Goal: Information Seeking & Learning: Learn about a topic

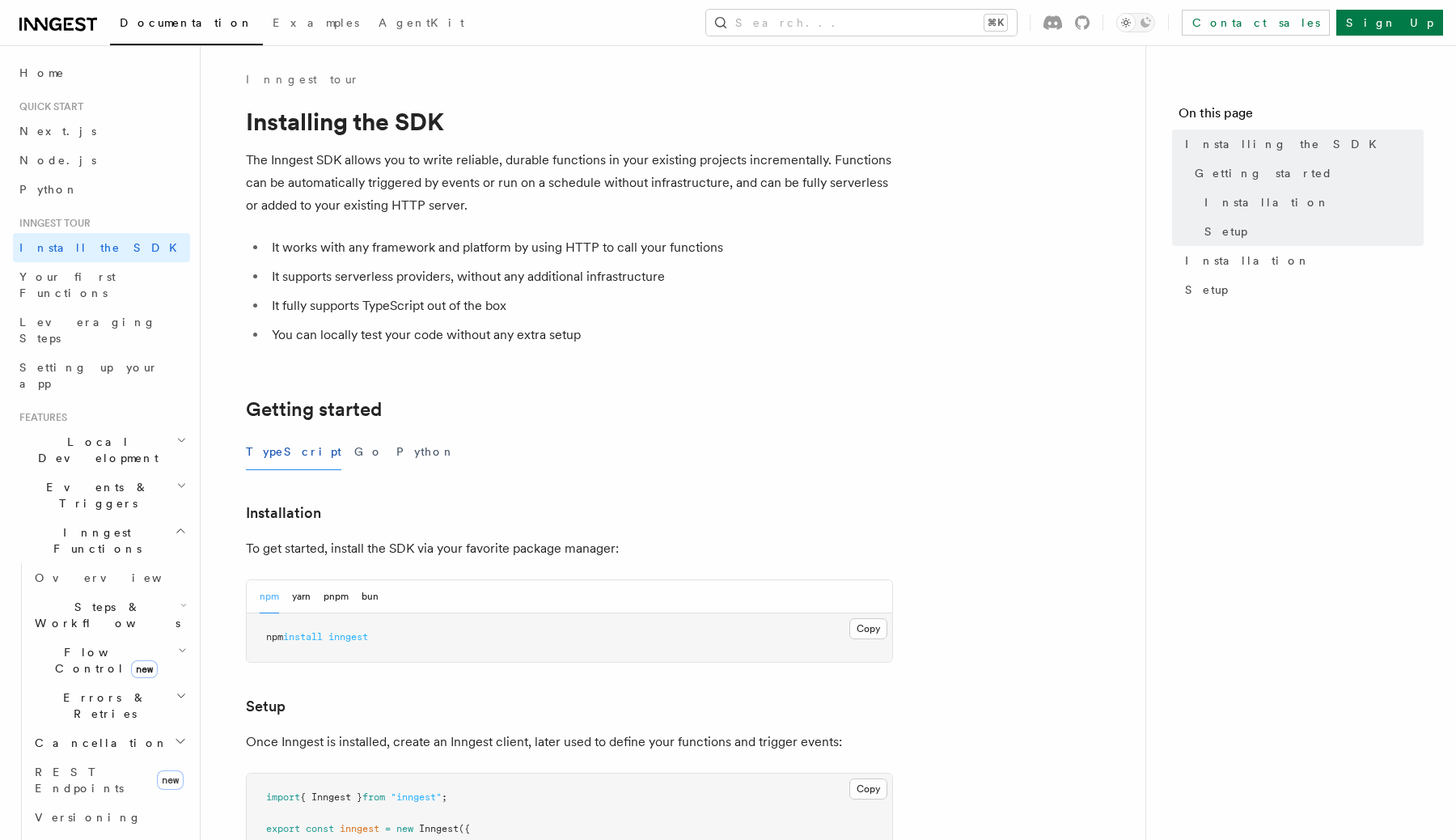
click at [175, 525] on icon "button" at bounding box center [181, 531] width 12 height 13
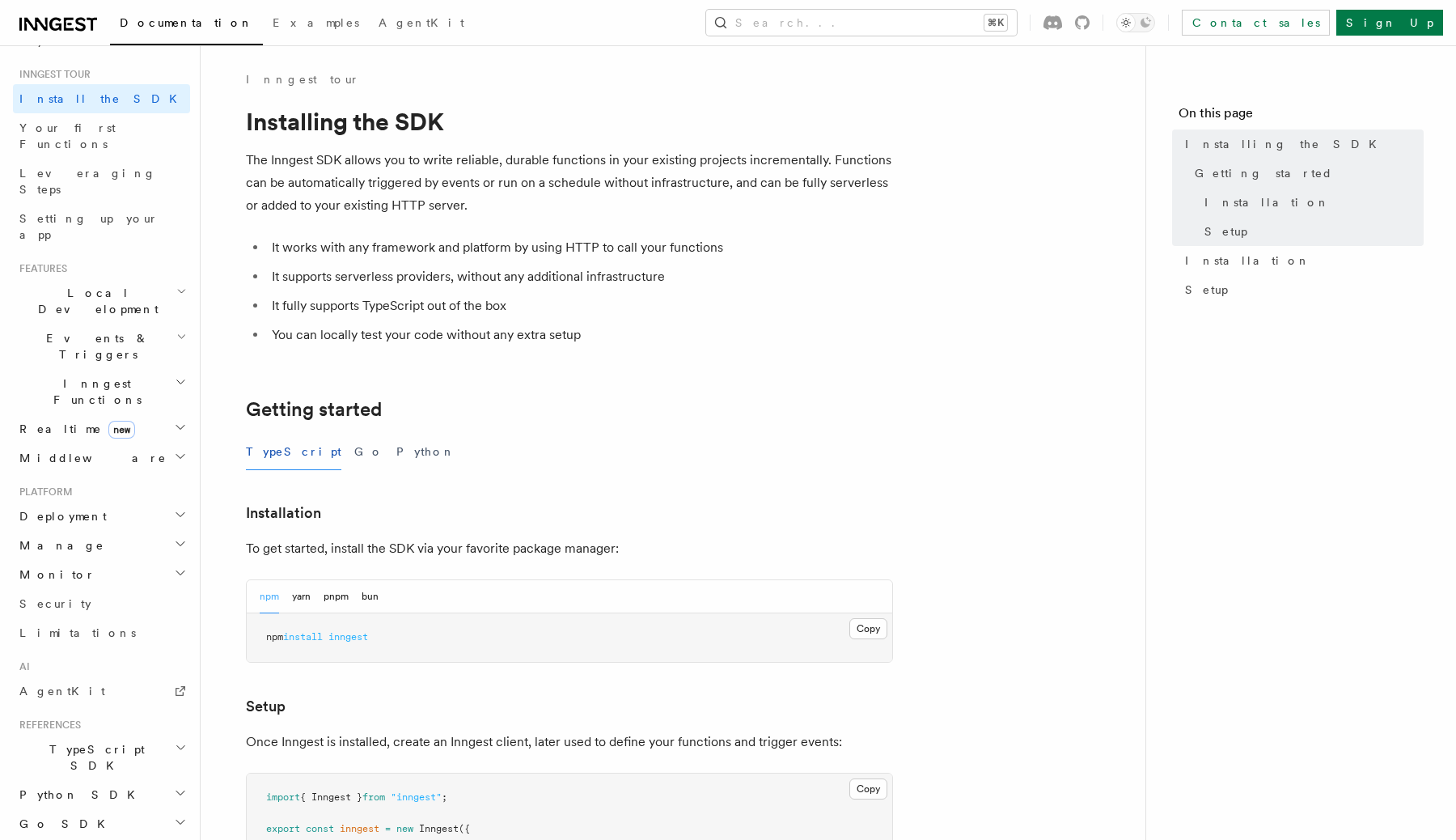
scroll to position [159, 0]
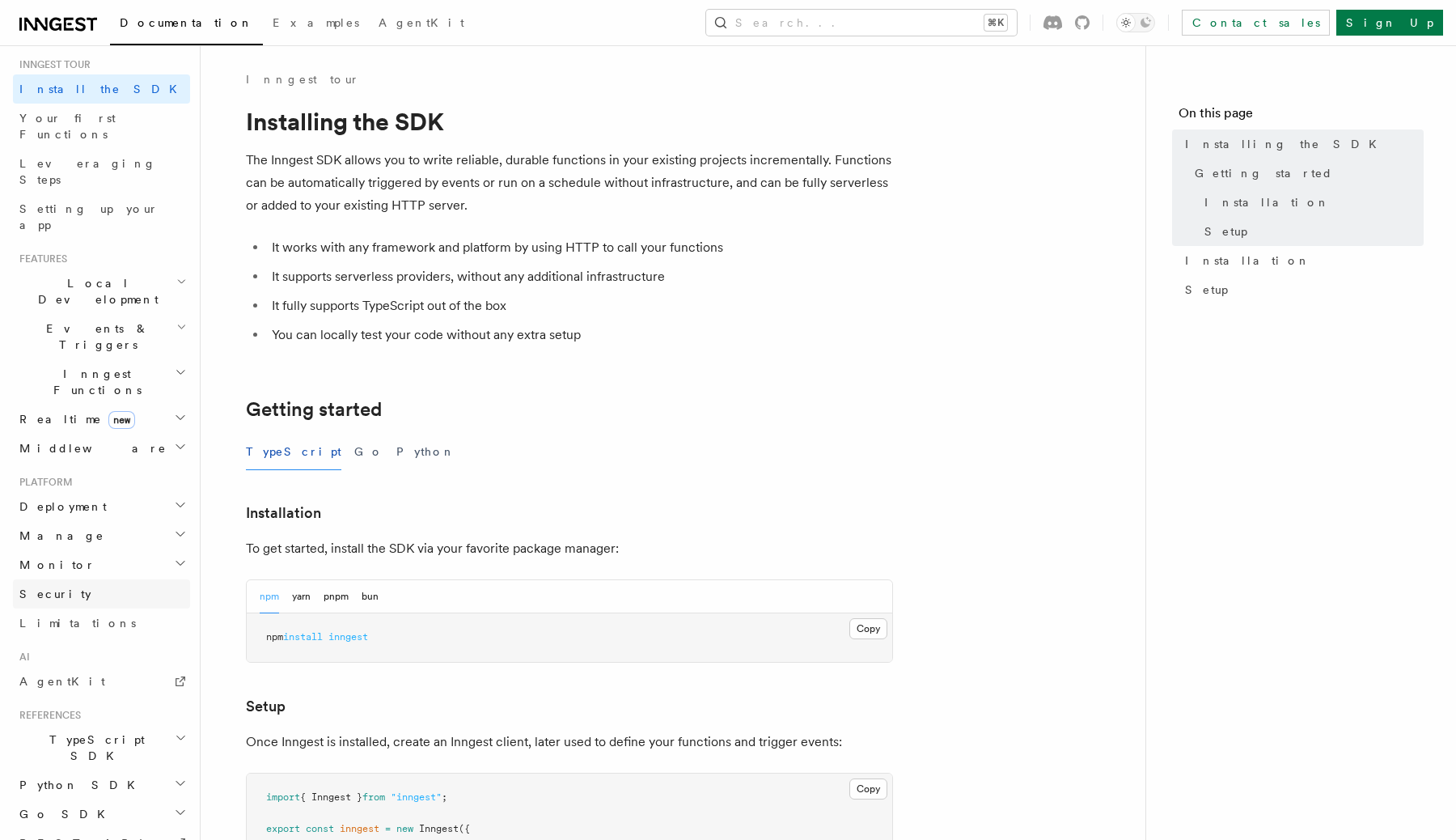
click at [71, 580] on link "Security" at bounding box center [102, 594] width 178 height 29
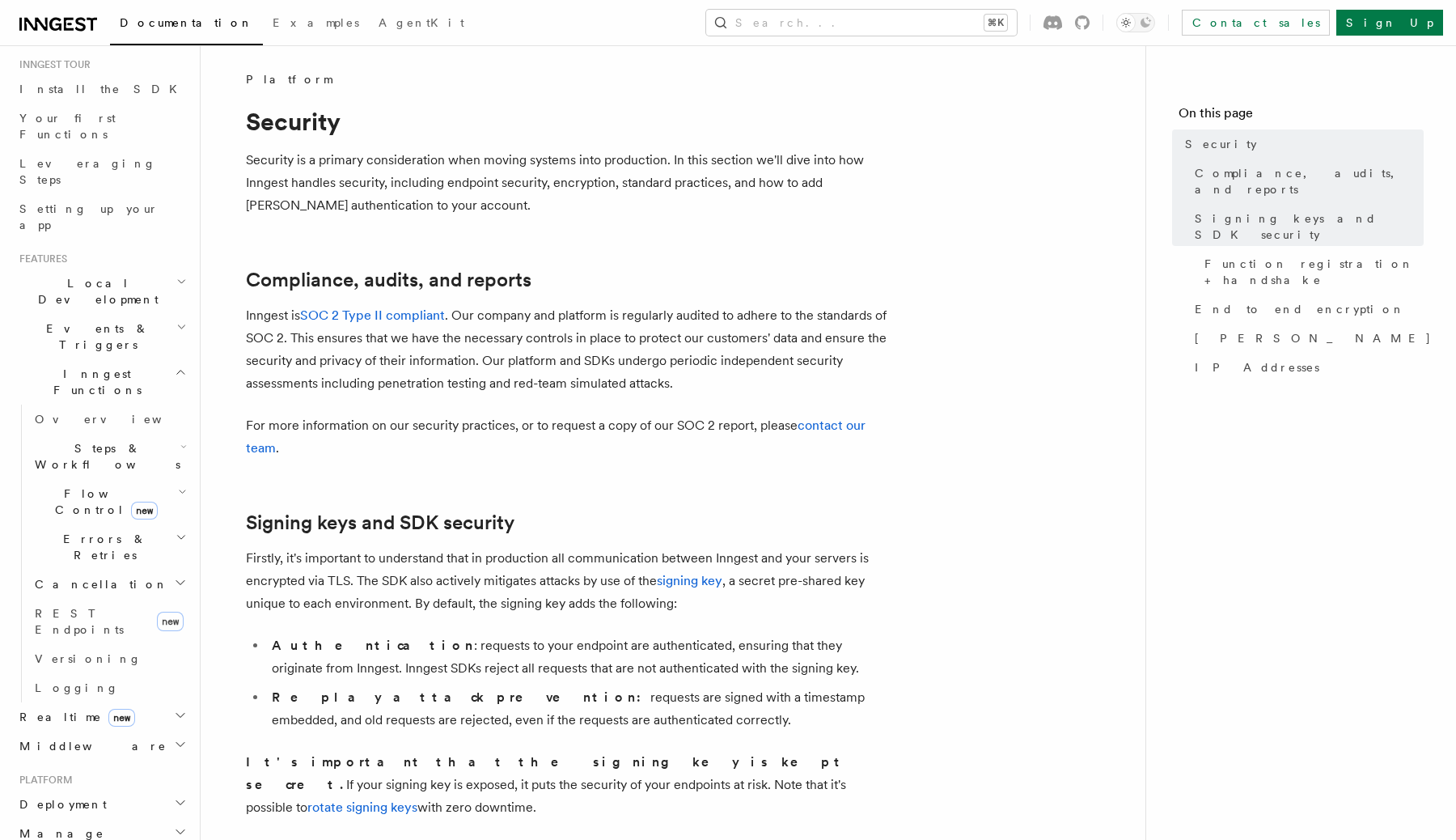
click at [154, 359] on h2 "Inngest Functions" at bounding box center [102, 381] width 178 height 45
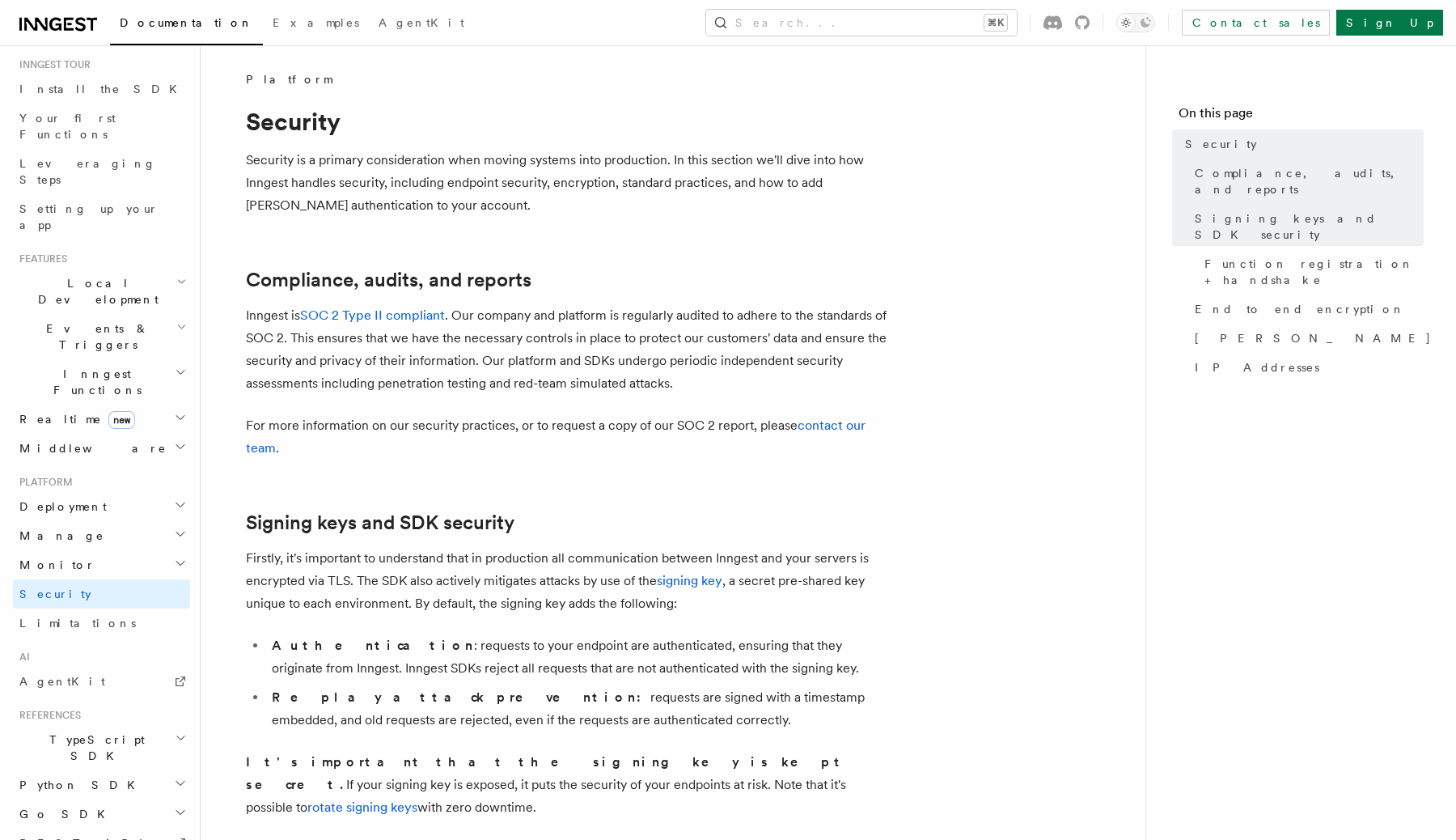
click at [87, 492] on h2 "Deployment" at bounding box center [102, 506] width 178 height 29
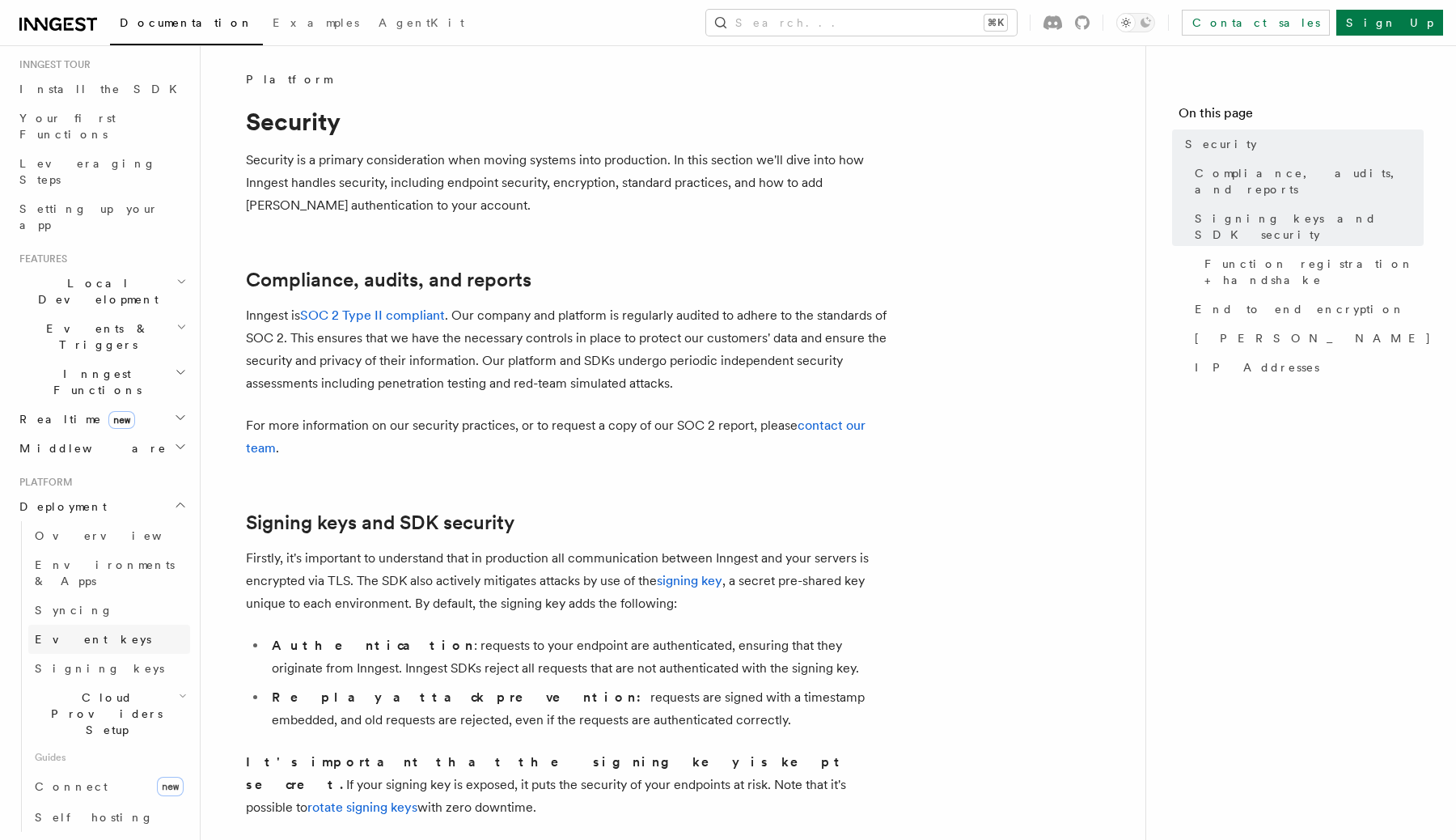
click at [72, 632] on span "Event keys" at bounding box center [93, 638] width 117 height 13
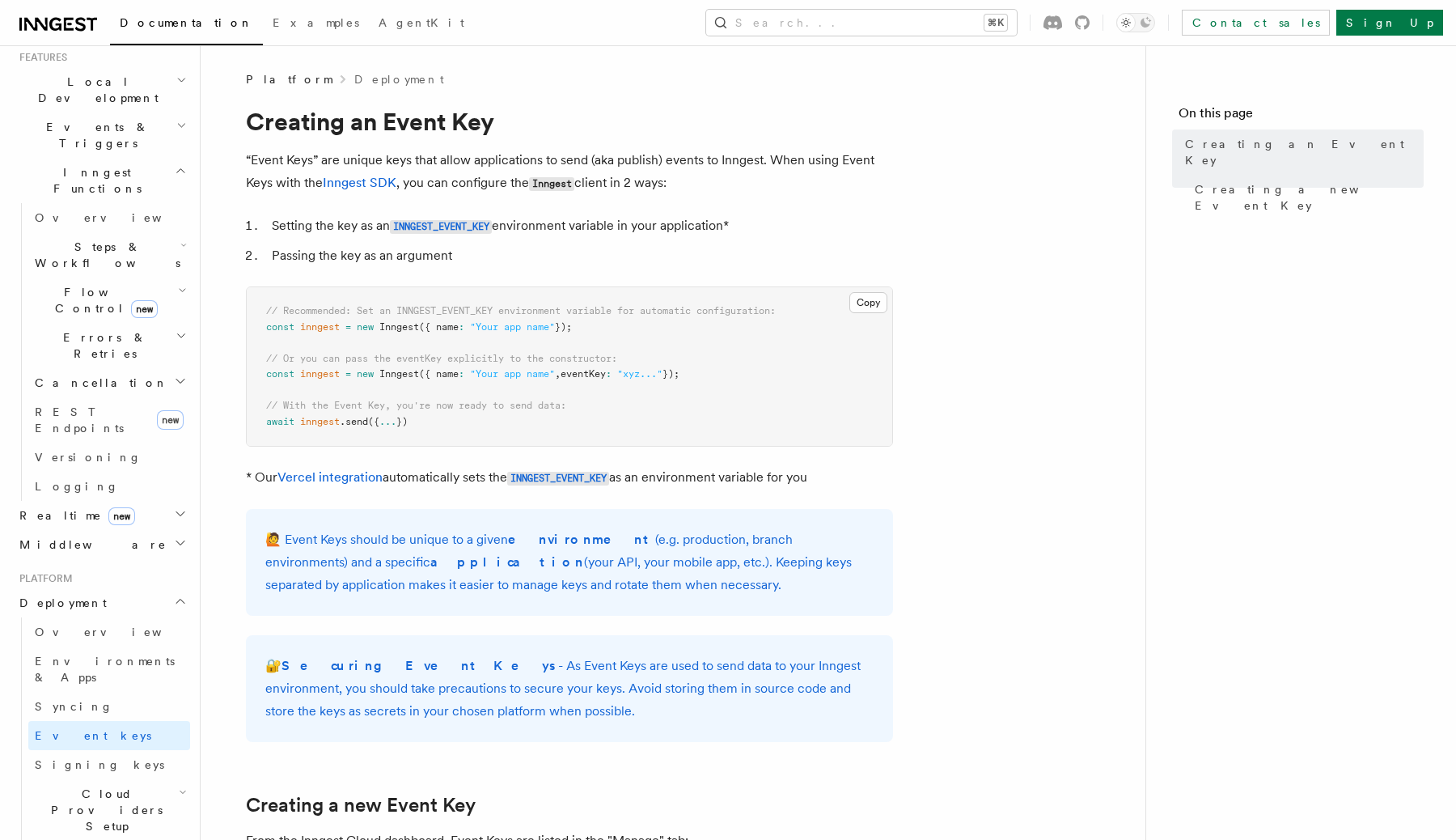
scroll to position [365, 0]
click at [109, 745] on link "Signing keys" at bounding box center [109, 759] width 162 height 29
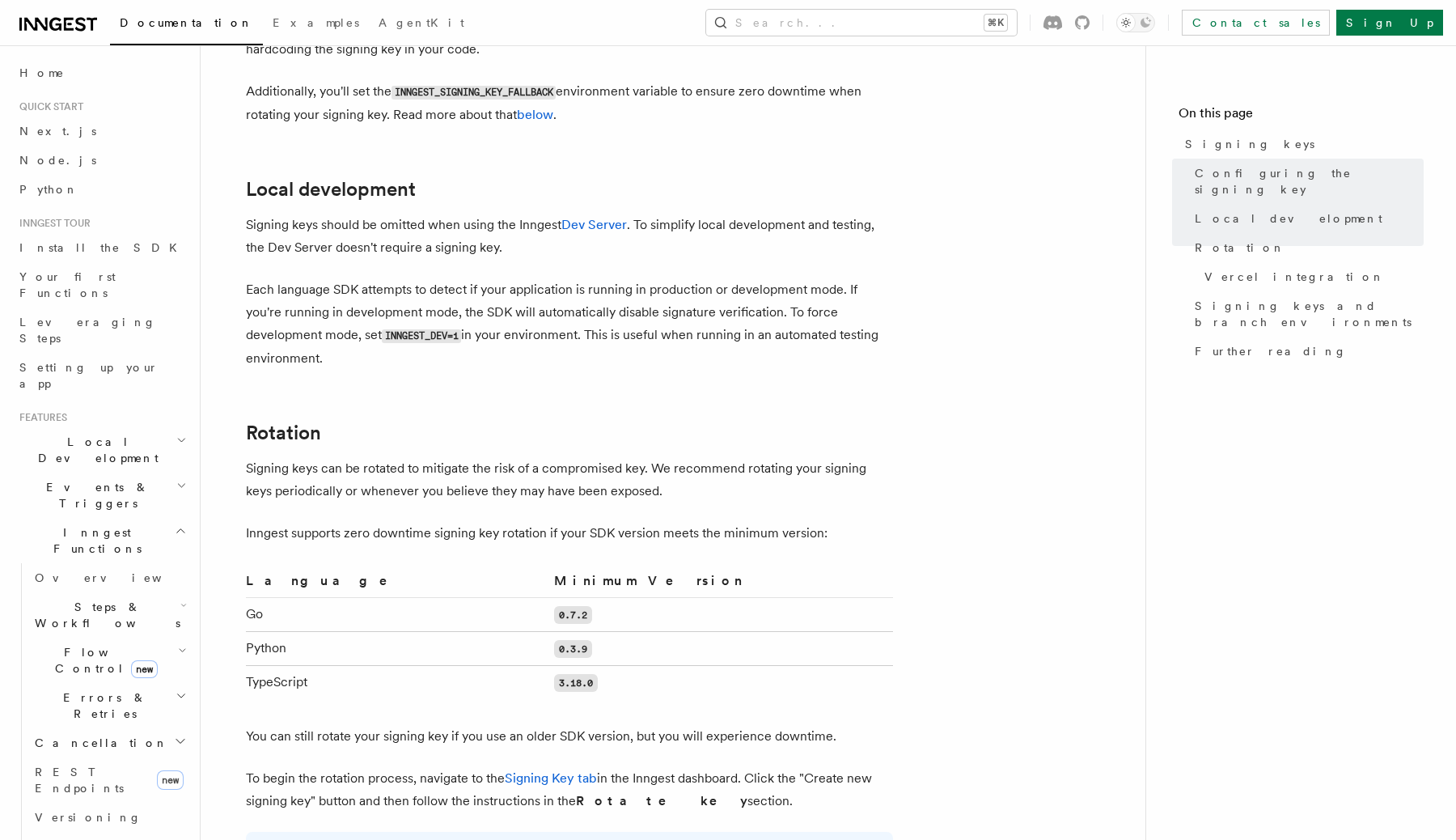
click at [118, 518] on h2 "Inngest Functions" at bounding box center [102, 540] width 178 height 45
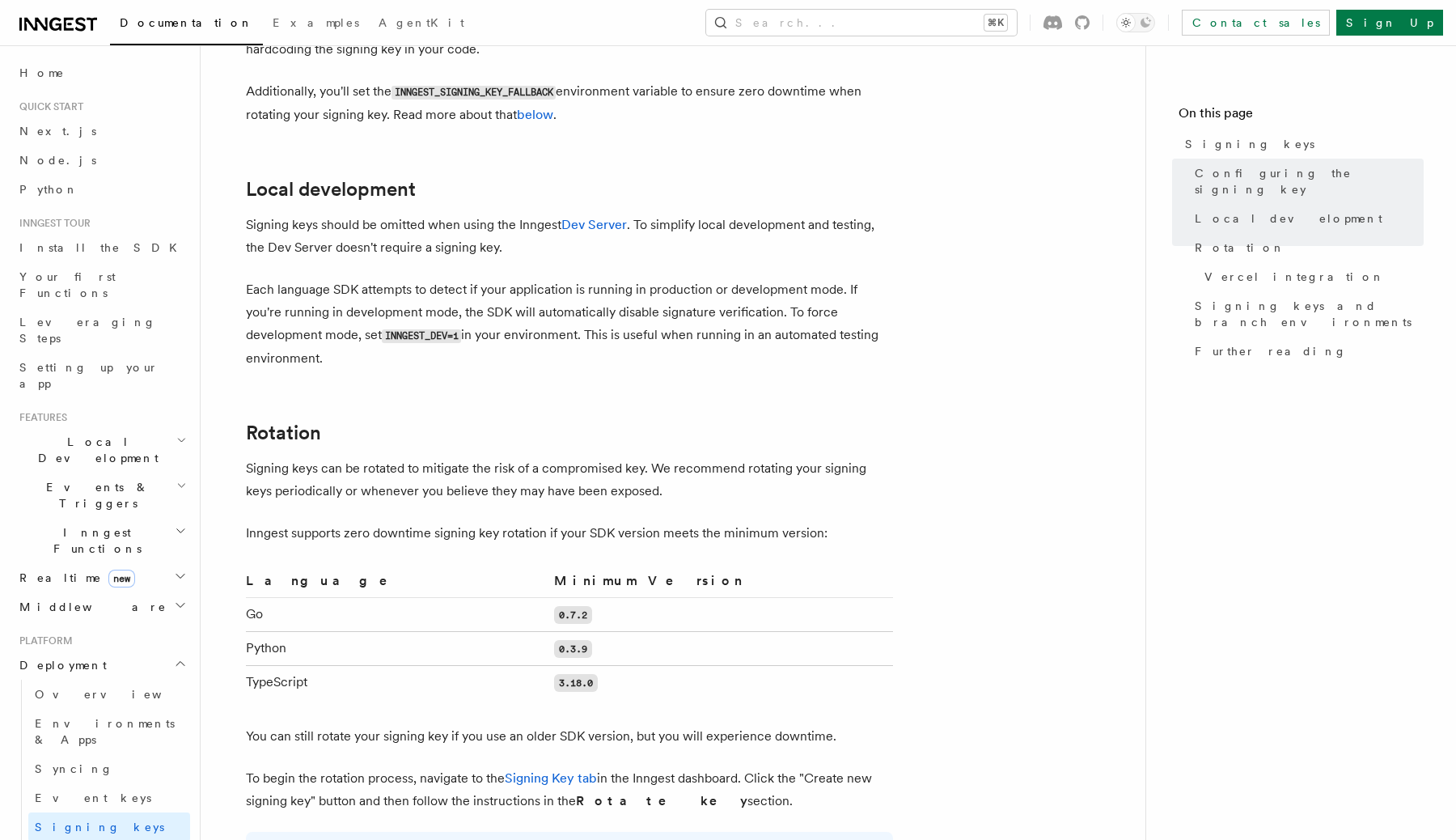
click at [68, 657] on span "Deployment" at bounding box center [60, 665] width 94 height 16
click at [84, 315] on span "Leveraging Steps" at bounding box center [87, 329] width 137 height 29
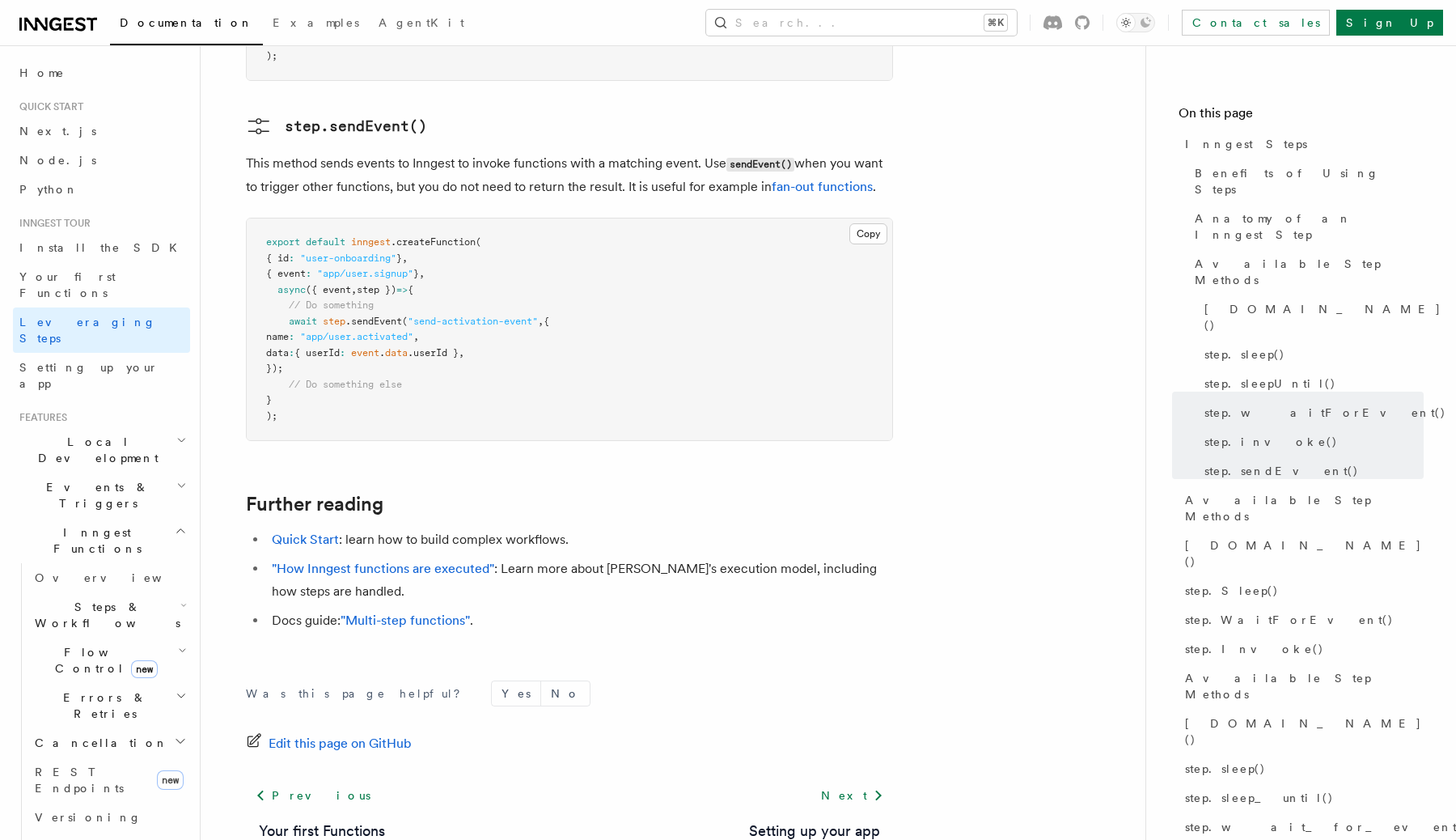
click at [147, 518] on h2 "Inngest Functions" at bounding box center [102, 540] width 178 height 45
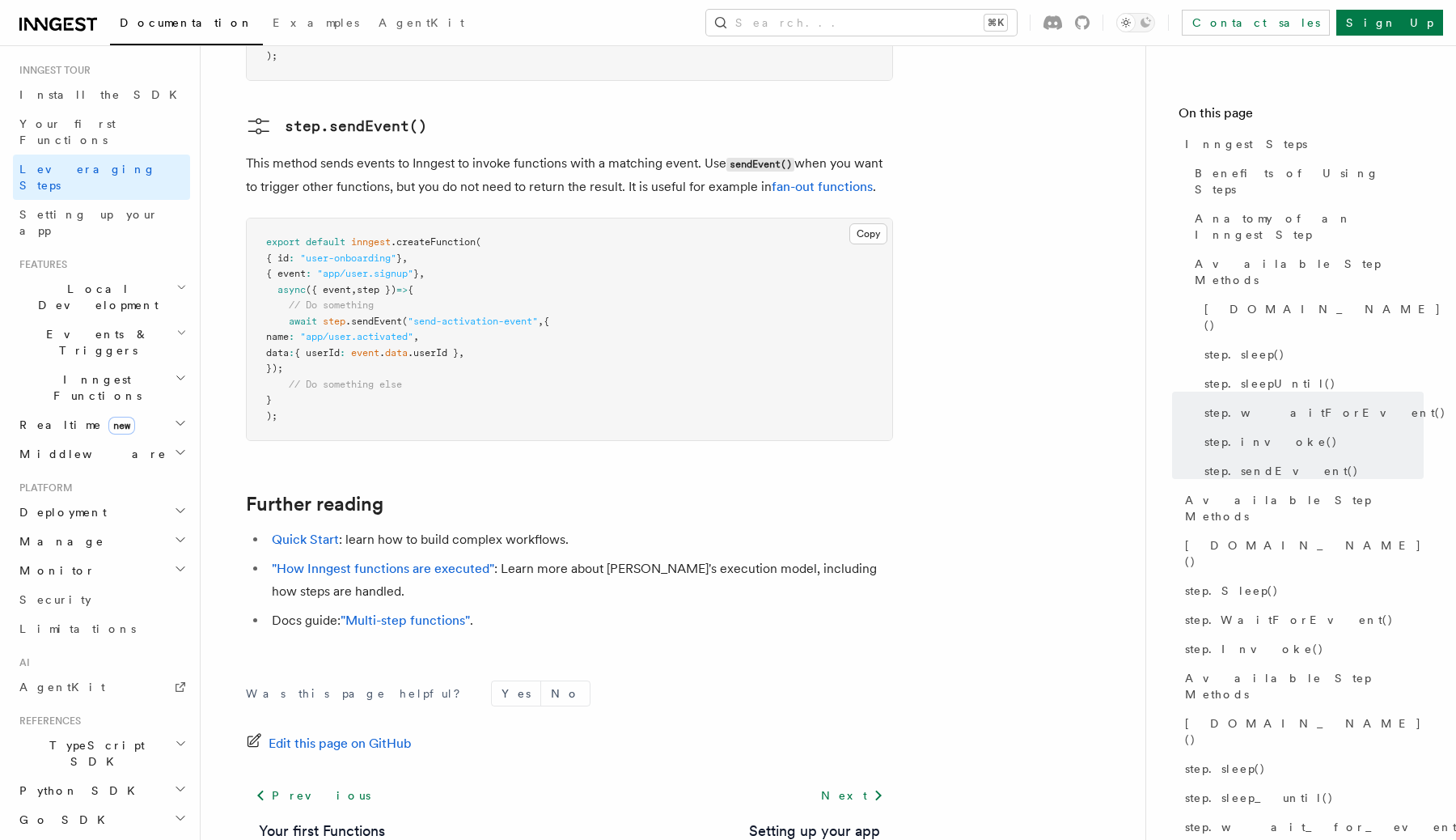
scroll to position [156, 0]
click at [129, 525] on h2 "Manage" at bounding box center [102, 539] width 178 height 29
click at [116, 554] on h2 "Monitor" at bounding box center [102, 568] width 178 height 29
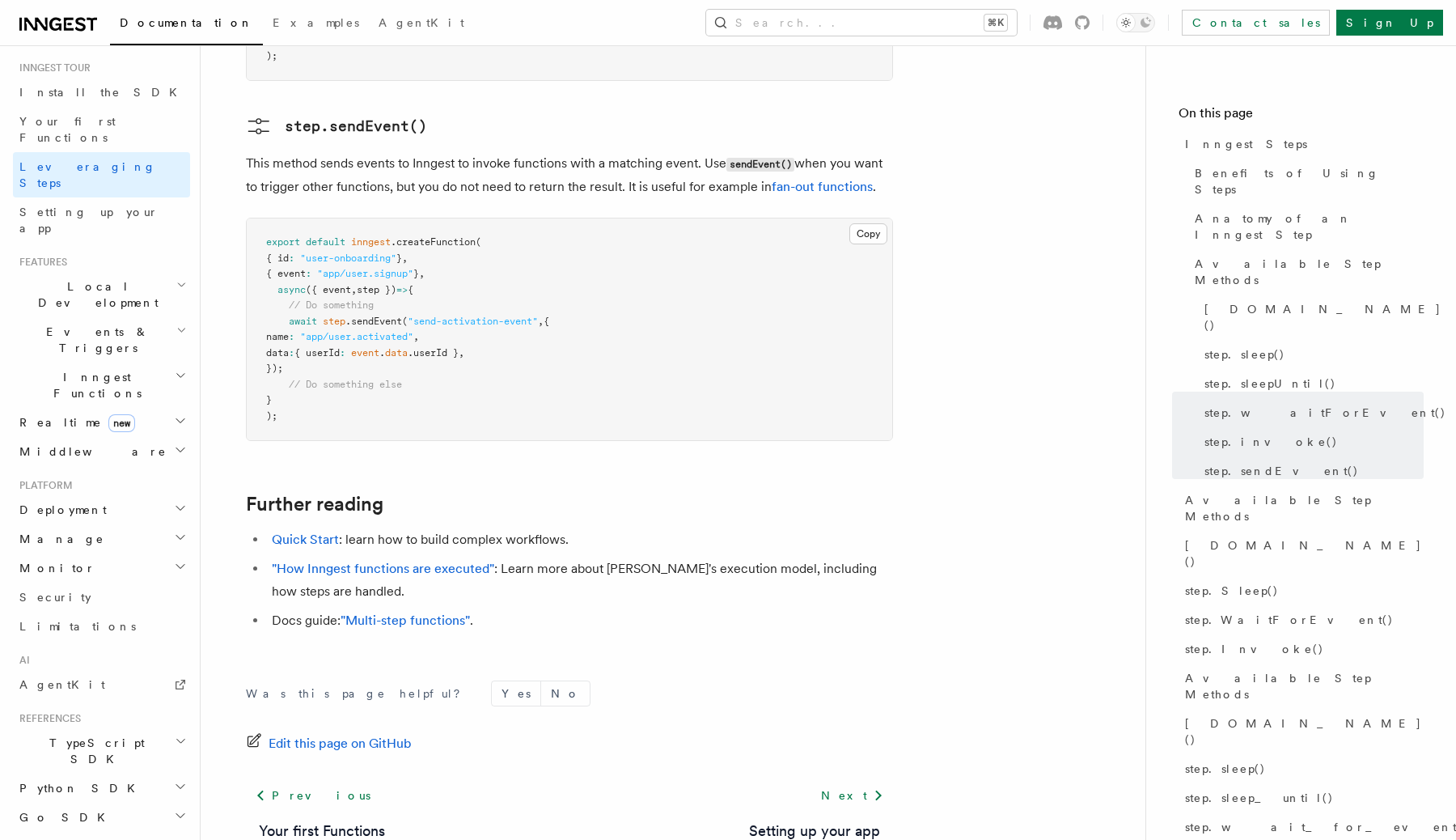
click at [116, 554] on h2 "Monitor" at bounding box center [102, 568] width 178 height 29
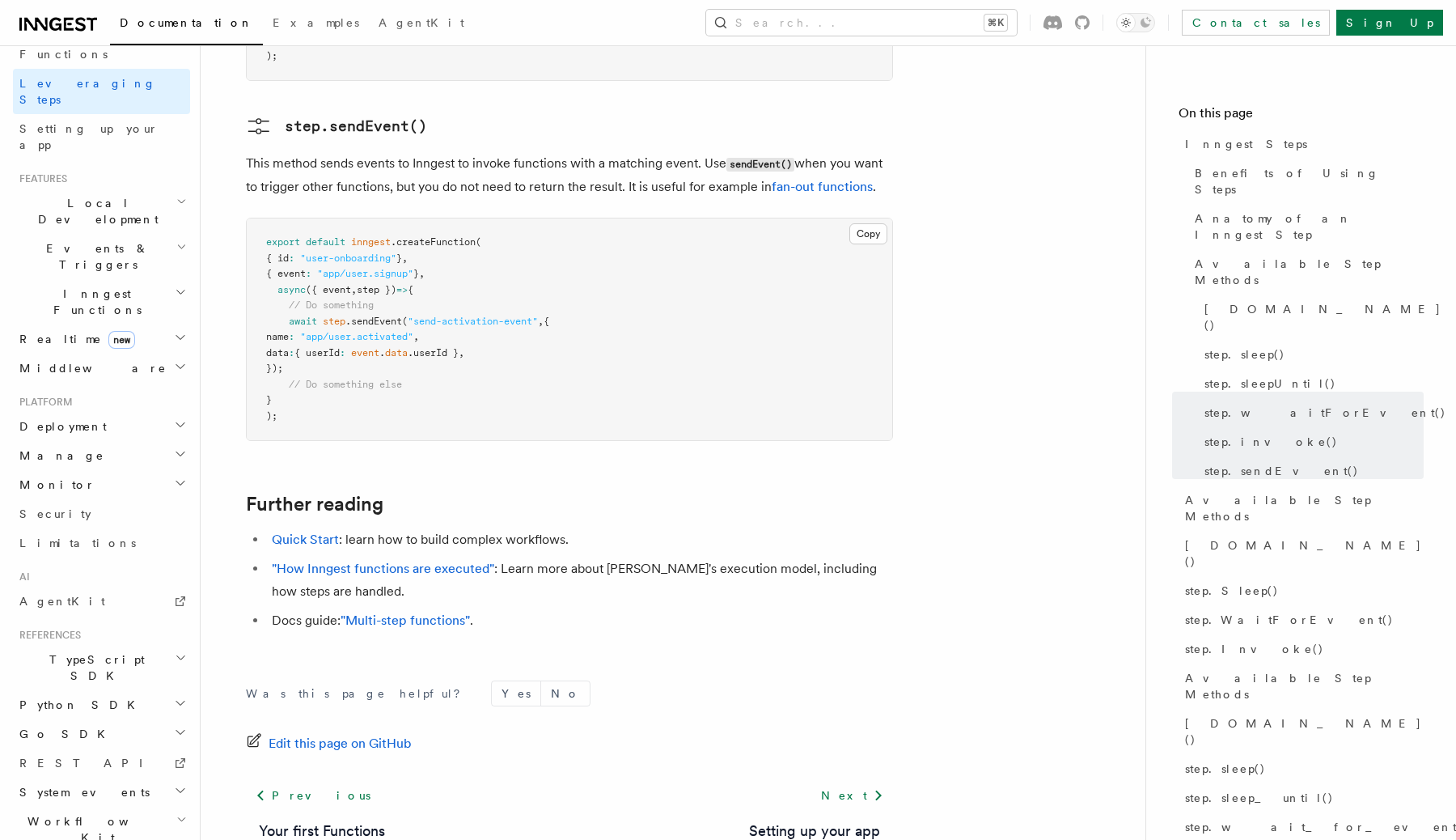
scroll to position [249, 0]
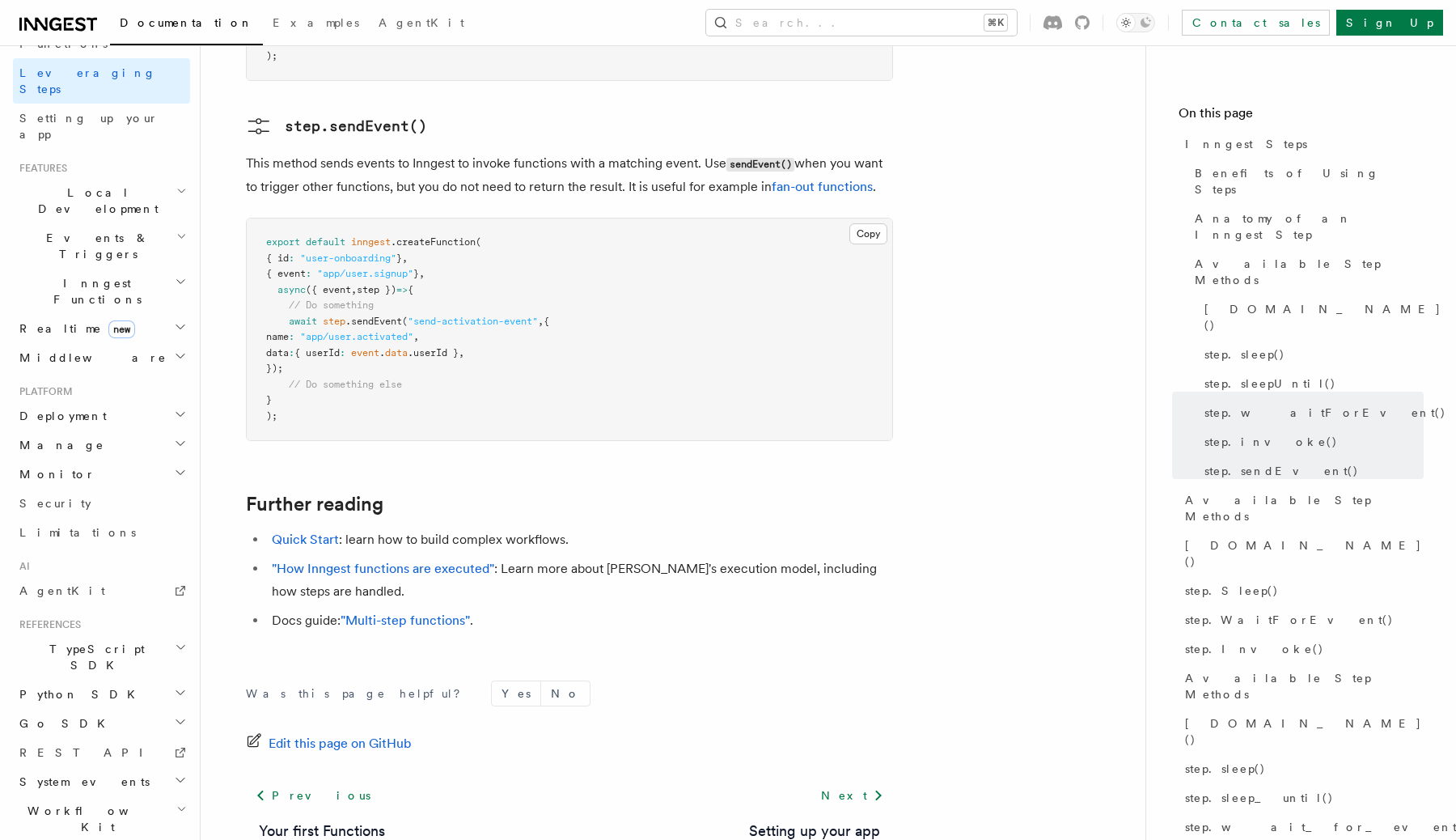
click at [136, 460] on h2 "Monitor" at bounding box center [102, 474] width 178 height 29
click at [111, 521] on link "Observability & metrics" at bounding box center [109, 543] width 162 height 45
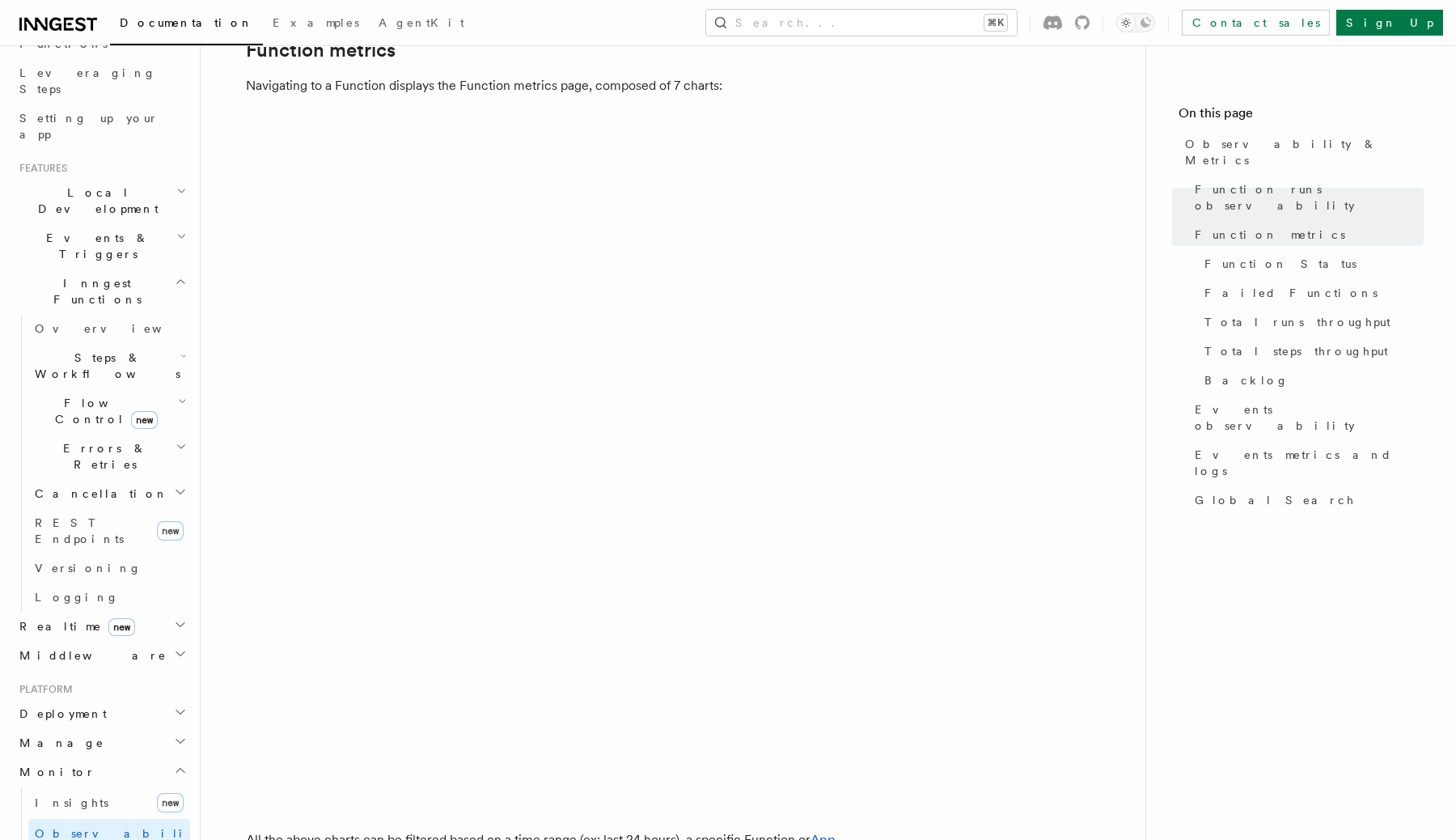
scroll to position [729, 0]
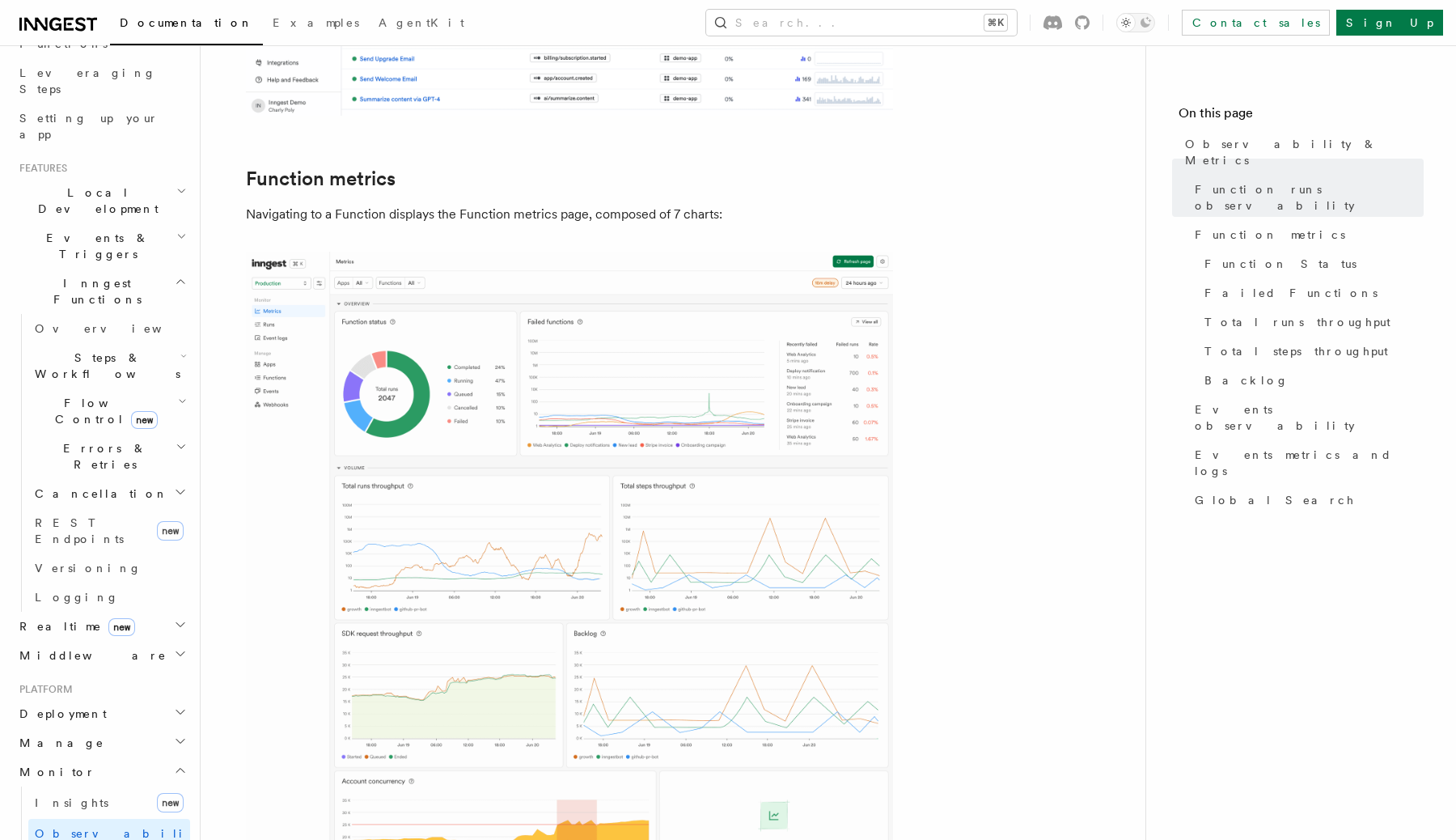
click at [120, 757] on h2 "Monitor" at bounding box center [102, 771] width 178 height 29
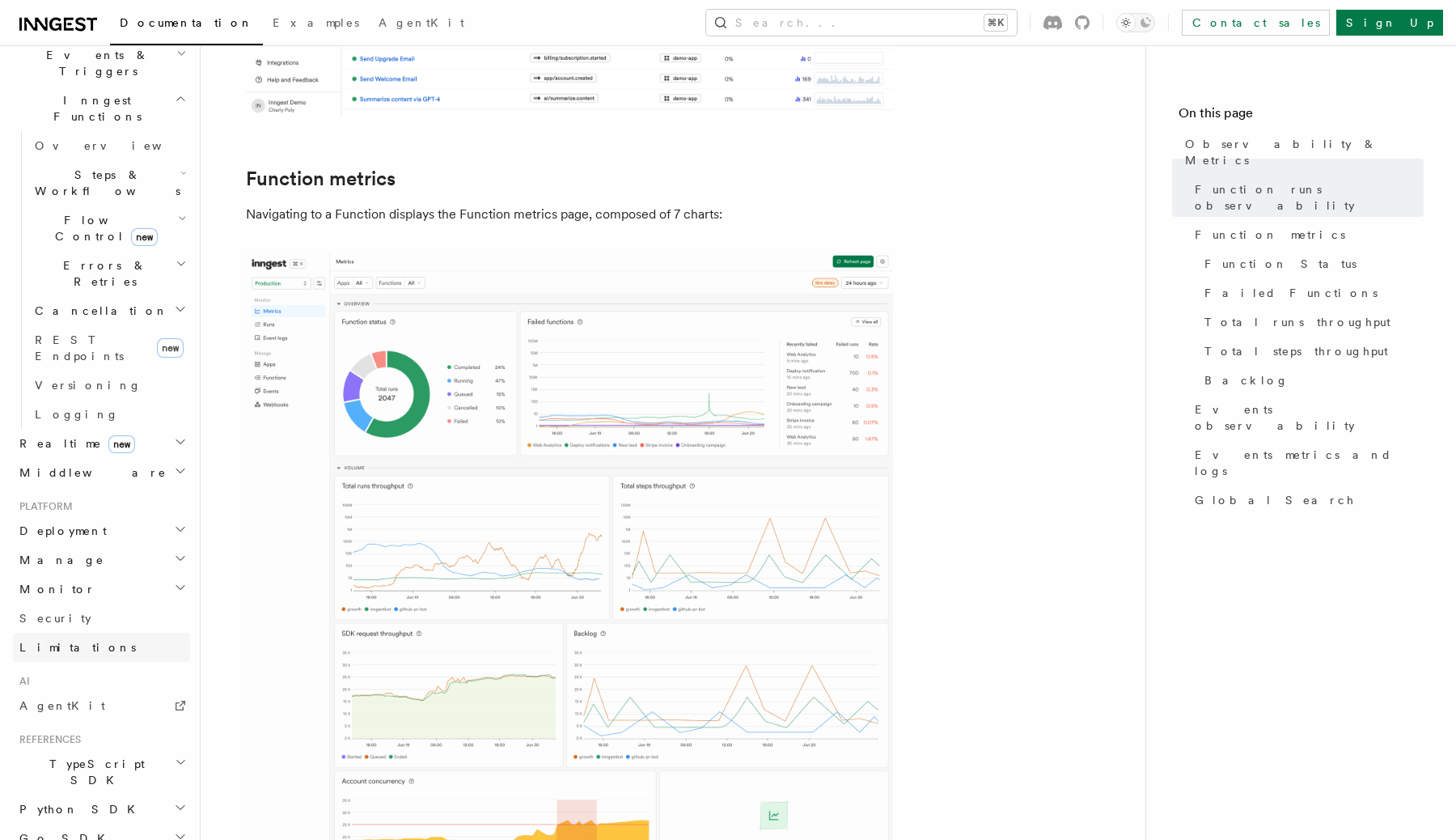
scroll to position [429, 0]
click at [100, 635] on link "Limitations" at bounding box center [102, 649] width 178 height 29
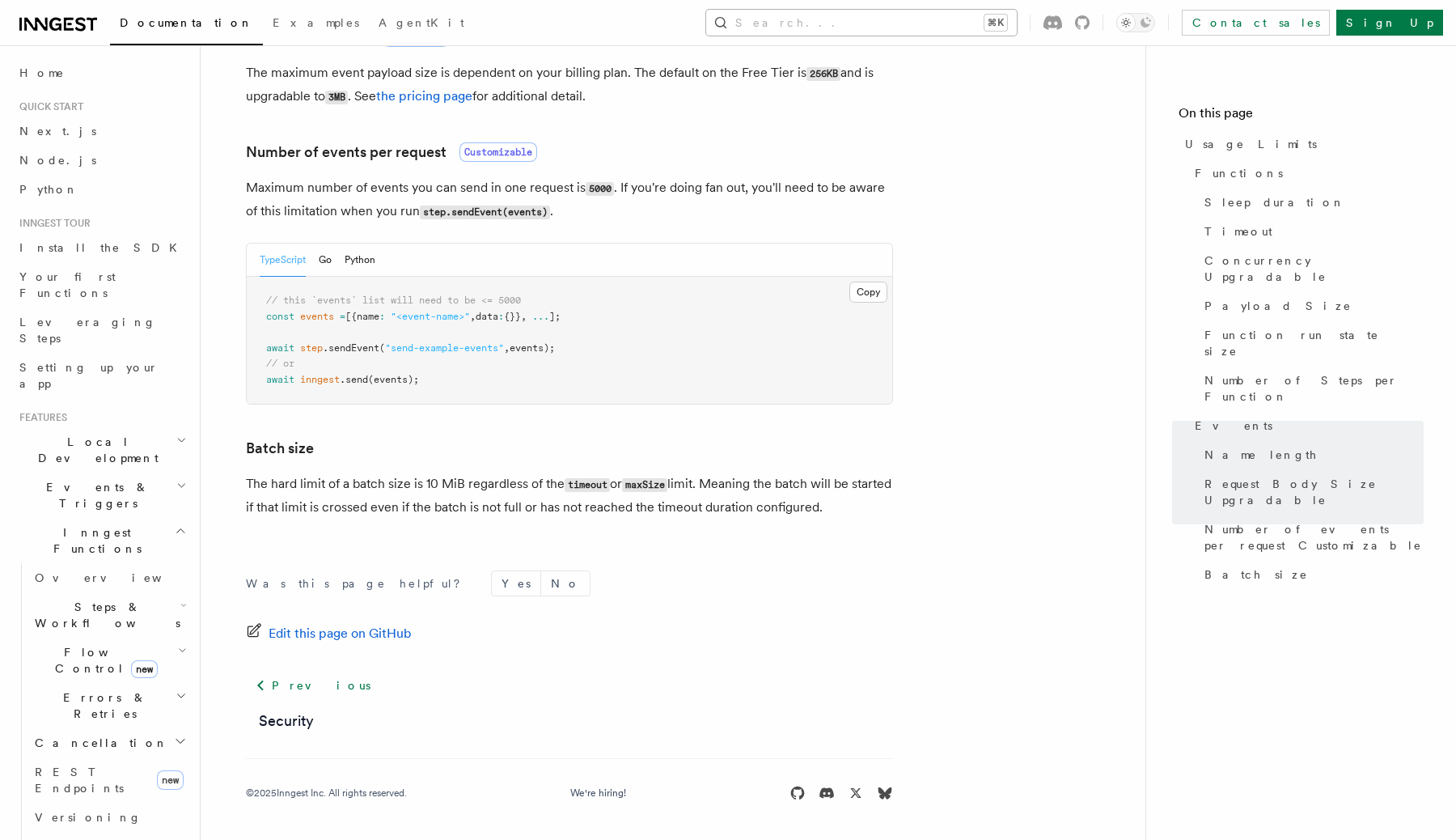
click at [855, 26] on button "Search... ⌘K" at bounding box center [861, 23] width 310 height 26
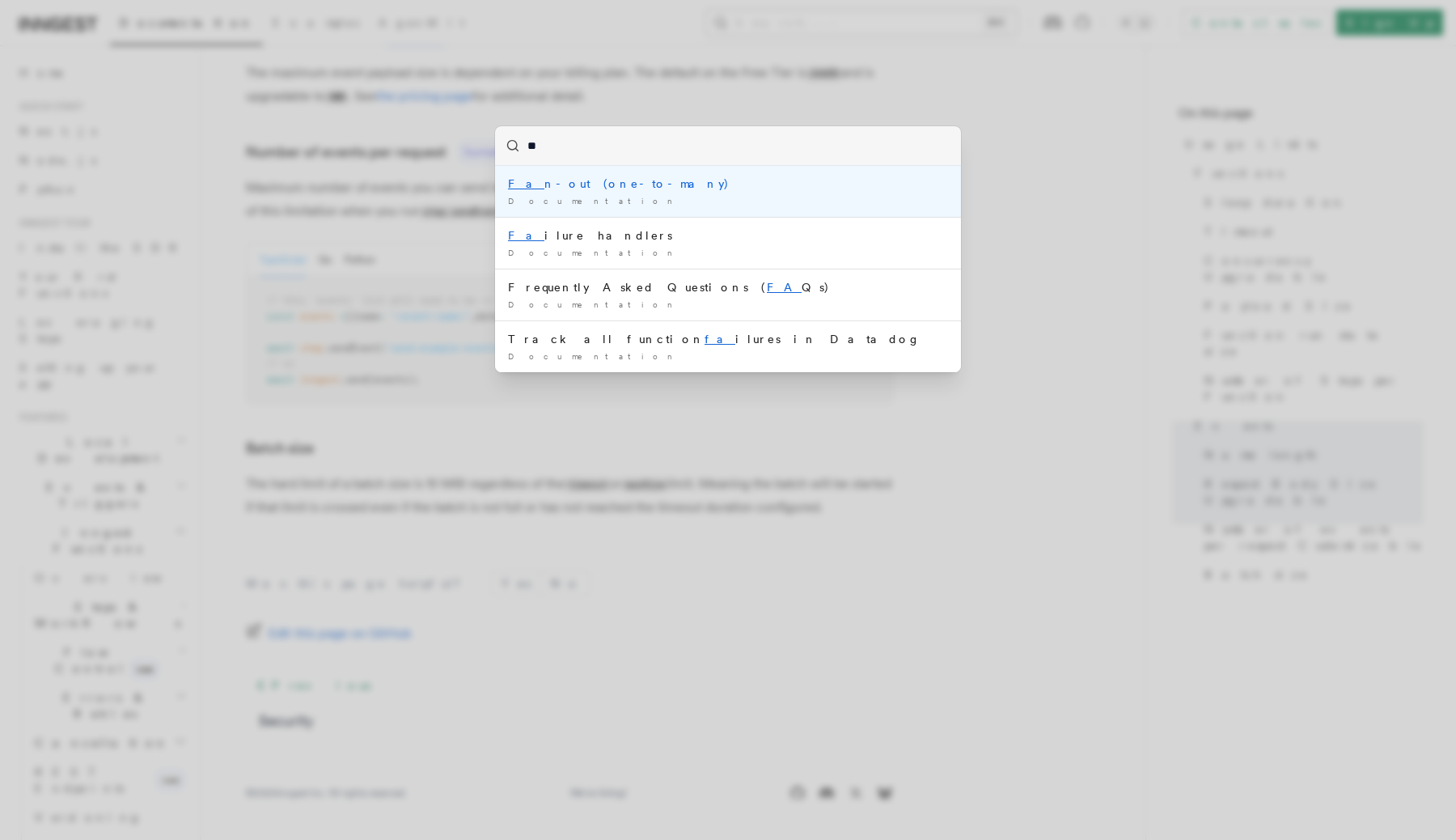
type input "***"
click at [771, 194] on li "Fan -out (one-to-many) Documentation /" at bounding box center [727, 191] width 466 height 51
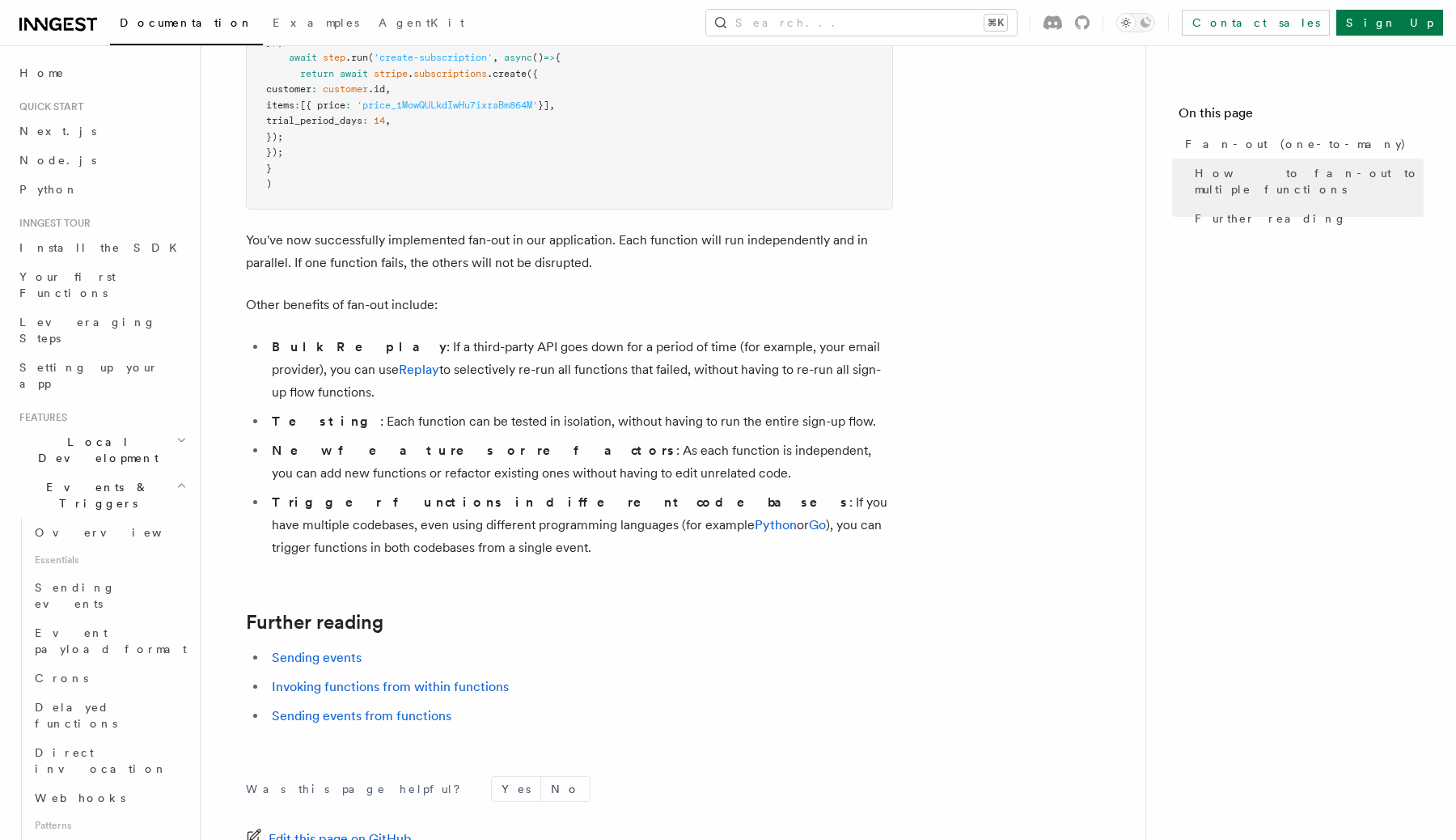
scroll to position [1887, 0]
click at [143, 473] on h2 "Events & Triggers" at bounding box center [102, 495] width 178 height 45
click at [132, 518] on h2 "Inngest Functions" at bounding box center [102, 540] width 178 height 45
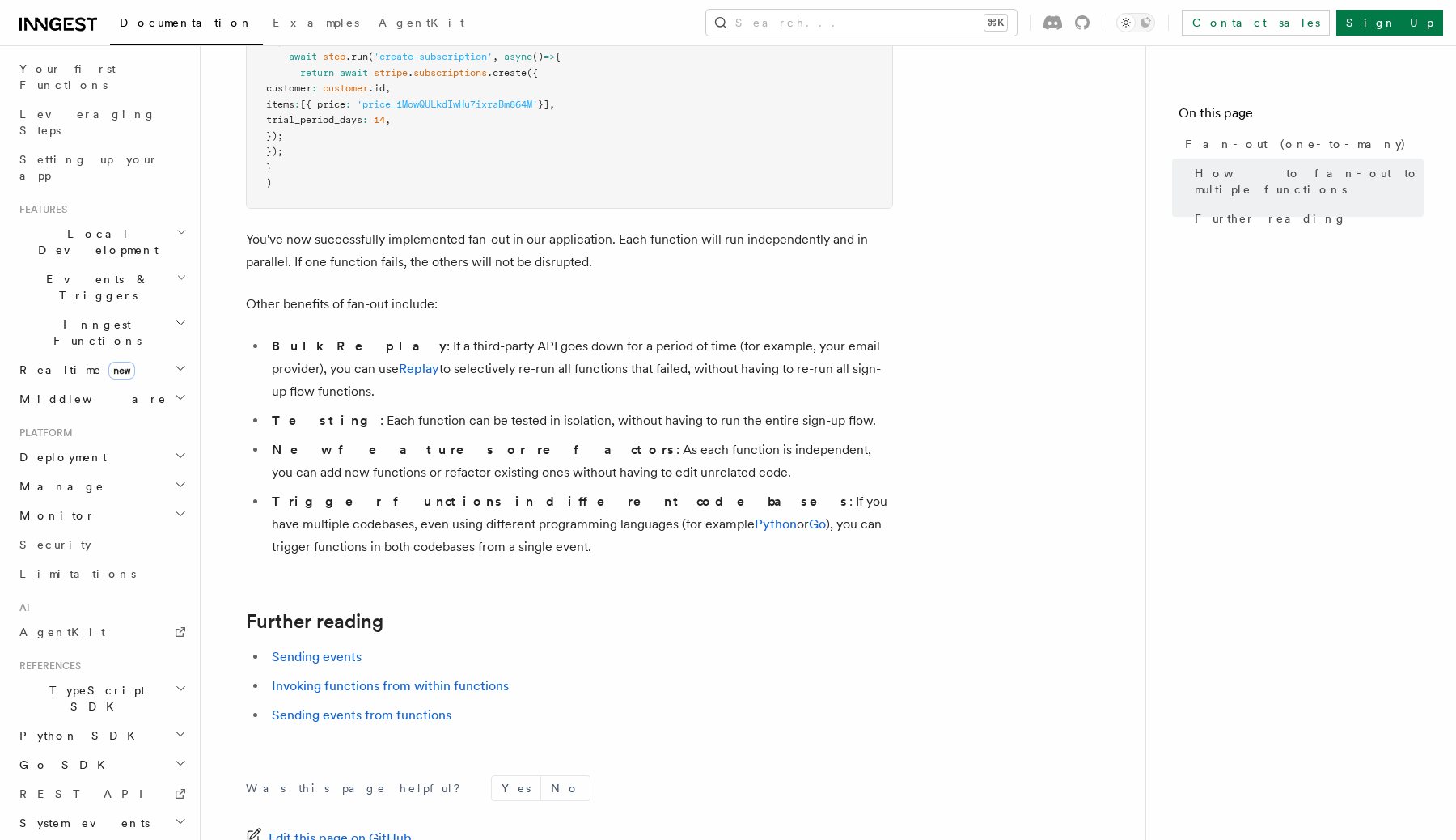
scroll to position [250, 0]
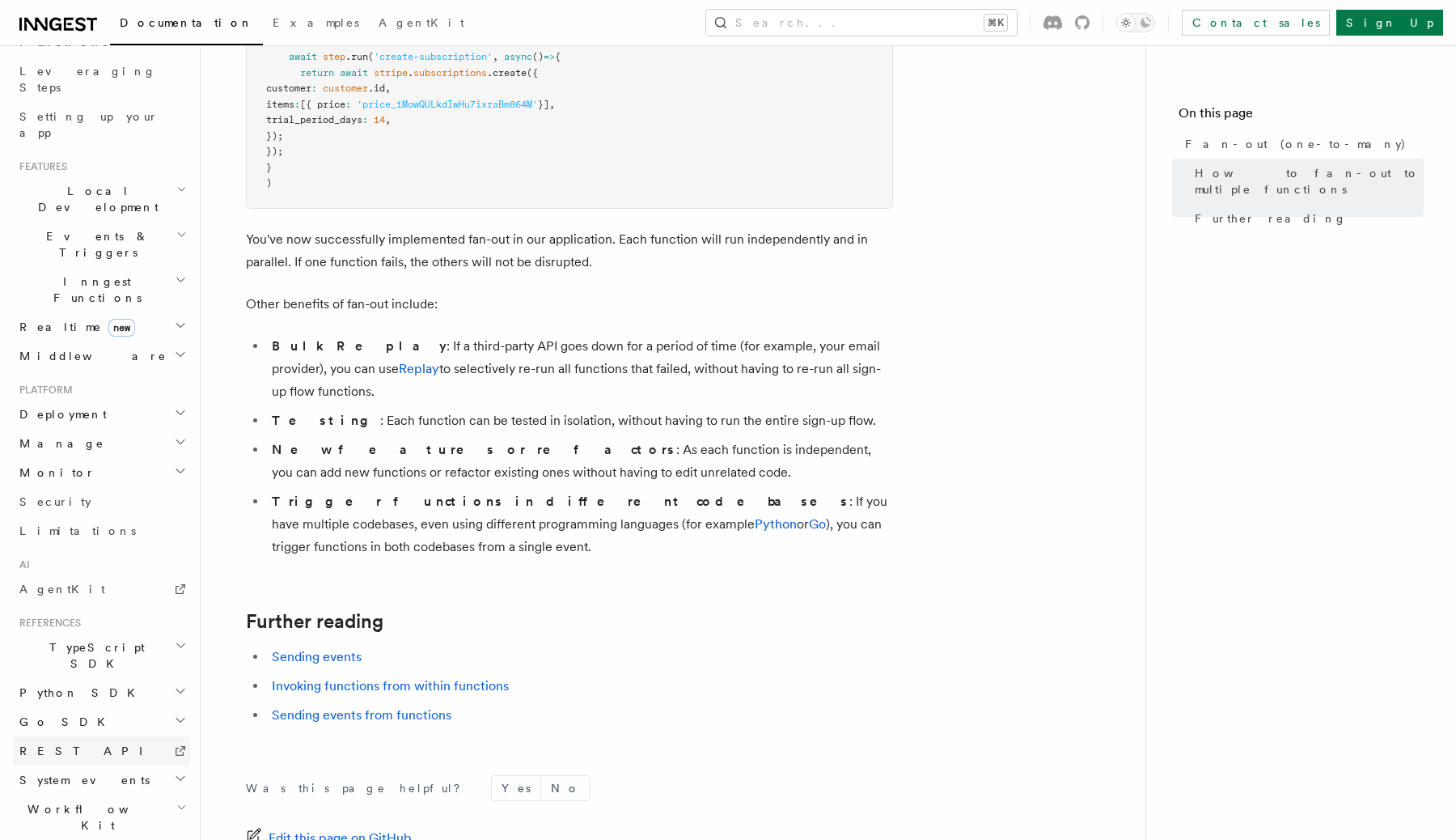
click at [179, 744] on icon at bounding box center [180, 750] width 13 height 13
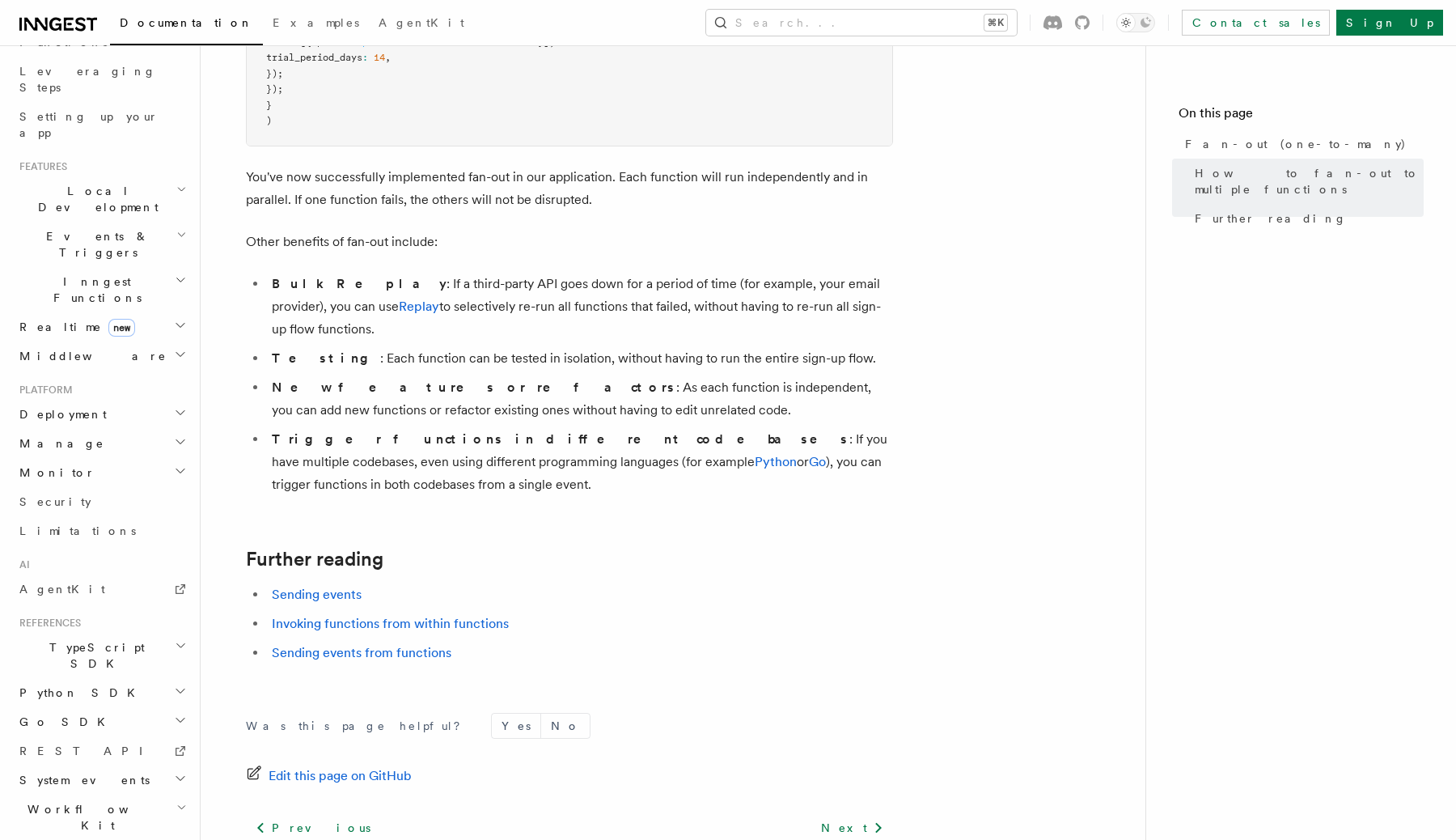
scroll to position [2016, 0]
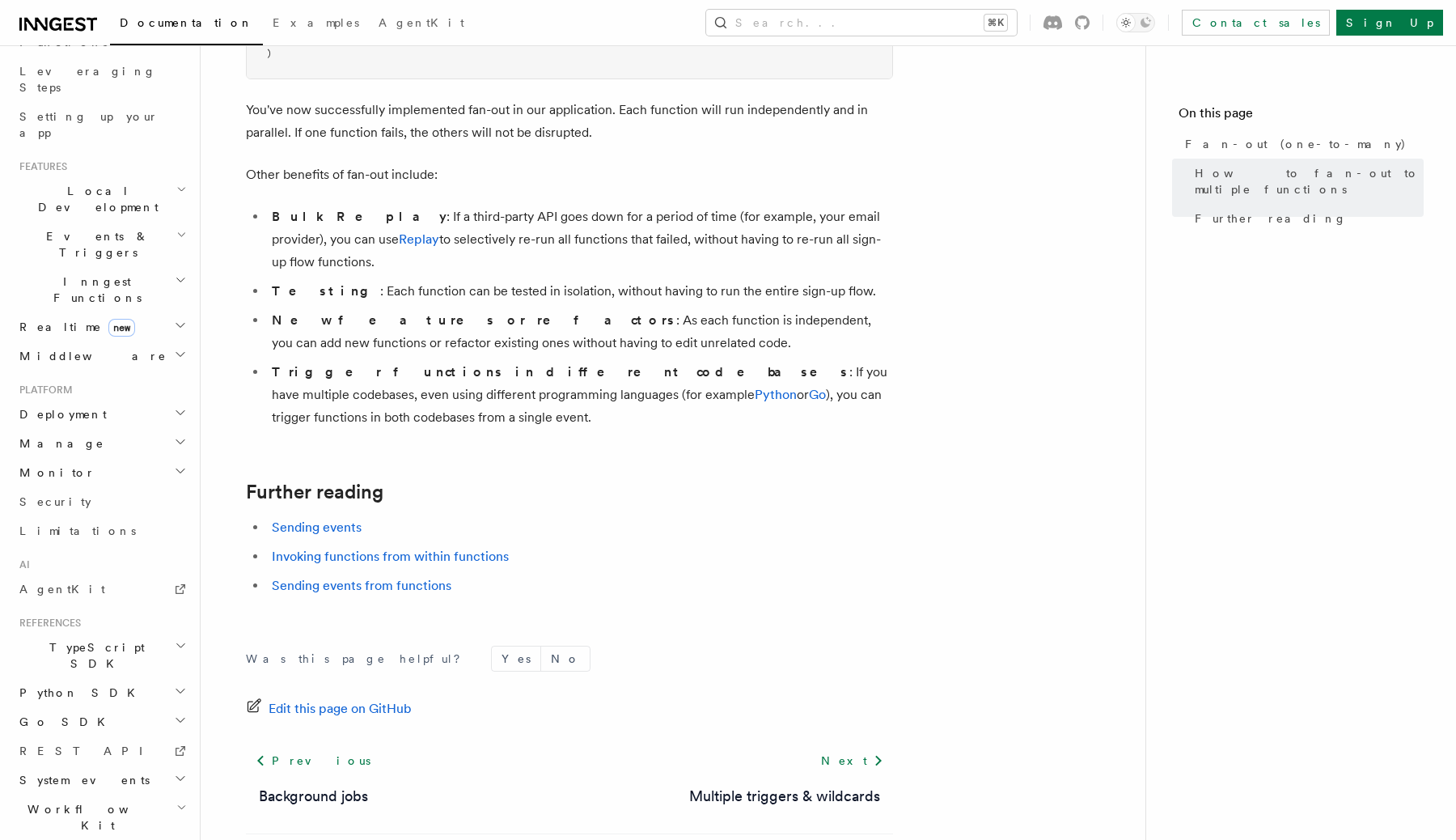
click at [181, 801] on icon "button" at bounding box center [182, 807] width 11 height 13
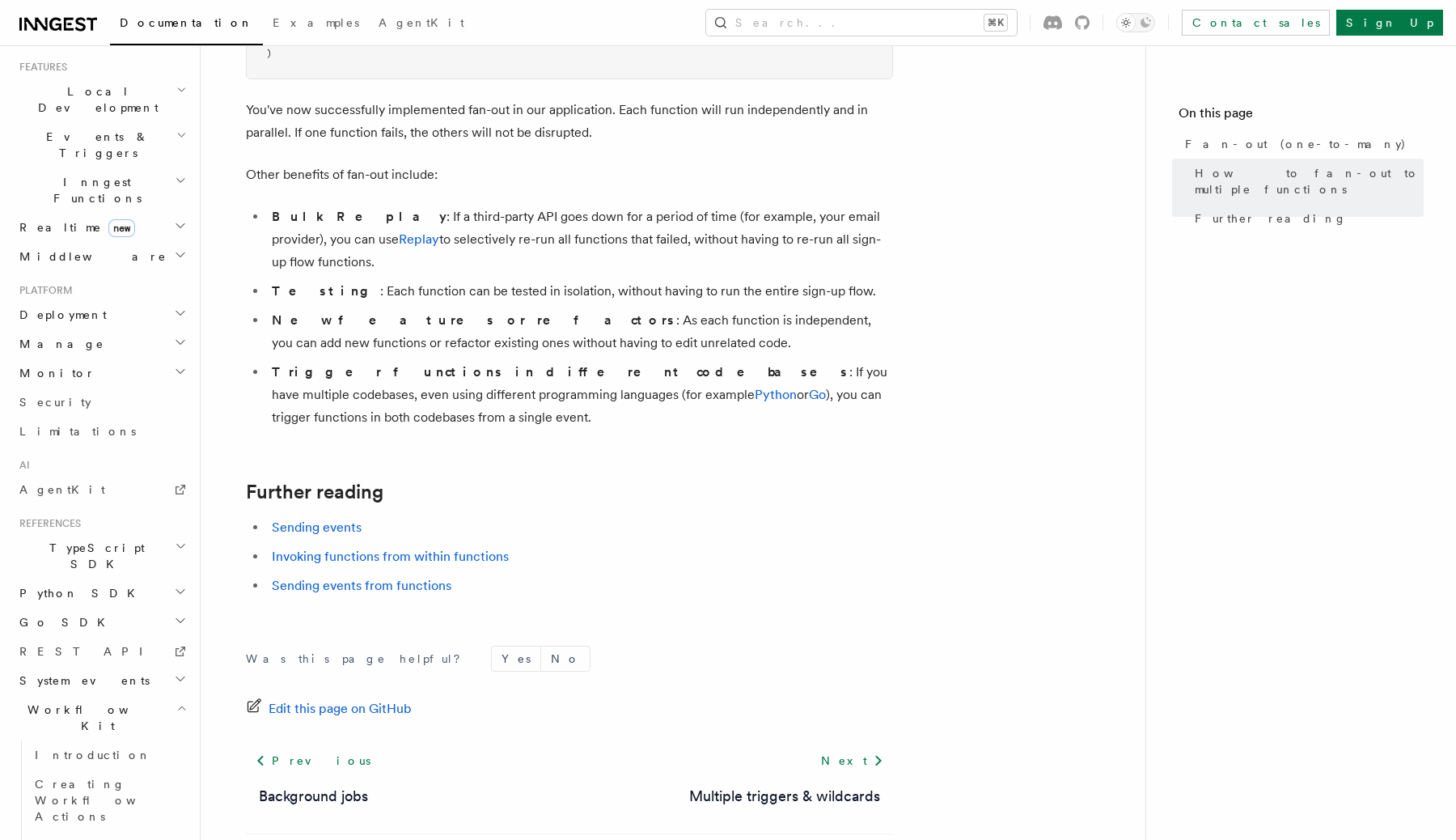
scroll to position [396, 0]
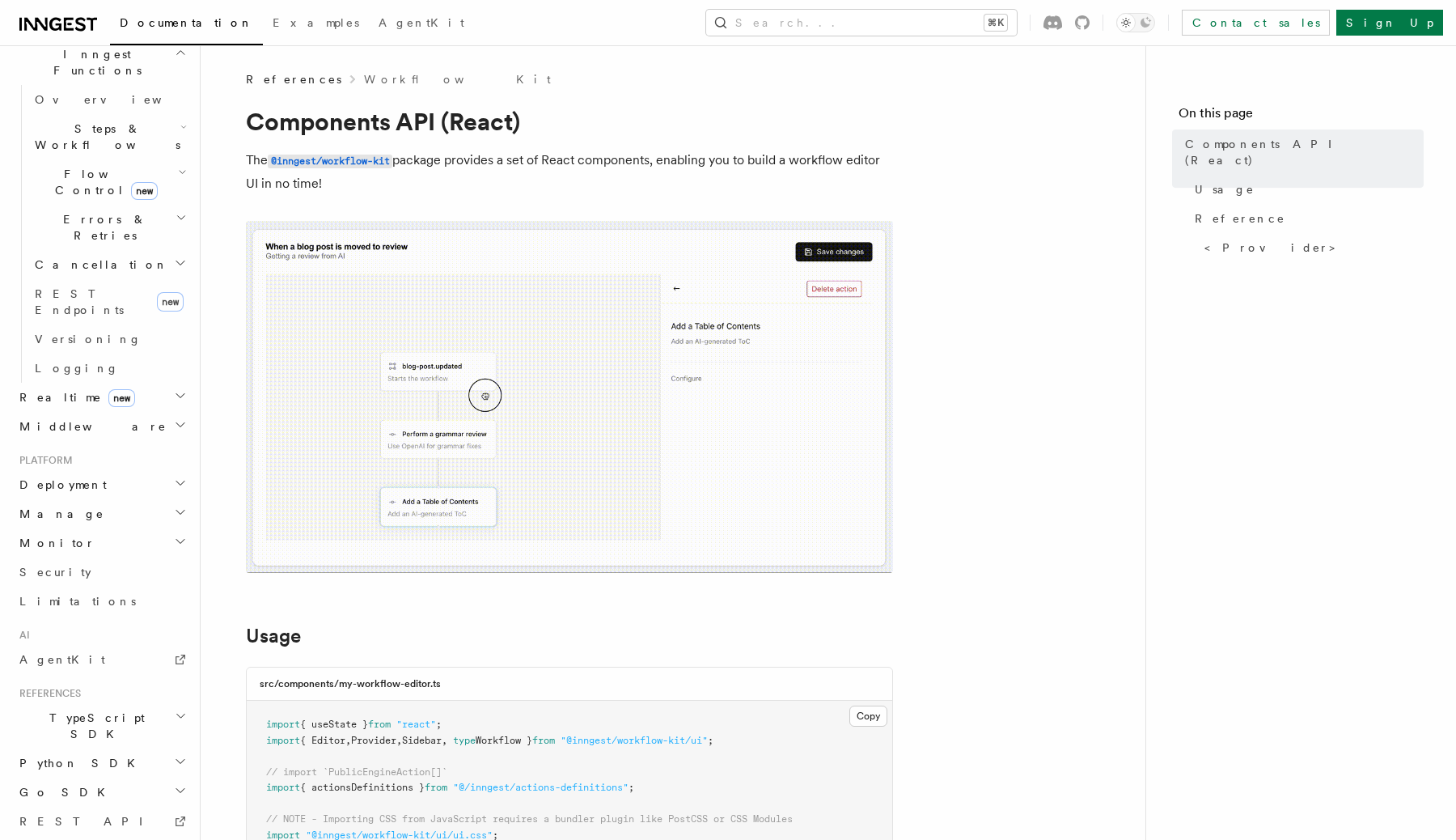
click at [184, 839] on icon "button" at bounding box center [180, 848] width 13 height 13
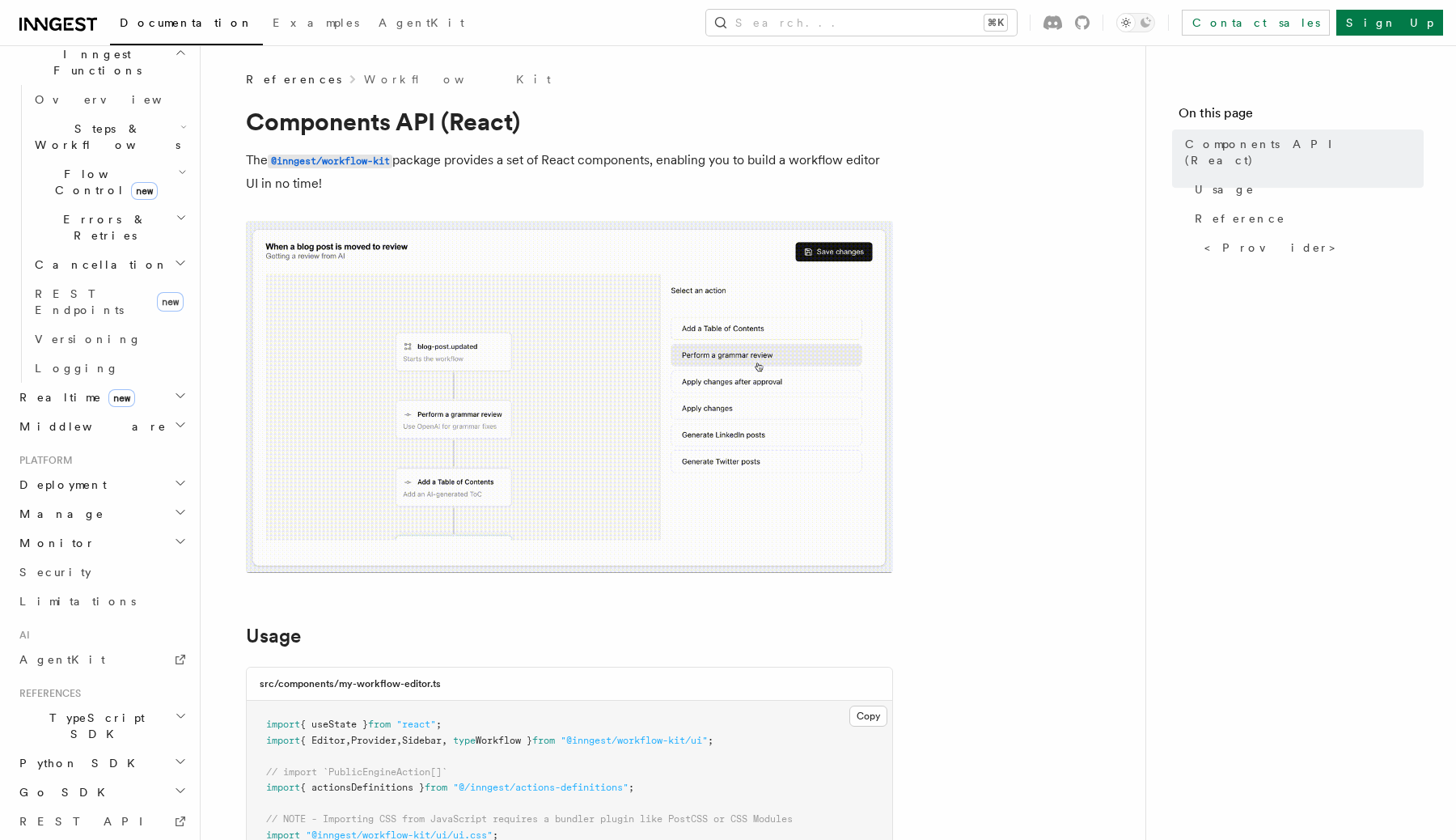
click at [184, 839] on icon "button" at bounding box center [181, 849] width 8 height 4
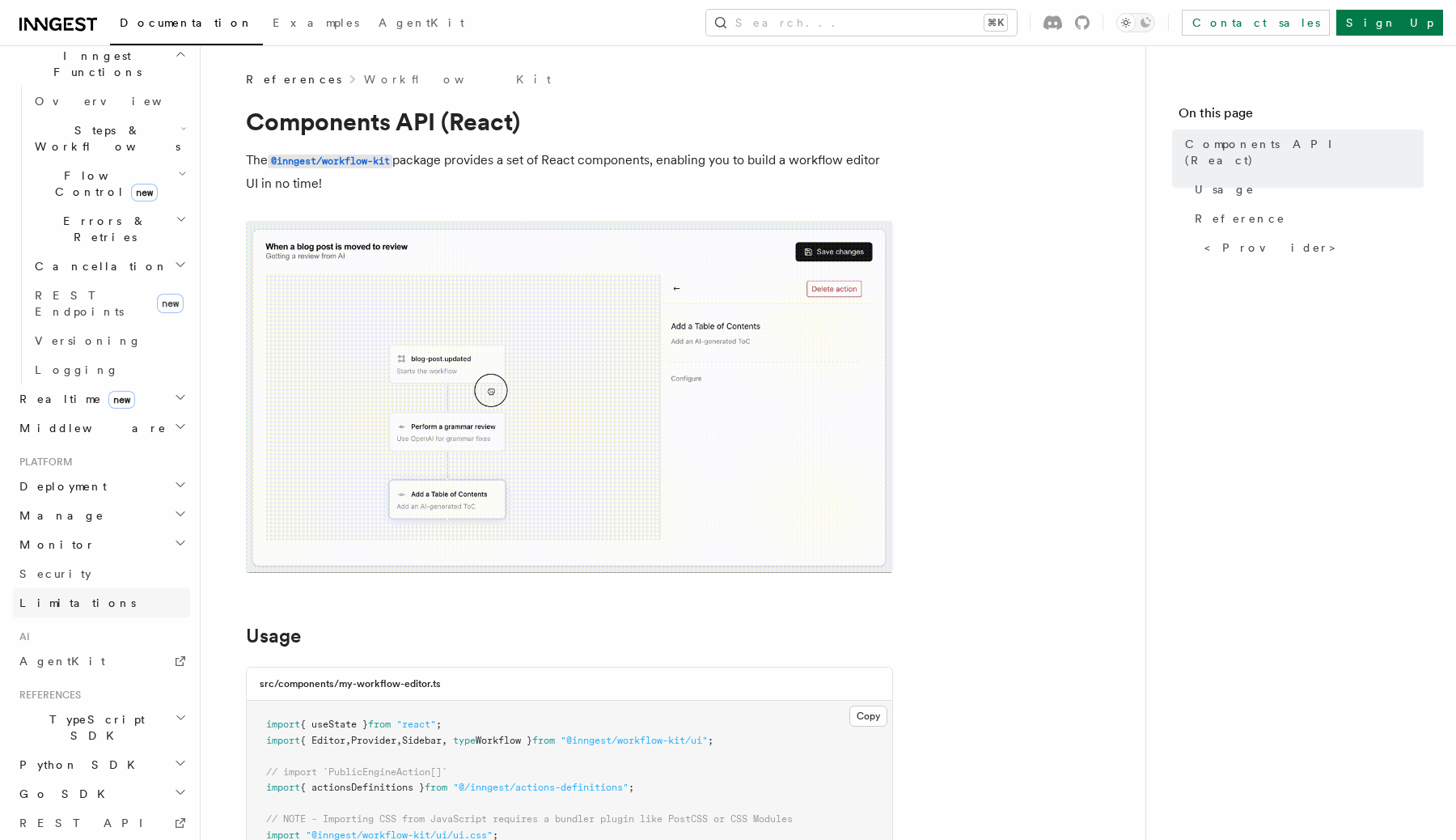
scroll to position [487, 0]
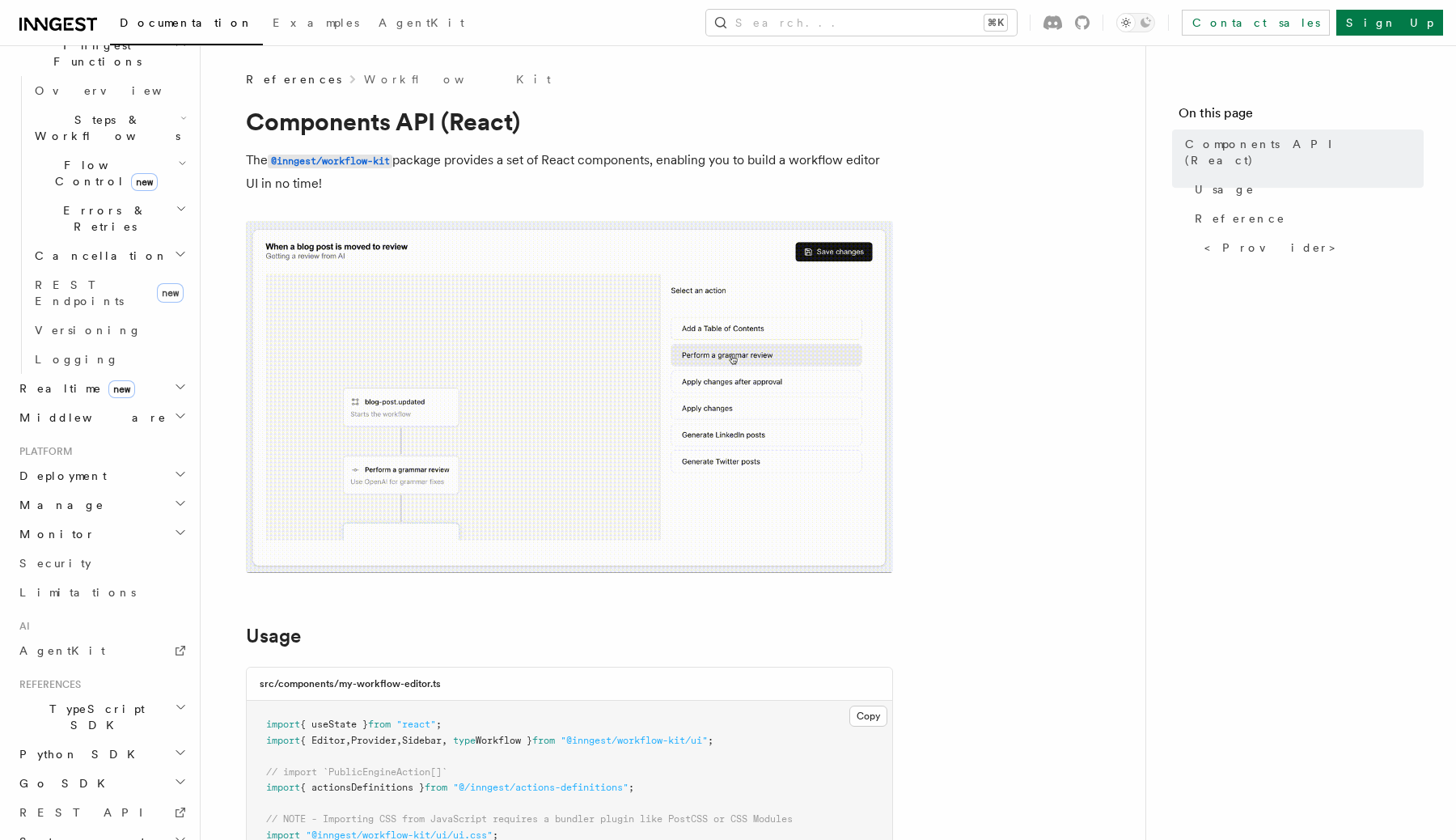
click at [122, 827] on h2 "System events" at bounding box center [102, 841] width 178 height 29
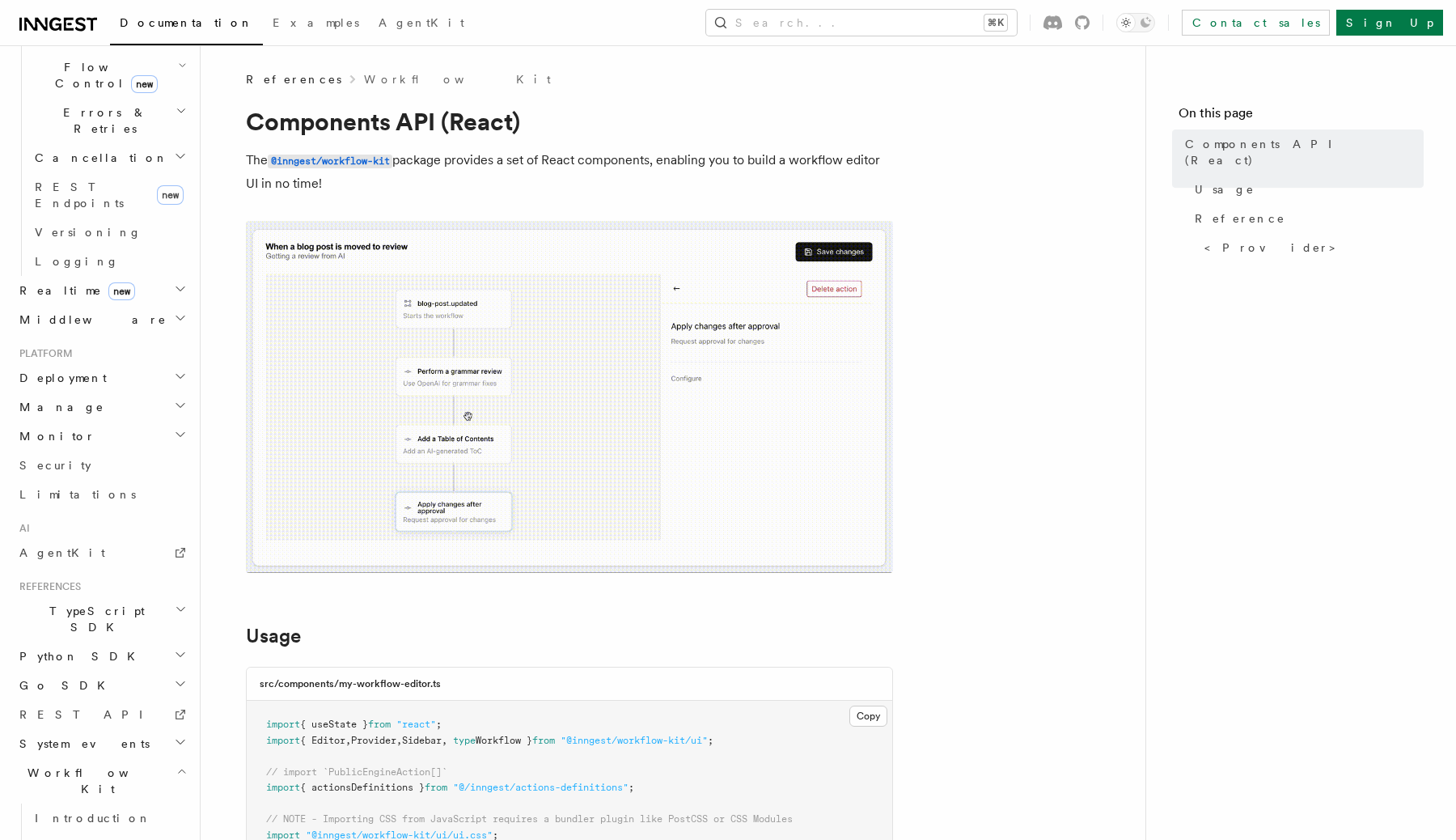
scroll to position [632, 0]
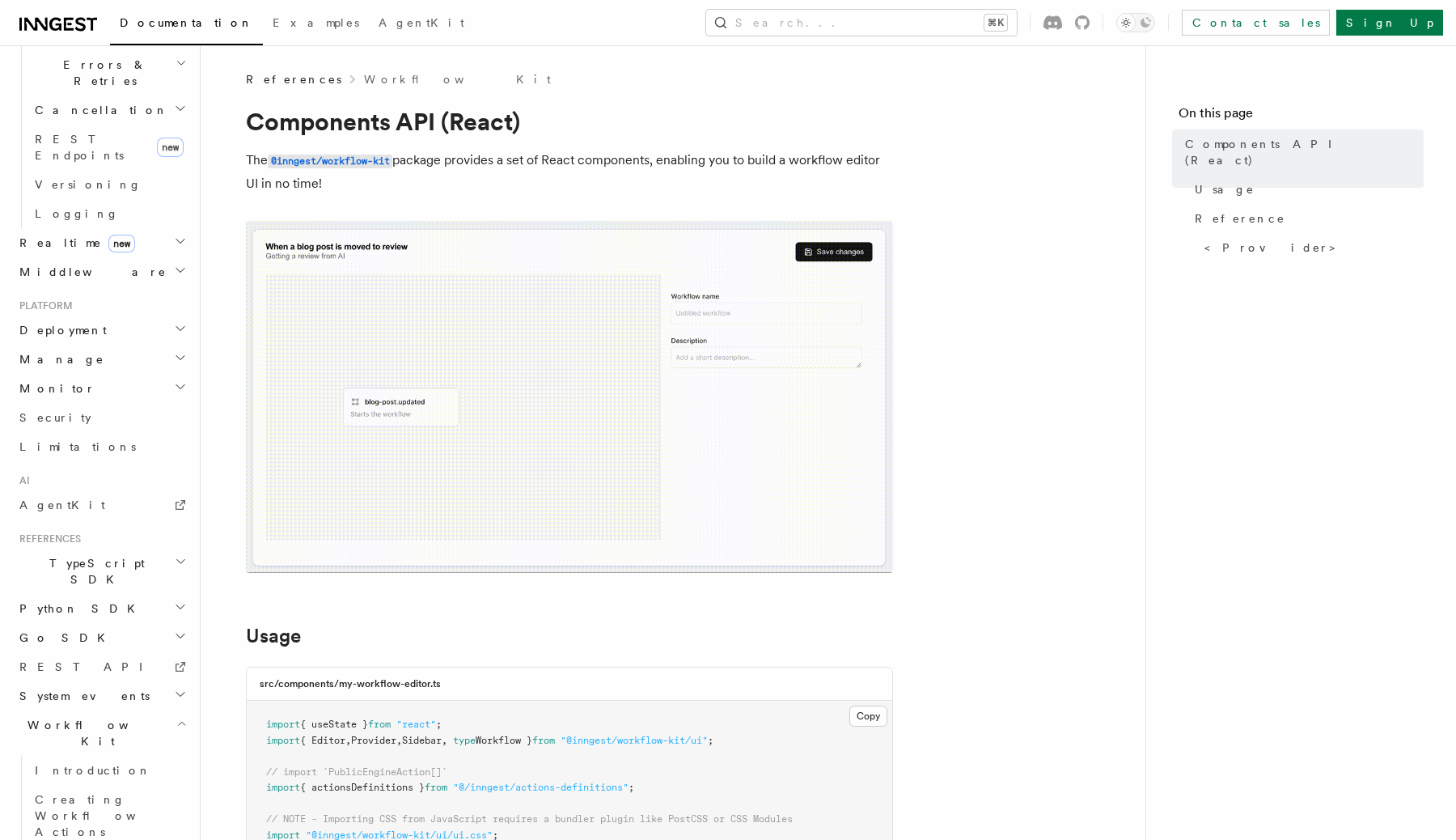
click at [142, 710] on h2 "Workflow Kit" at bounding box center [102, 732] width 178 height 45
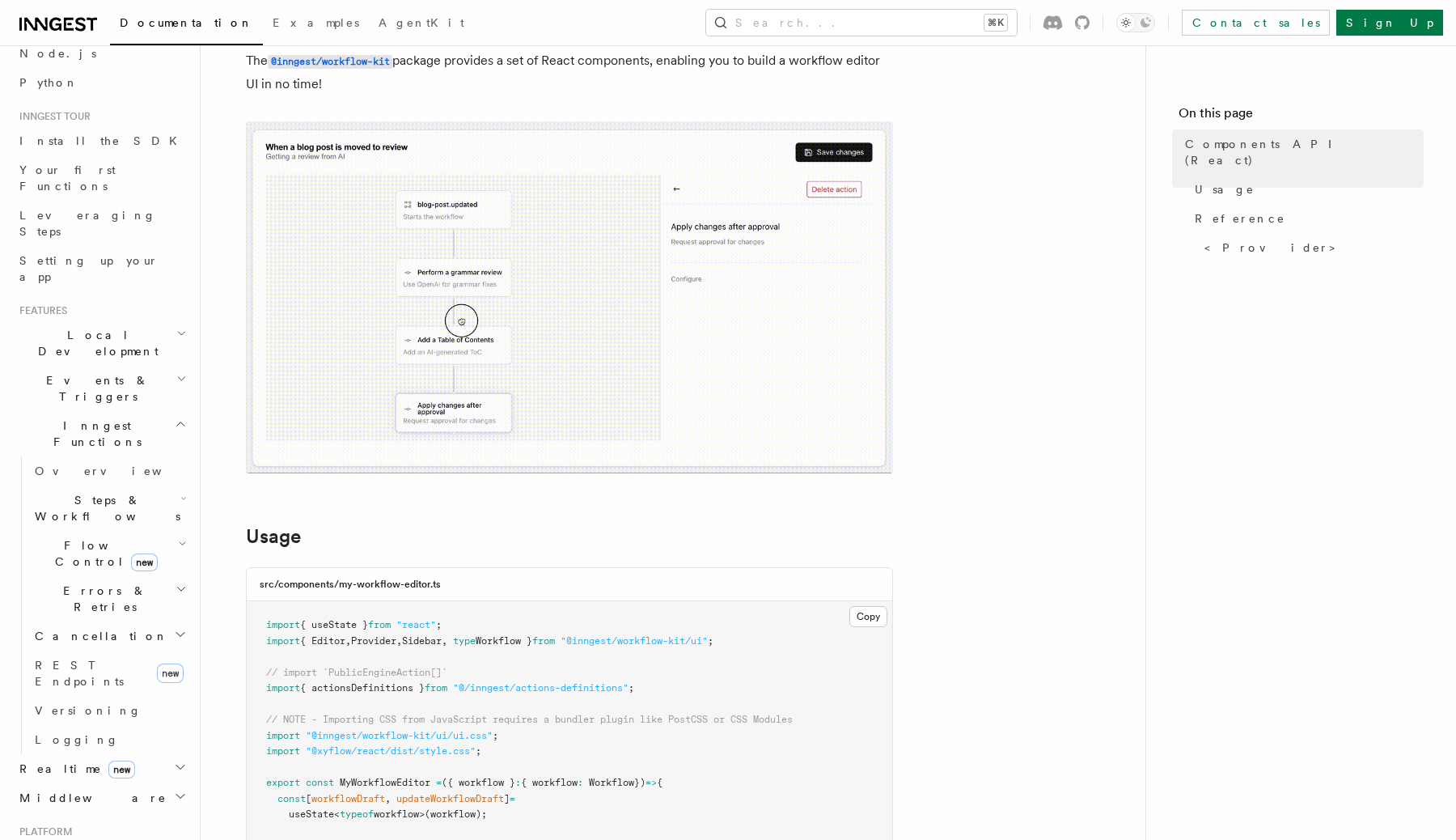
scroll to position [106, 0]
click at [147, 412] on h2 "Inngest Functions" at bounding box center [102, 434] width 178 height 45
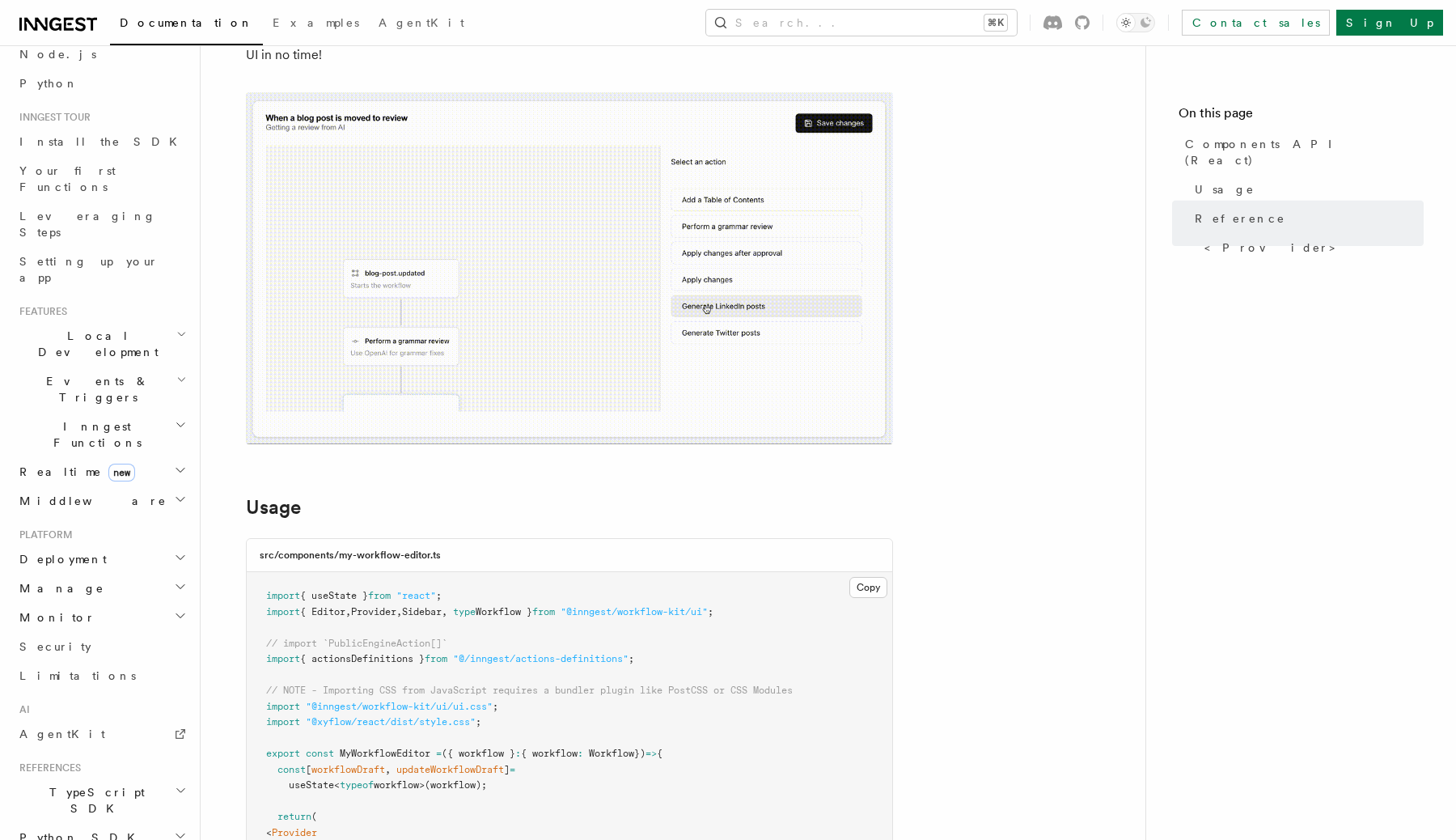
scroll to position [0, 0]
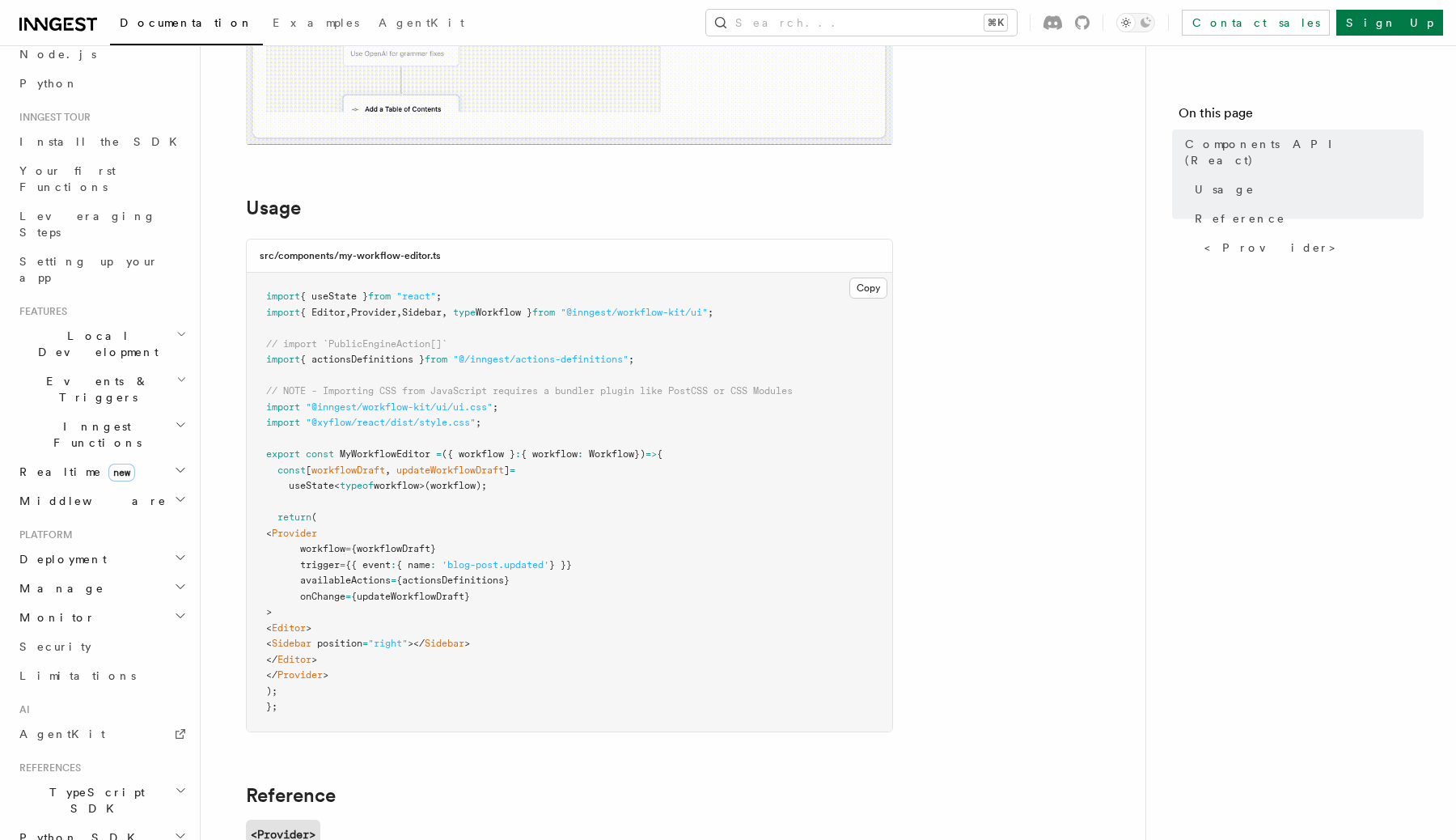
scroll to position [434, 0]
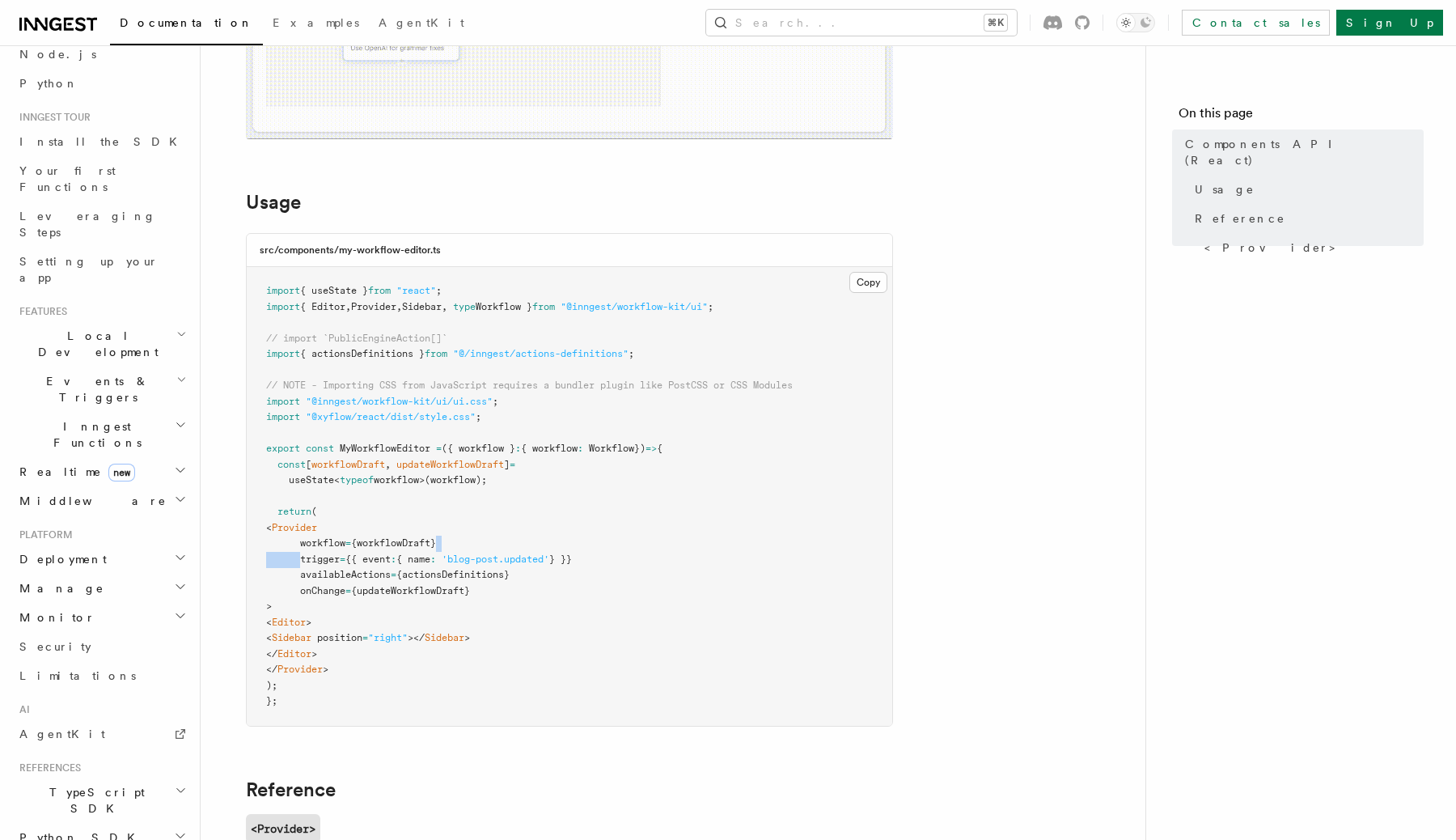
drag, startPoint x: 299, startPoint y: 563, endPoint x: 548, endPoint y: 545, distance: 249.6
click at [548, 545] on pre "import { useState } from "react" ; import { Editor , Provider , Sidebar , type …" at bounding box center [568, 497] width 645 height 459
click at [996, 546] on article "References Workflow Kit Components API (React) The @inngest/workflow-kit packag…" at bounding box center [672, 714] width 893 height 2154
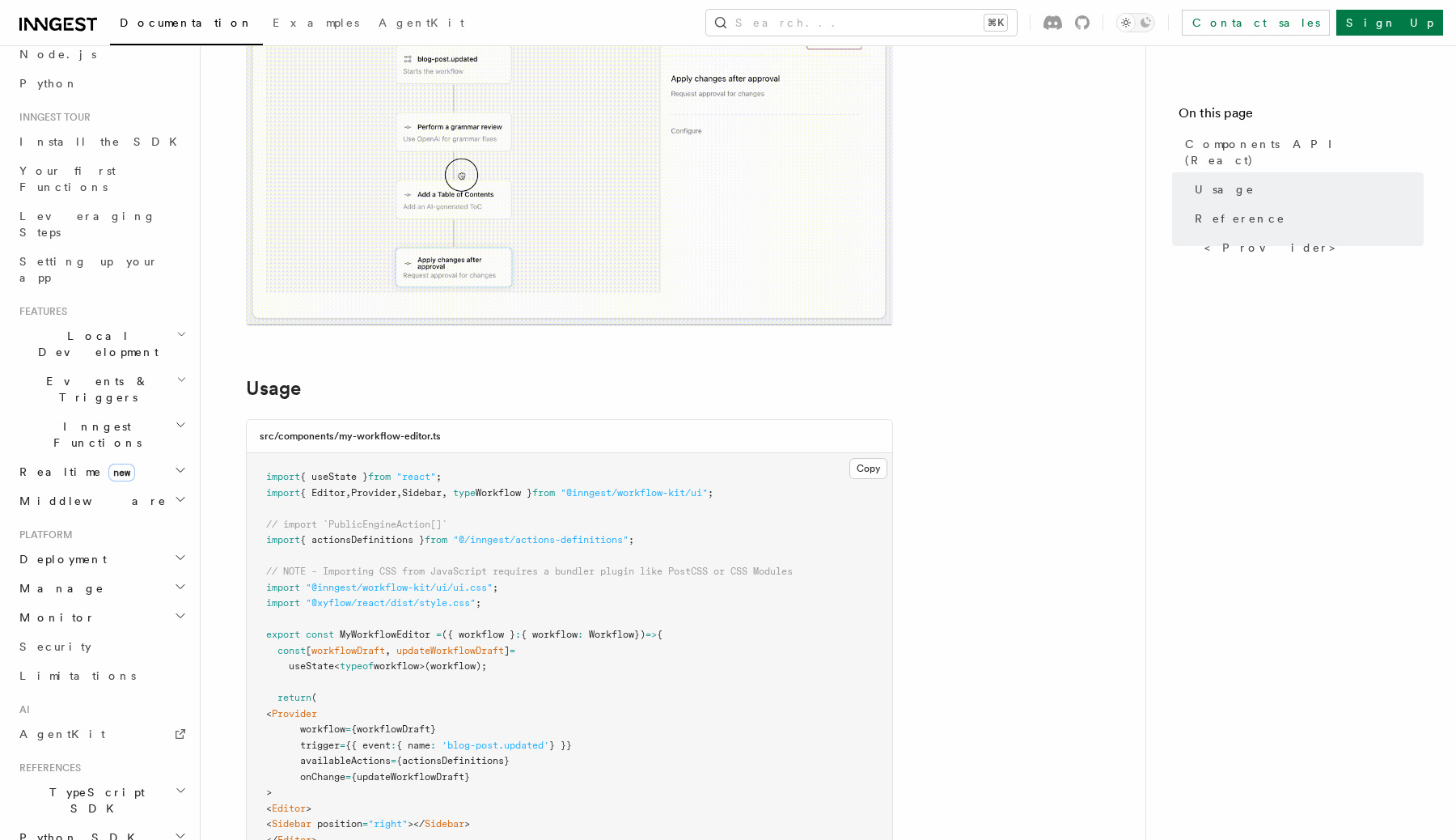
scroll to position [0, 0]
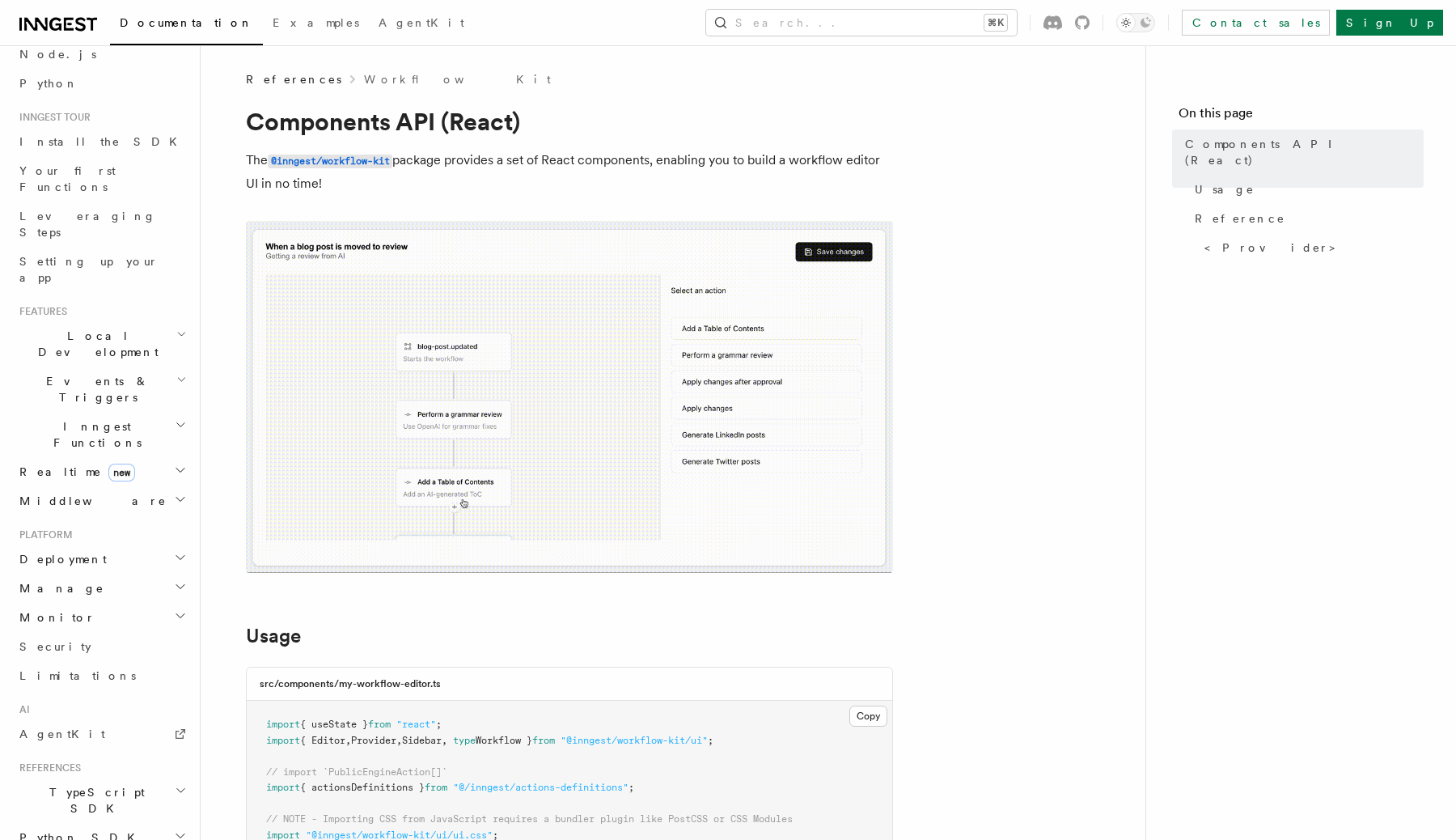
click at [90, 545] on h2 "Deployment" at bounding box center [102, 559] width 178 height 29
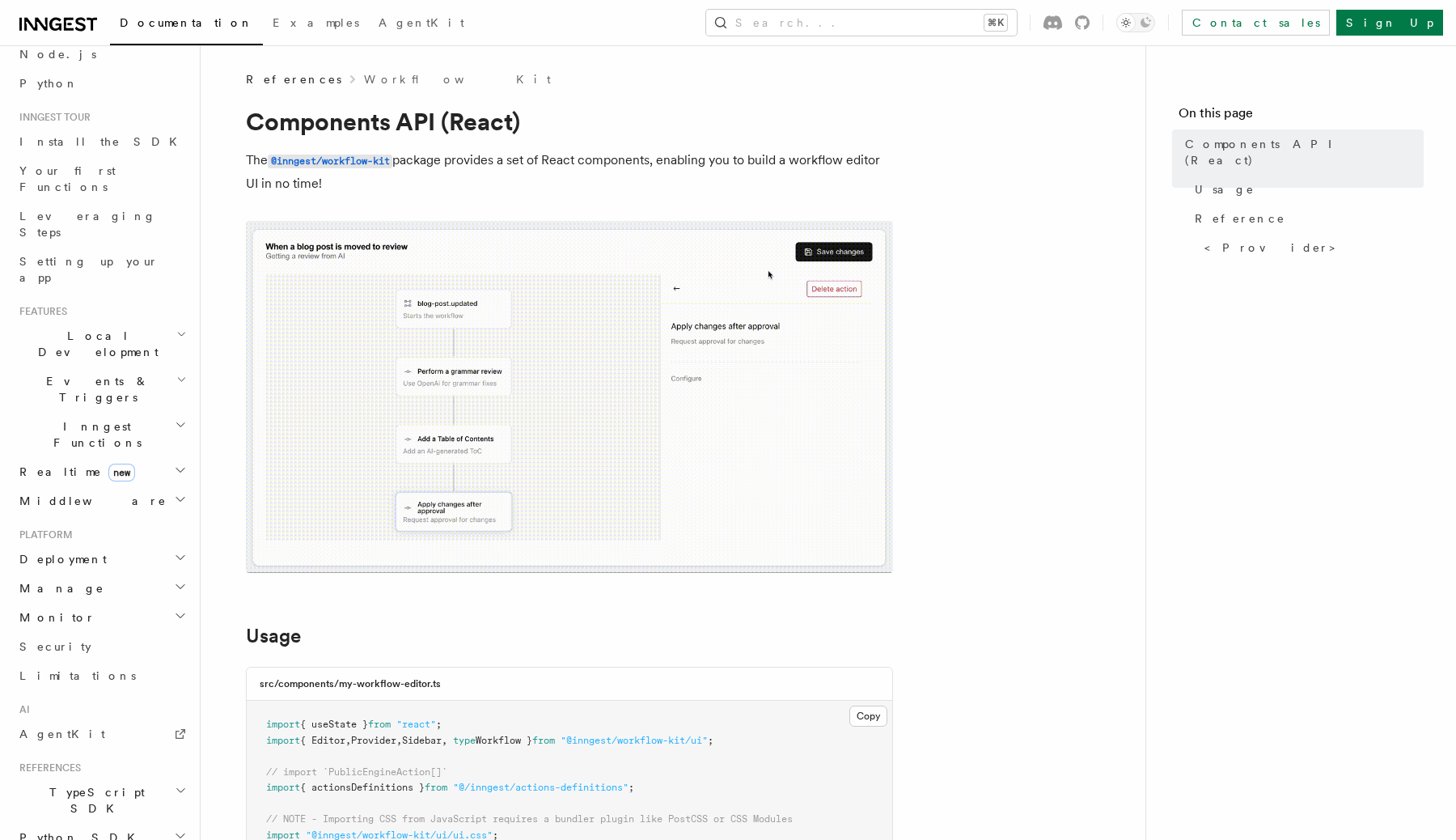
click at [90, 545] on h2 "Deployment" at bounding box center [102, 559] width 178 height 29
click at [72, 551] on span "Deployment" at bounding box center [60, 559] width 94 height 16
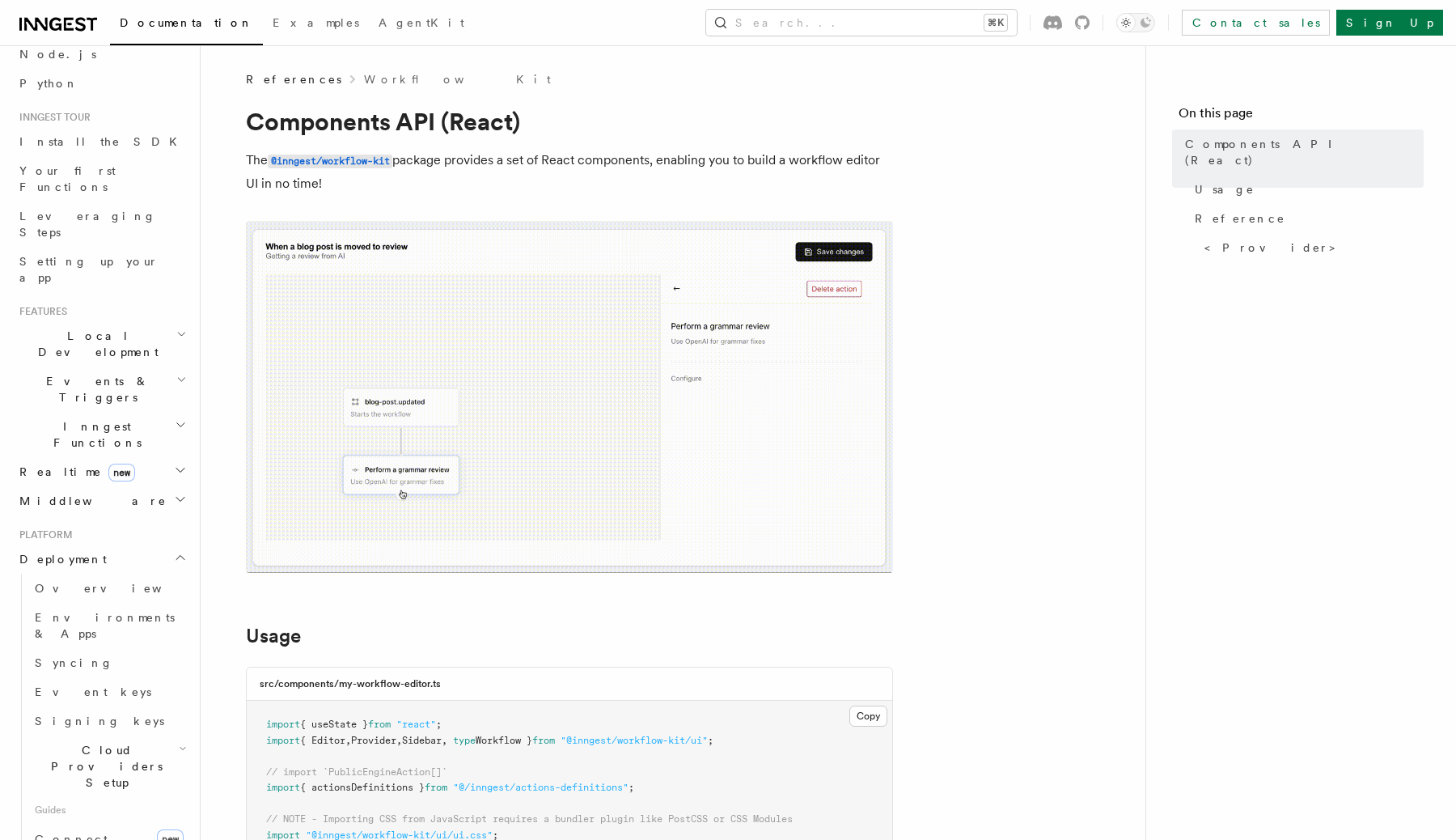
click at [71, 742] on span "Cloud Providers Setup" at bounding box center [103, 766] width 151 height 49
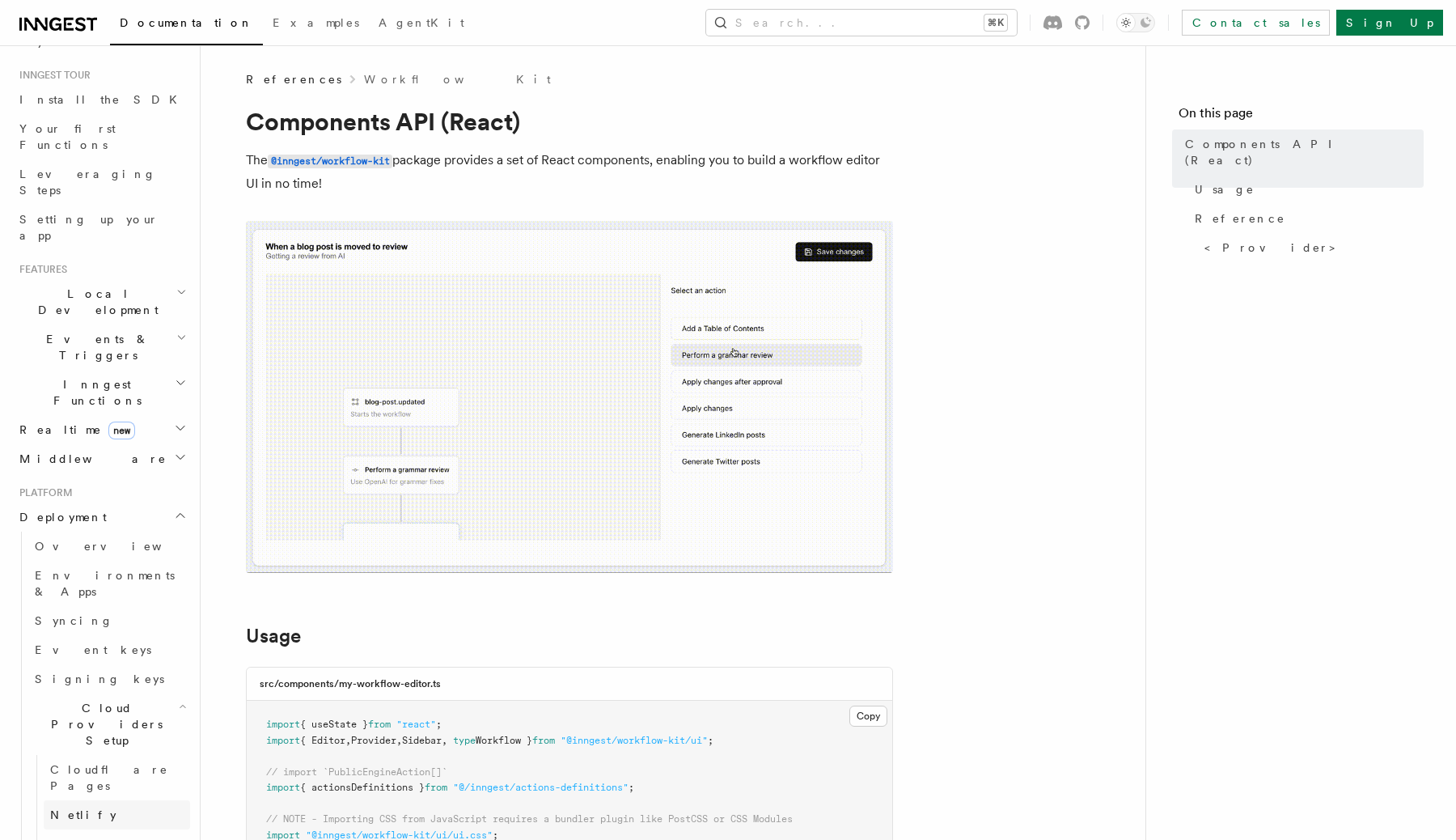
scroll to position [176, 0]
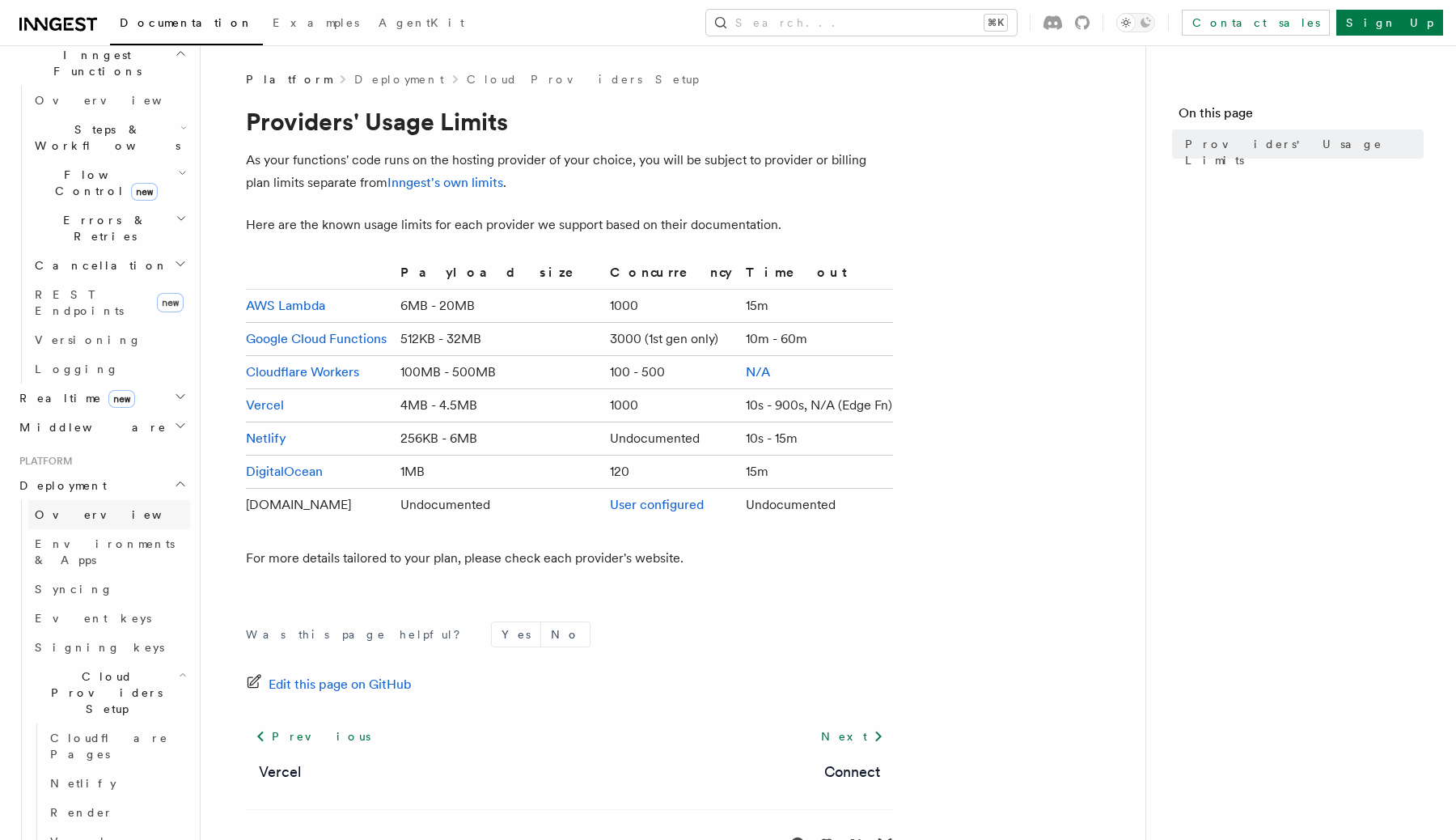
scroll to position [494, 0]
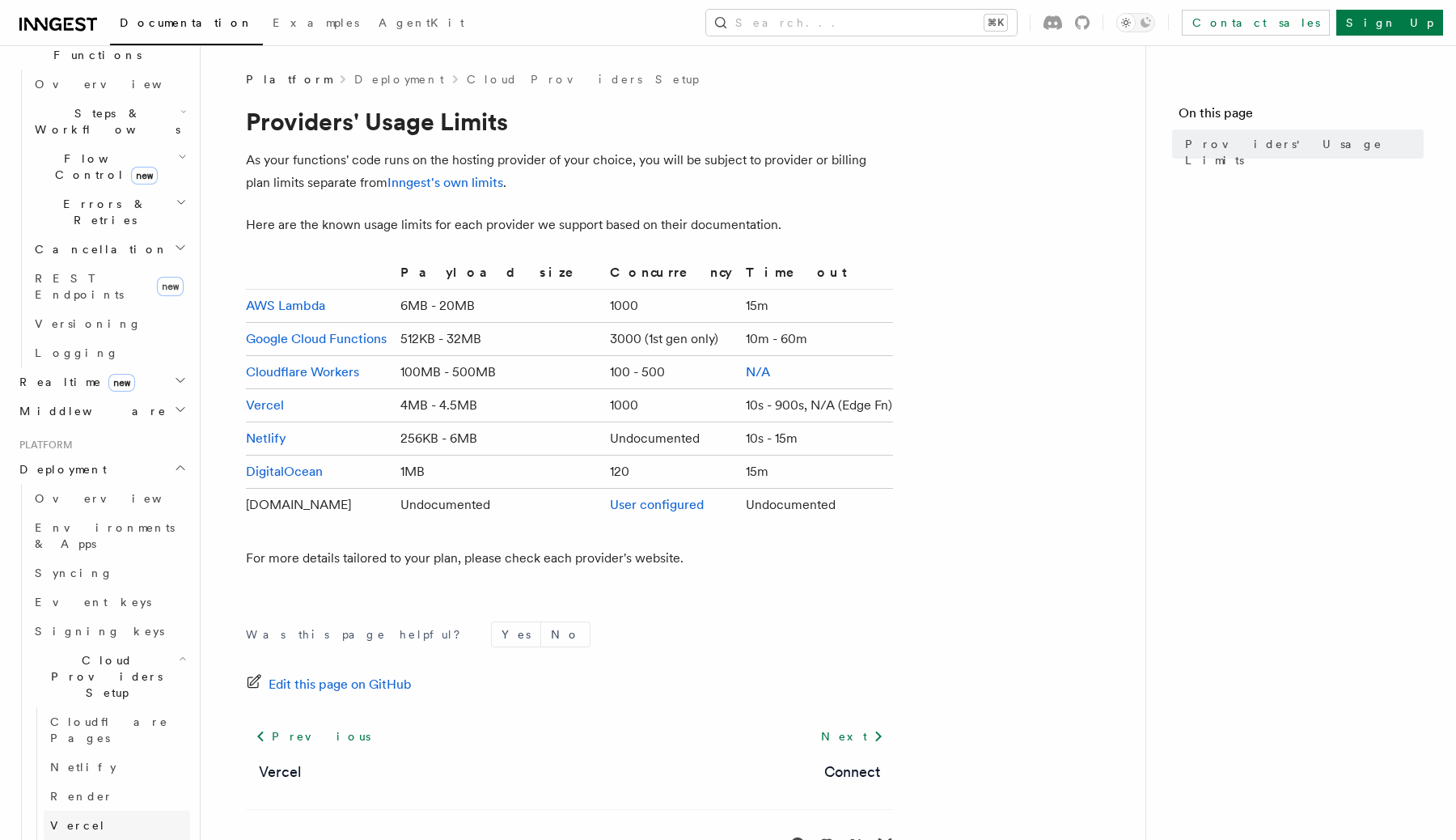
click at [69, 819] on span "Vercel" at bounding box center [78, 825] width 56 height 13
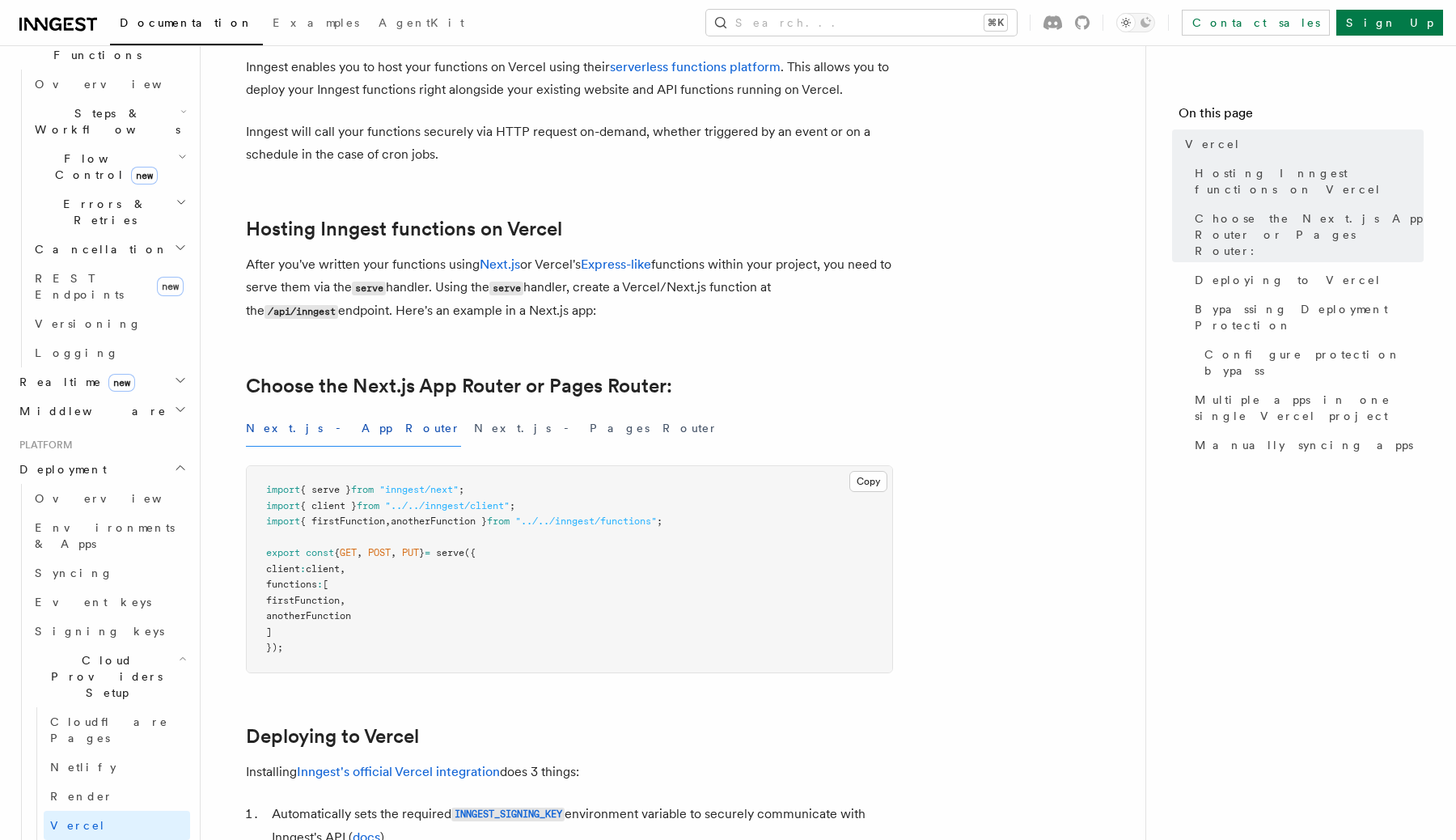
scroll to position [91, 0]
click at [179, 652] on icon "button" at bounding box center [182, 658] width 8 height 13
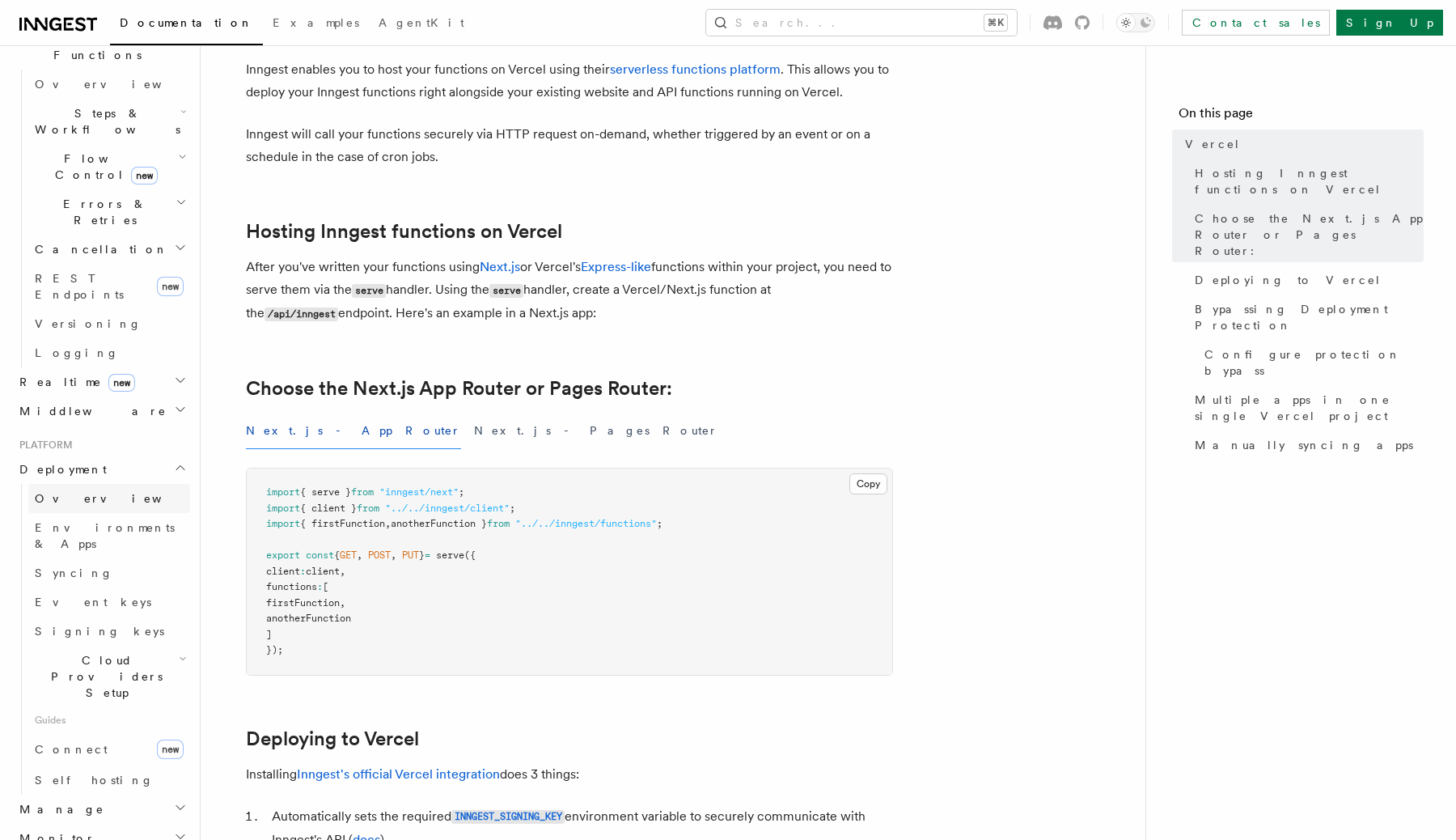
click at [110, 484] on link "Overview" at bounding box center [109, 498] width 162 height 29
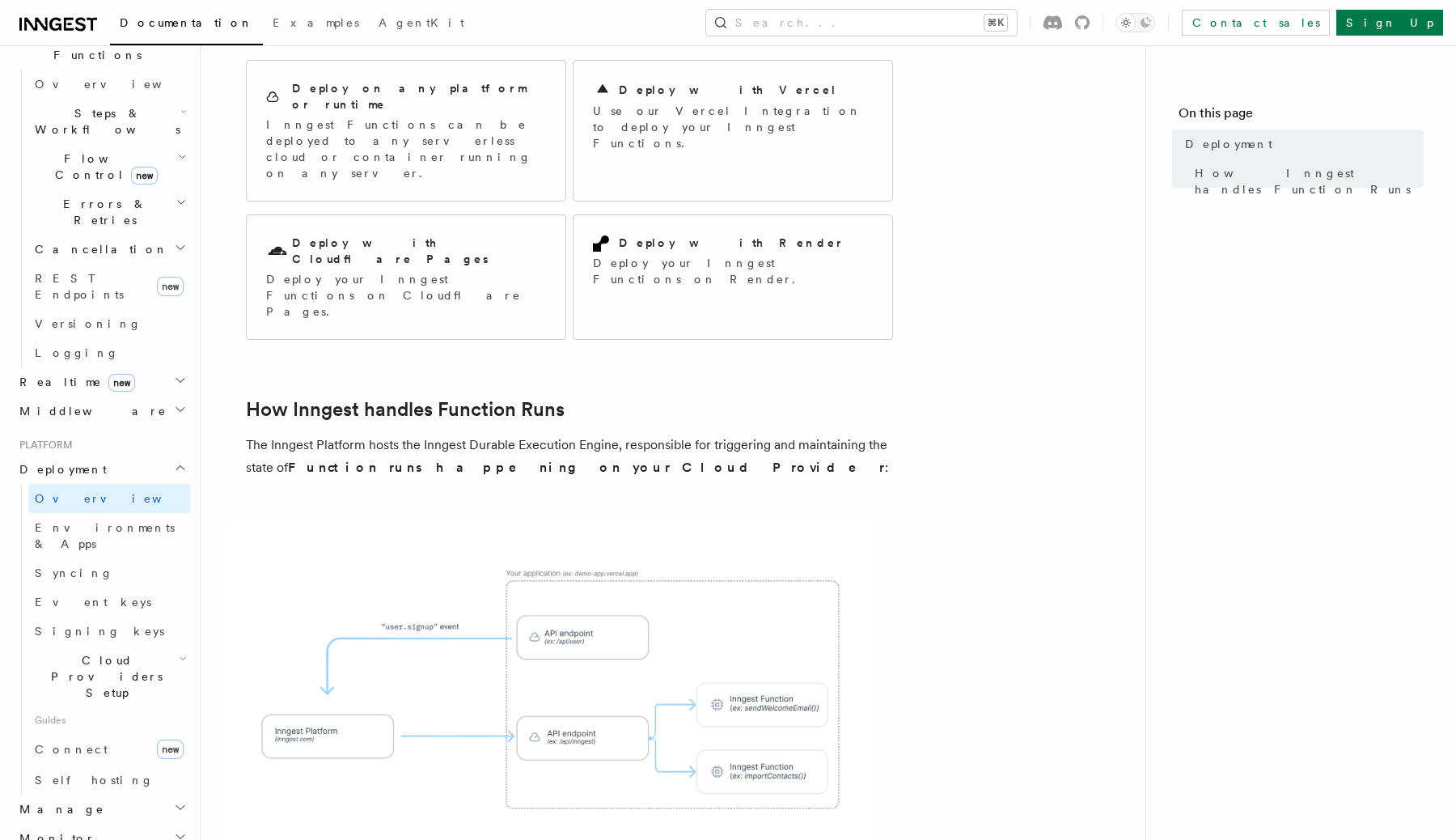
scroll to position [161, 0]
click at [121, 513] on link "Environments & Apps" at bounding box center [109, 535] width 162 height 45
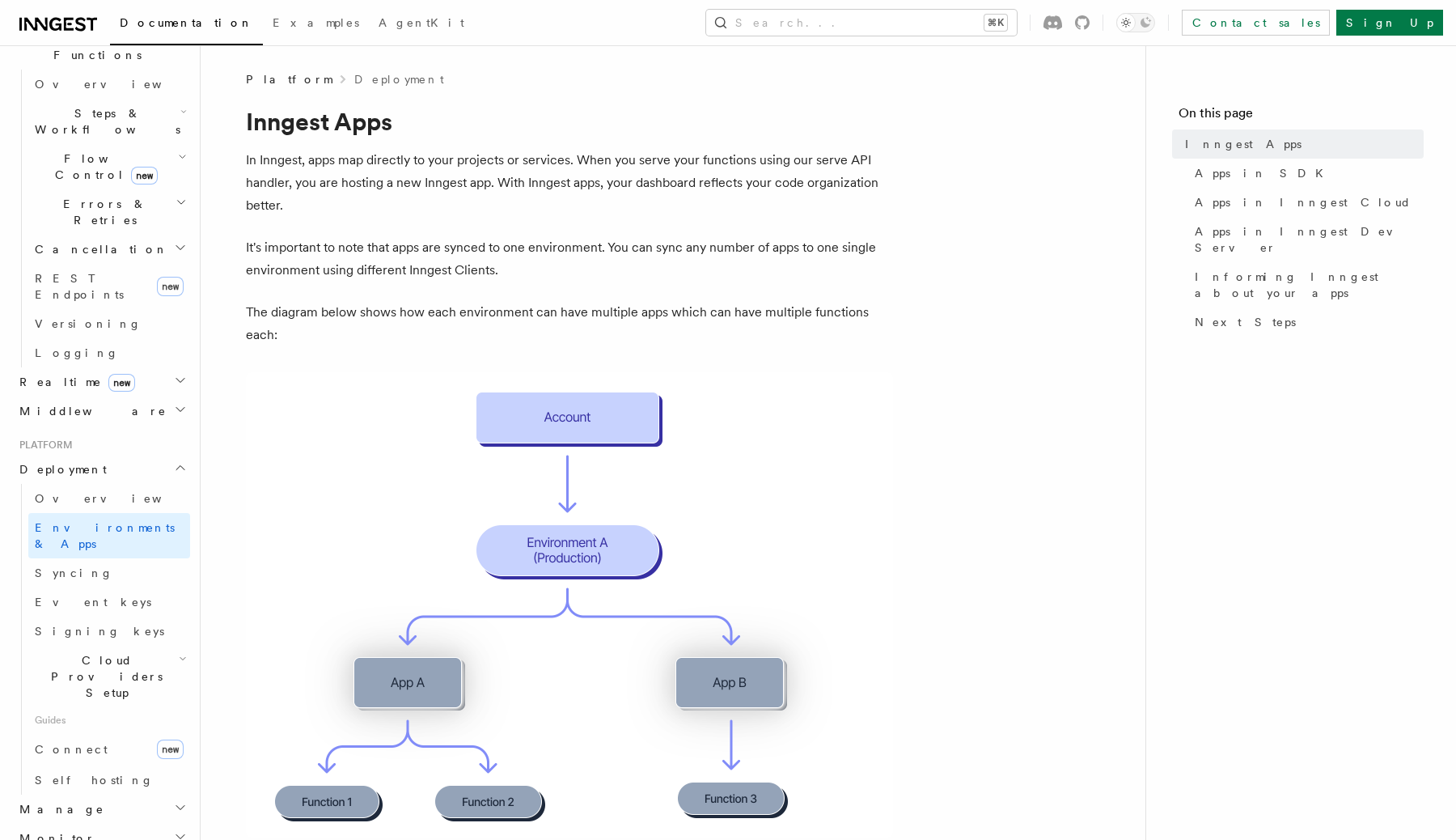
click at [889, 400] on img at bounding box center [569, 605] width 647 height 465
click at [792, 389] on img at bounding box center [569, 605] width 647 height 465
click at [1234, 228] on span "Apps in Inngest Dev Server" at bounding box center [1309, 239] width 229 height 32
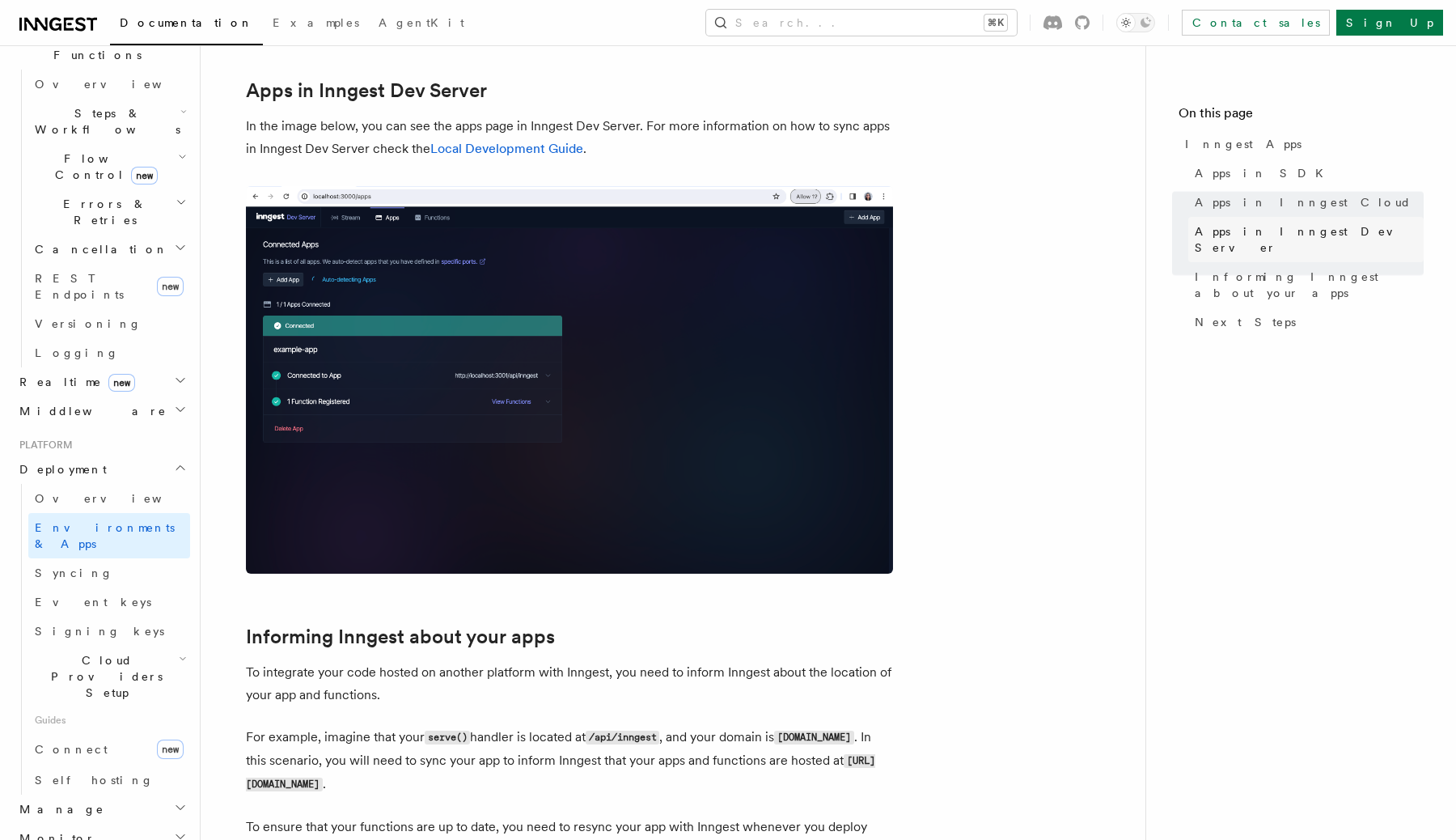
scroll to position [1882, 0]
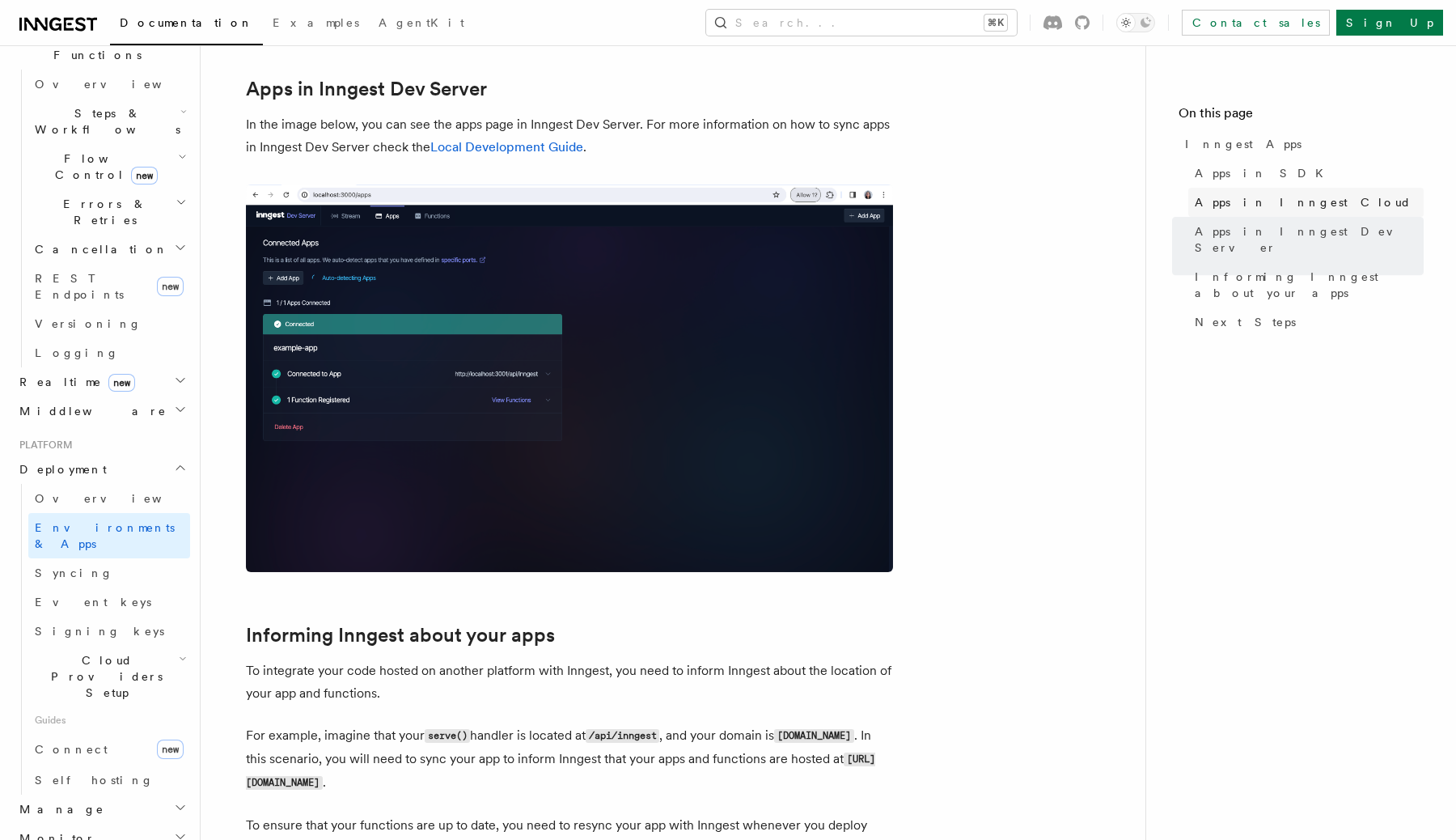
click at [1256, 209] on span "Apps in Inngest Cloud" at bounding box center [1302, 203] width 216 height 16
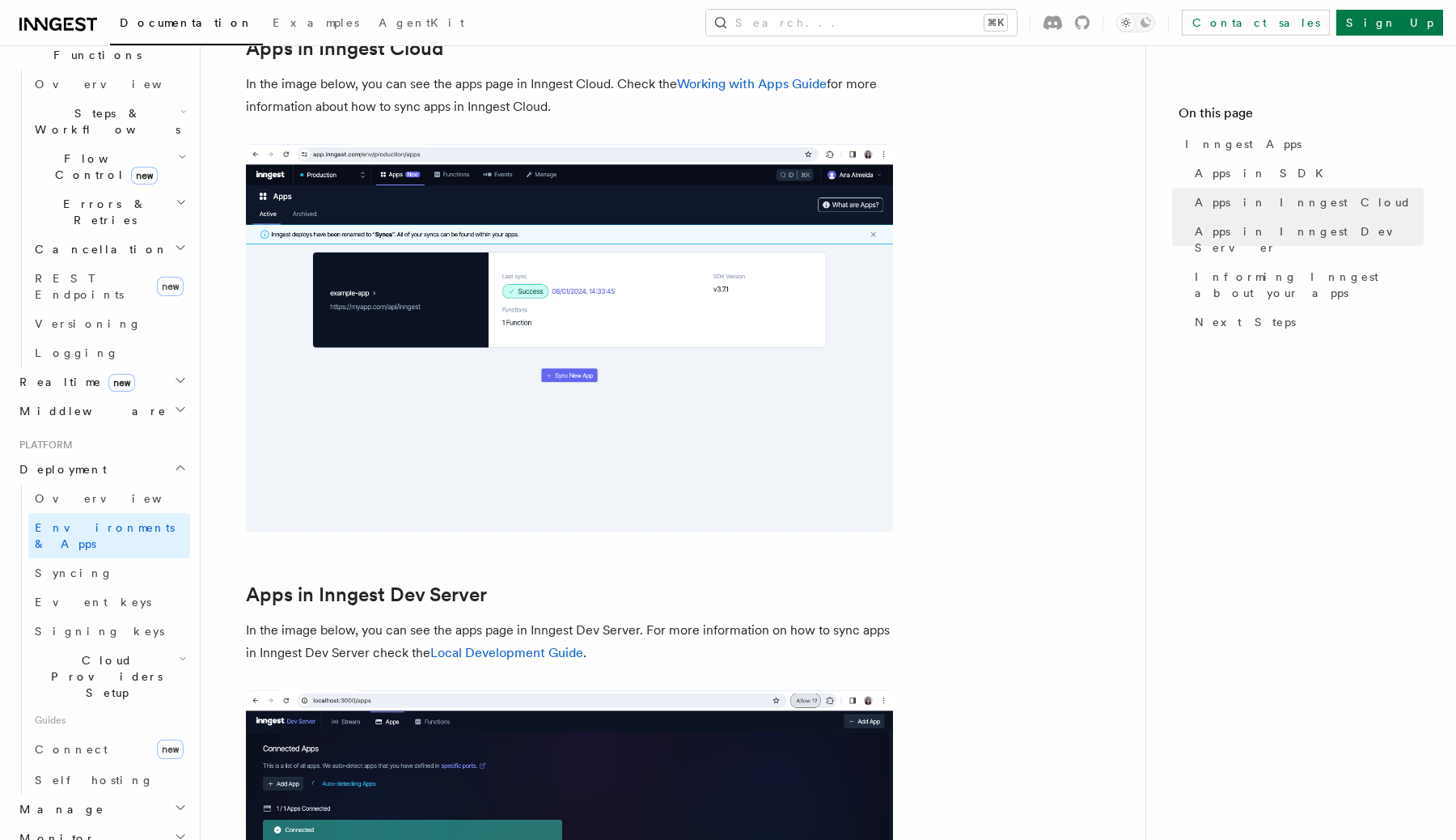
scroll to position [1408, 0]
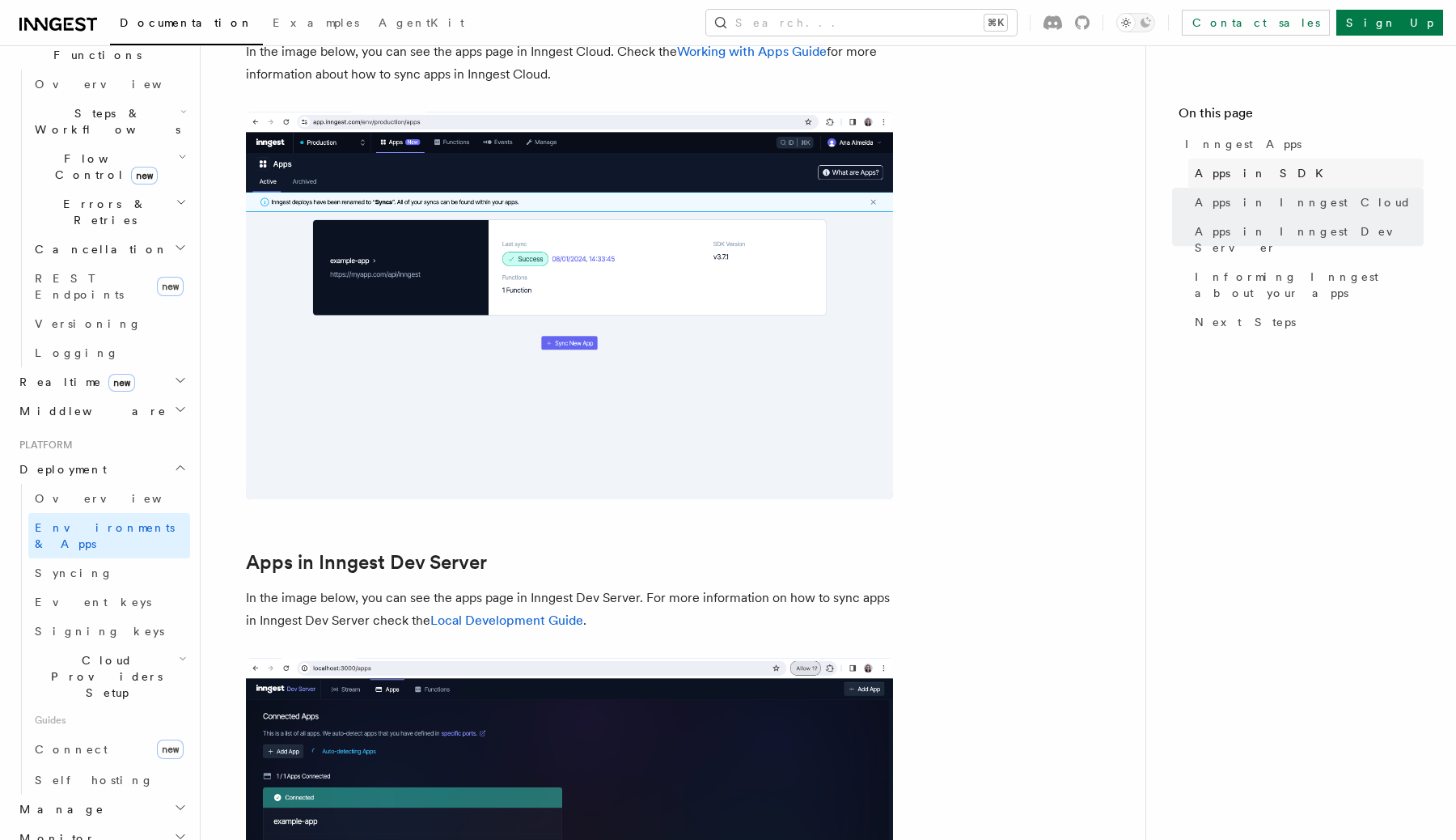
click at [1202, 172] on span "Apps in SDK" at bounding box center [1264, 173] width 139 height 16
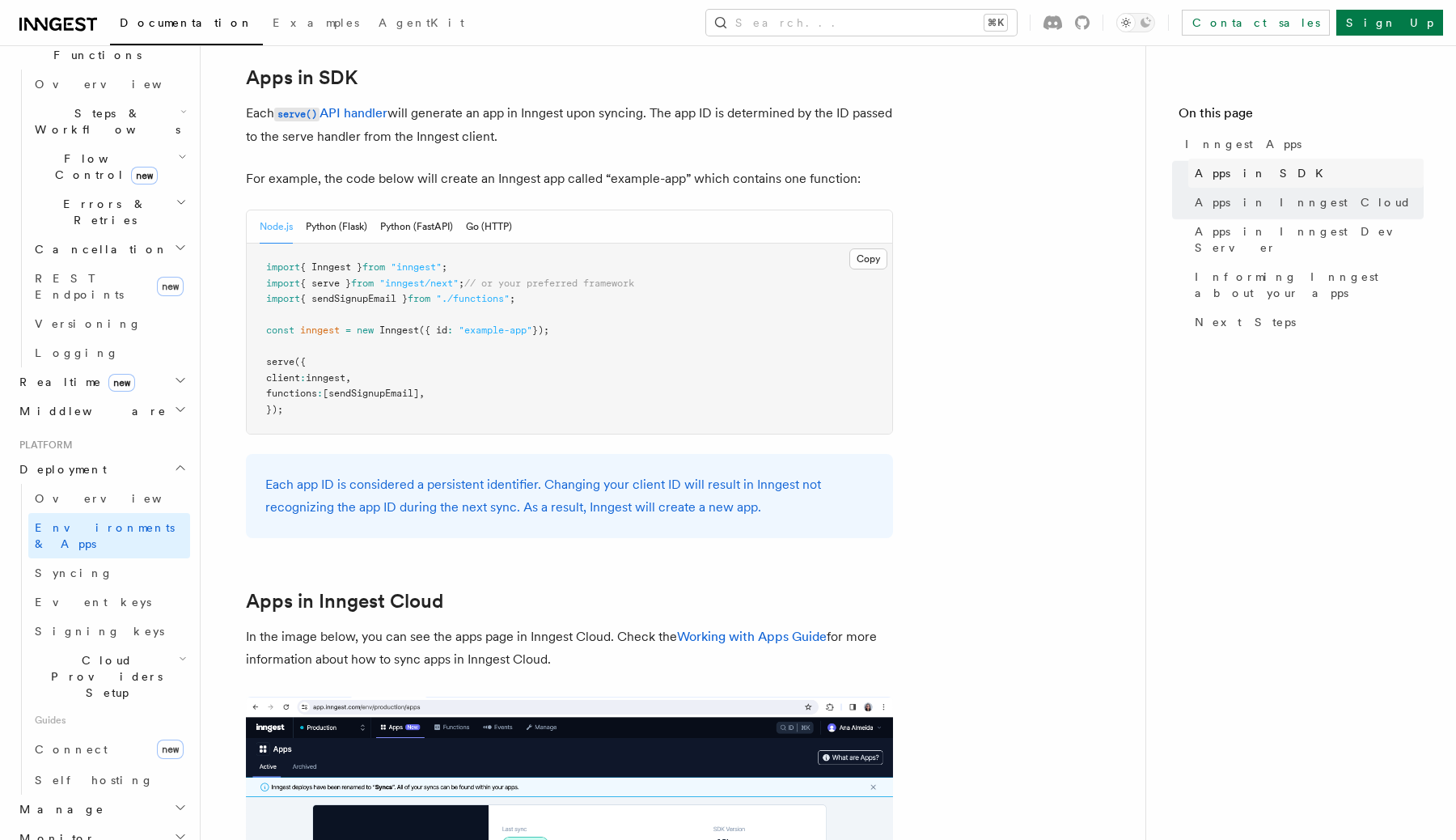
scroll to position [811, 0]
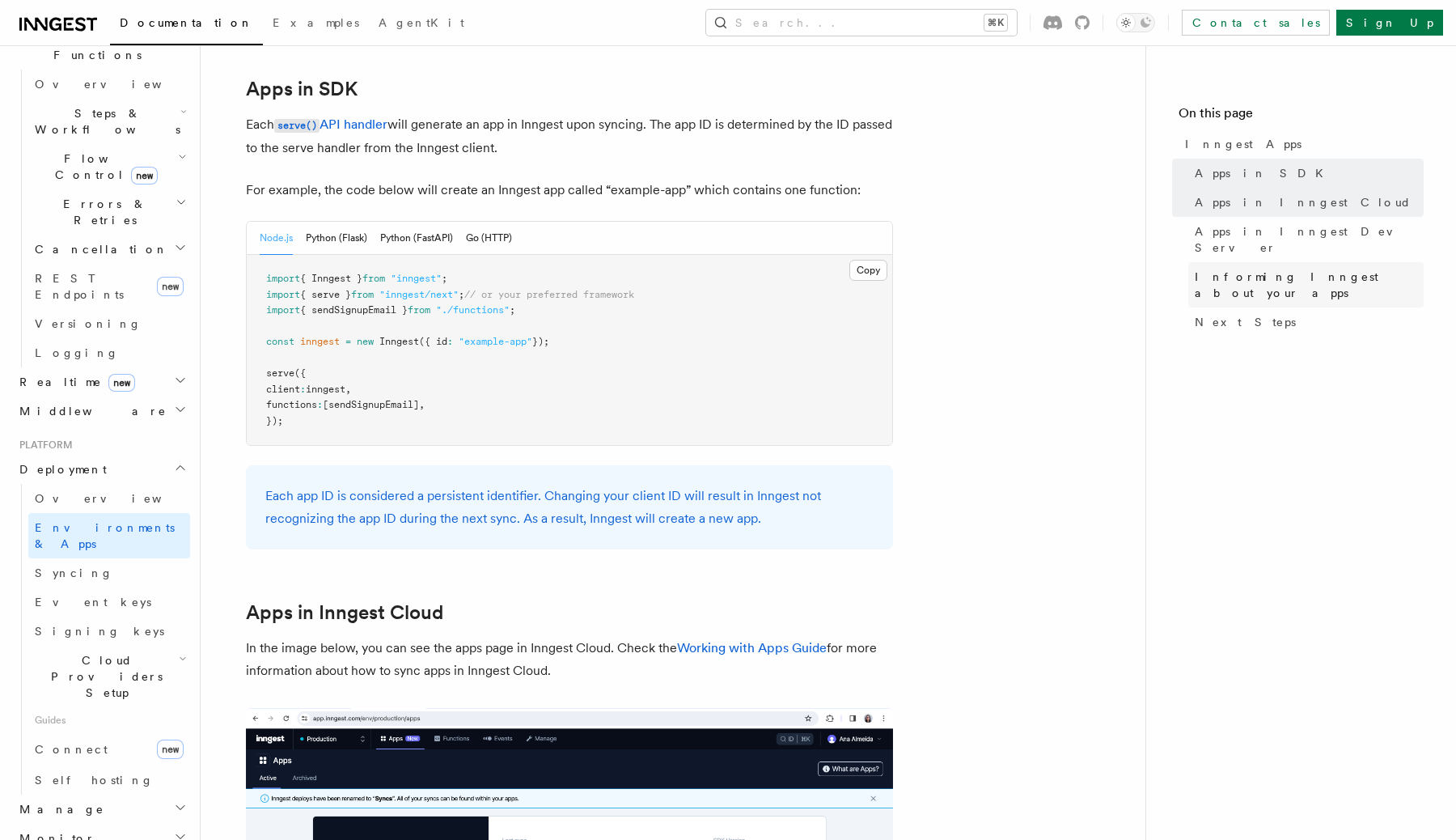
click at [1245, 268] on span "Informing Inngest about your apps" at bounding box center [1309, 284] width 229 height 32
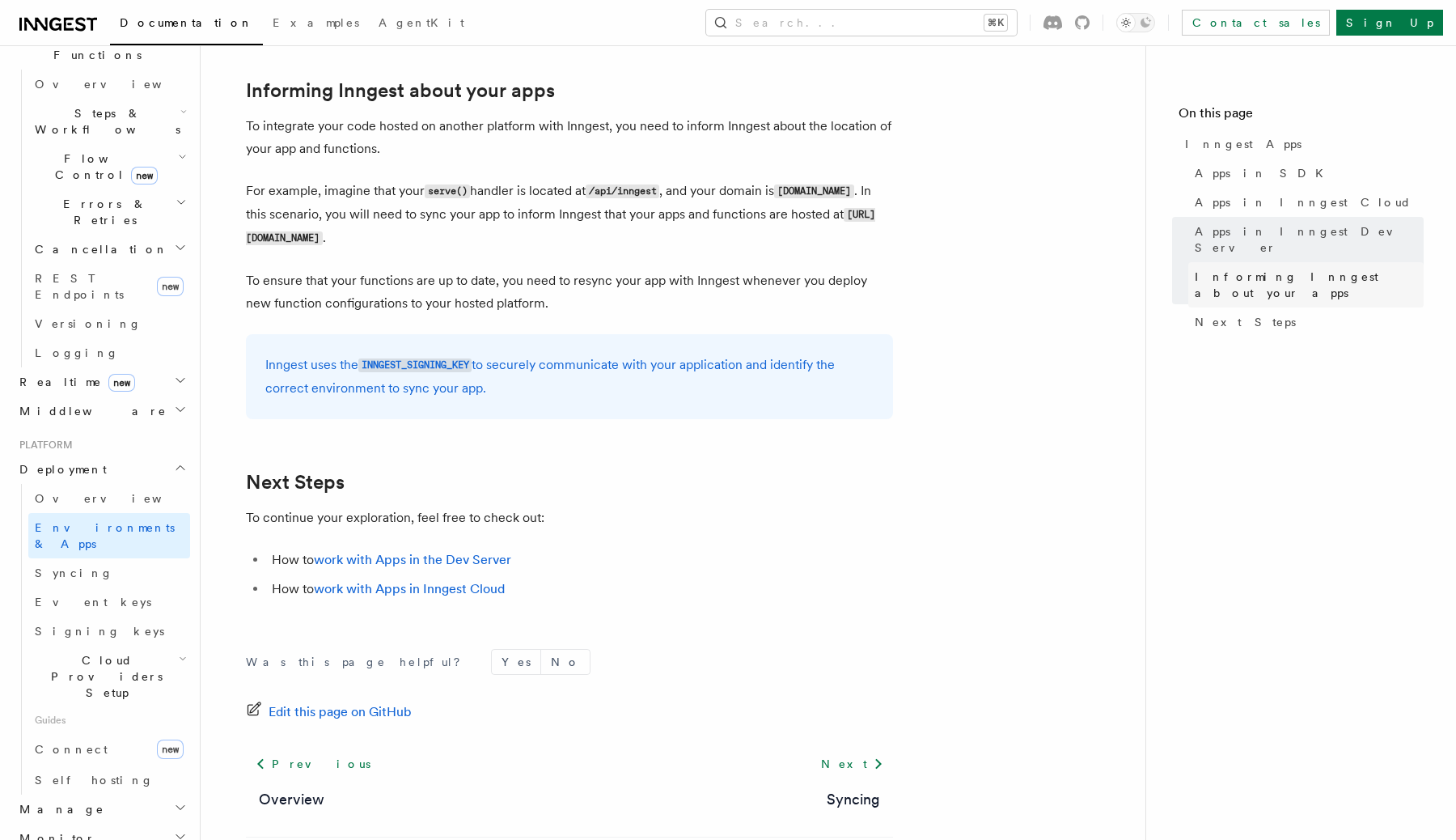
scroll to position [2427, 0]
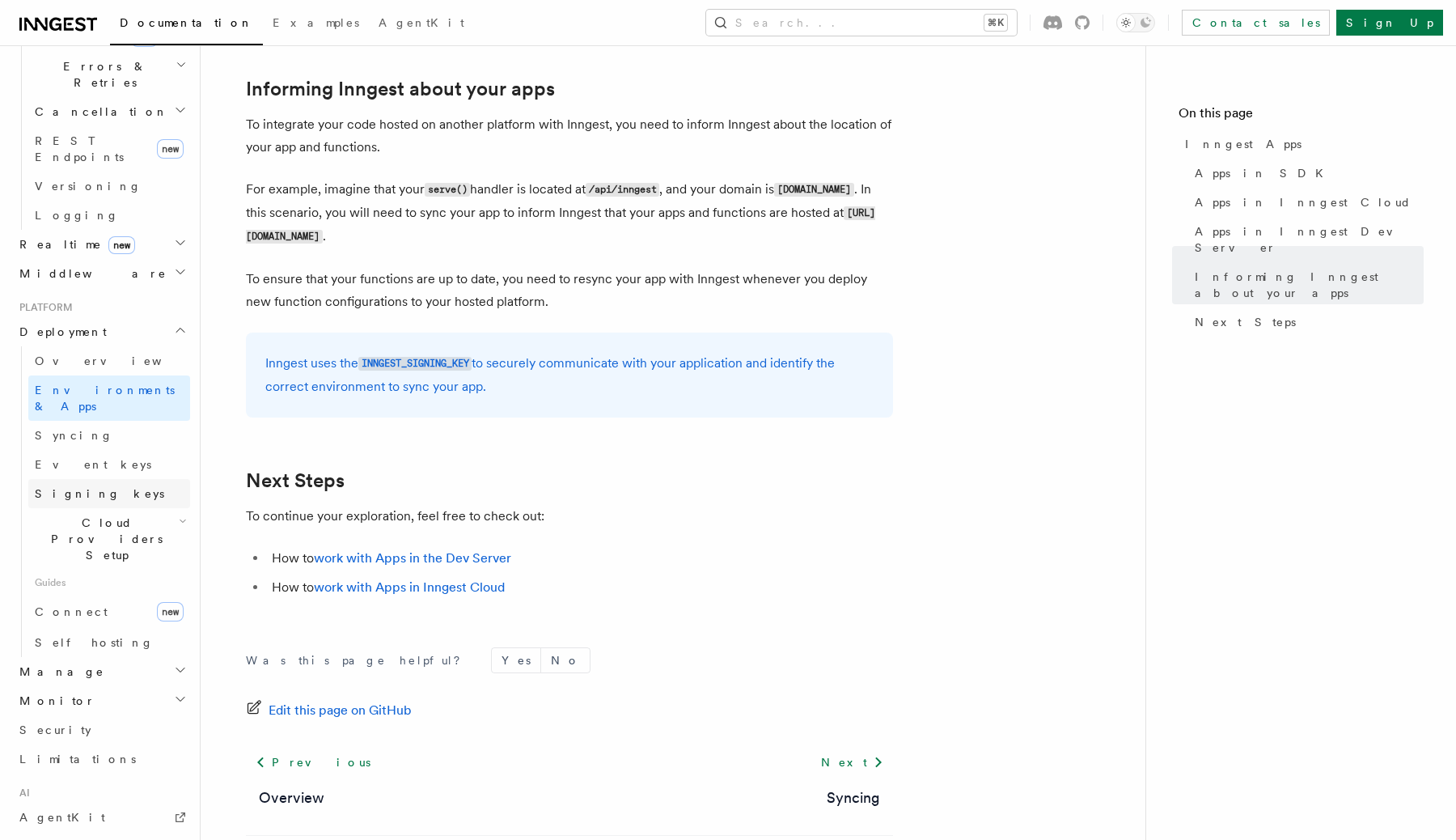
scroll to position [749, 0]
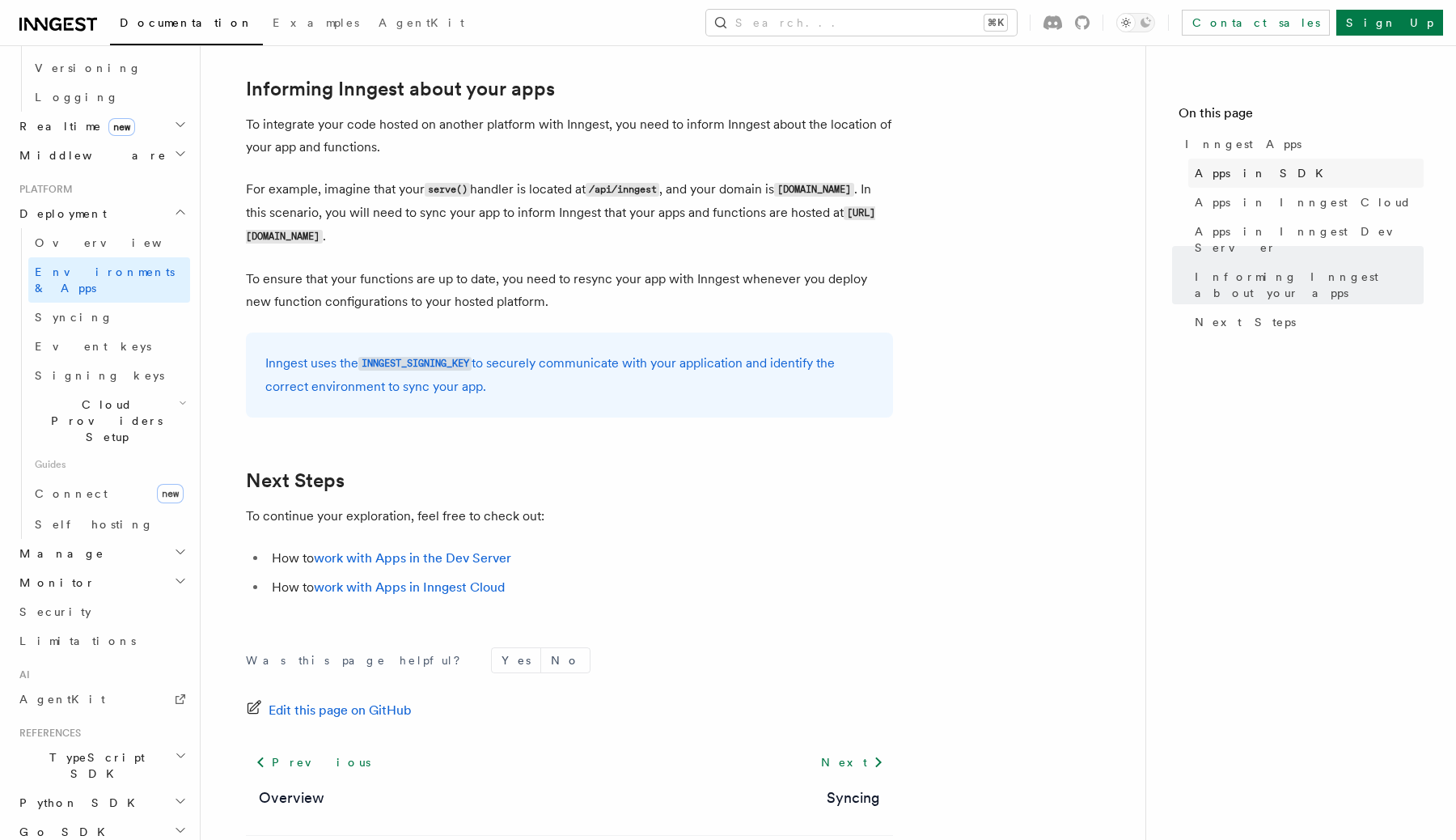
click at [1275, 179] on link "Apps in SDK" at bounding box center [1305, 173] width 235 height 29
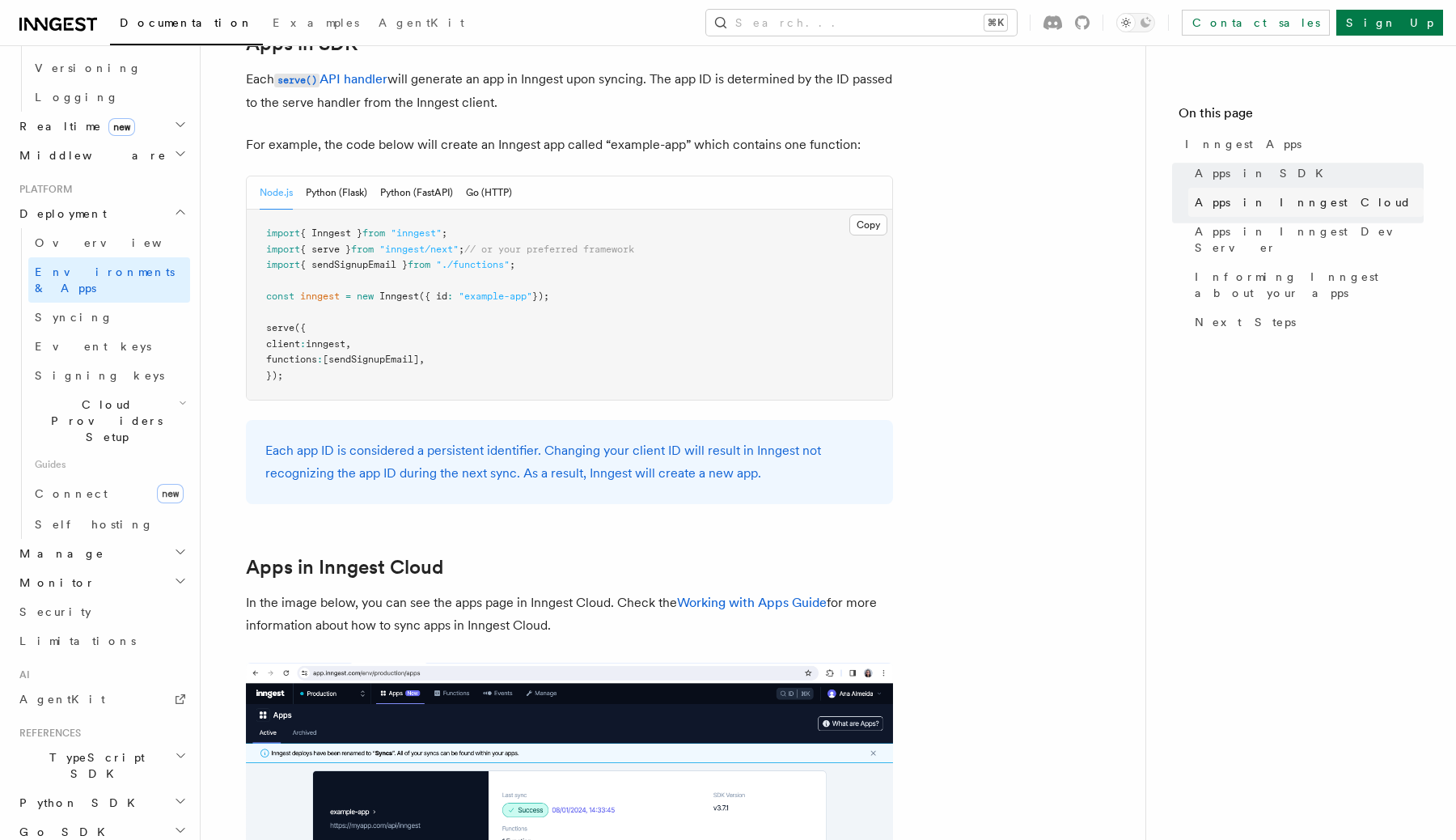
click at [1271, 199] on span "Apps in Inngest Cloud" at bounding box center [1302, 203] width 216 height 16
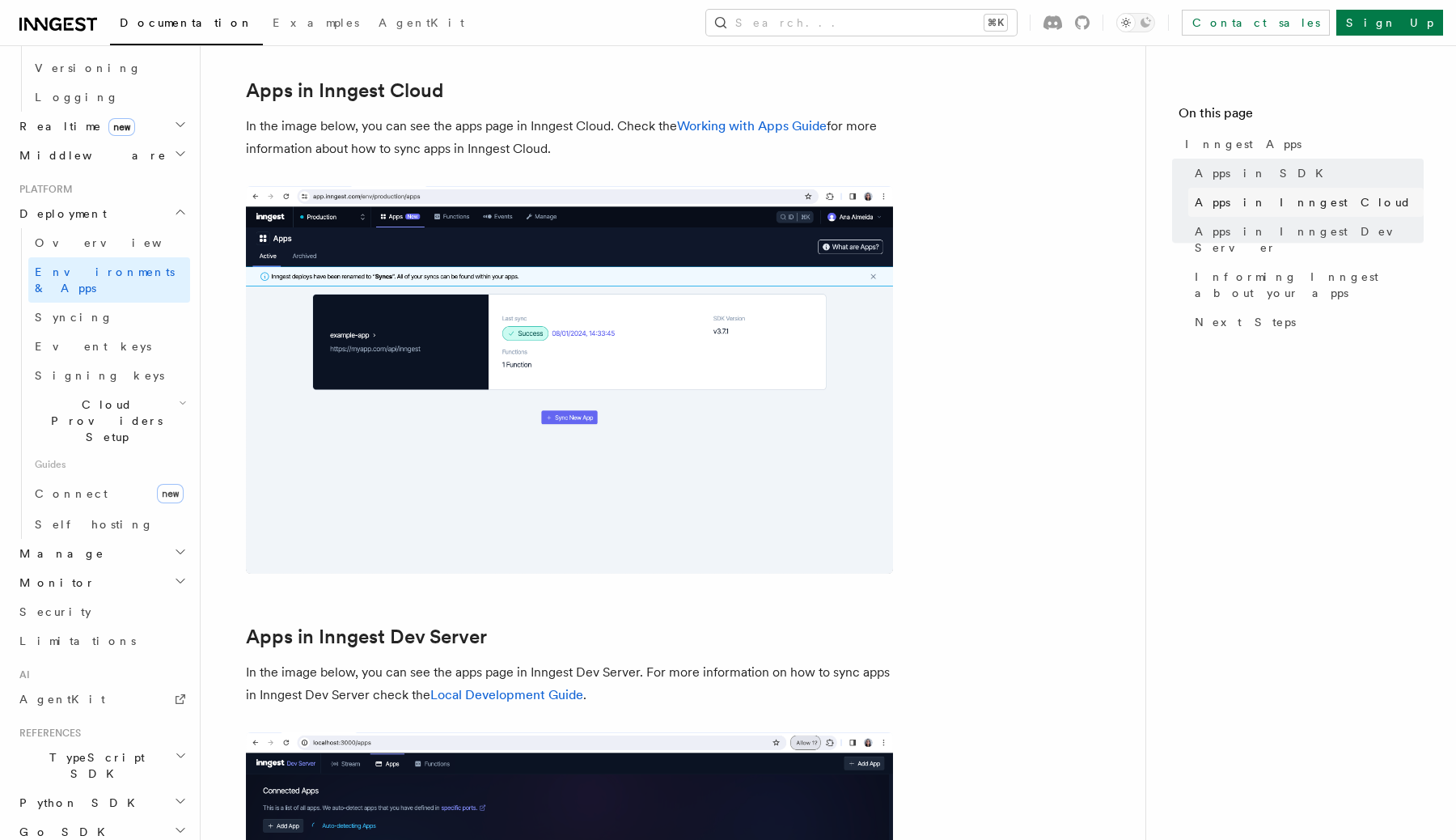
scroll to position [1335, 0]
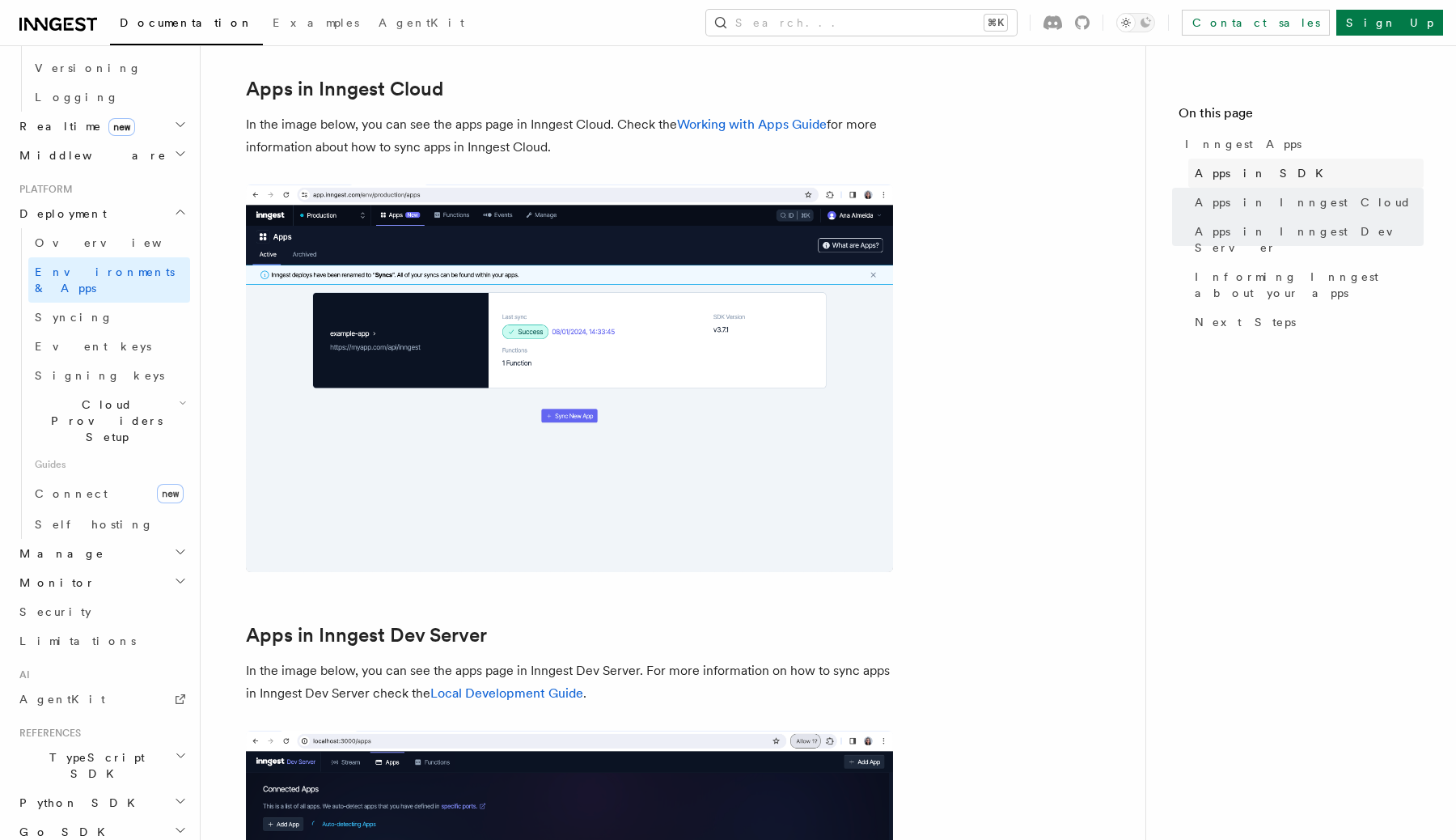
click at [1221, 183] on link "Apps in SDK" at bounding box center [1305, 173] width 235 height 29
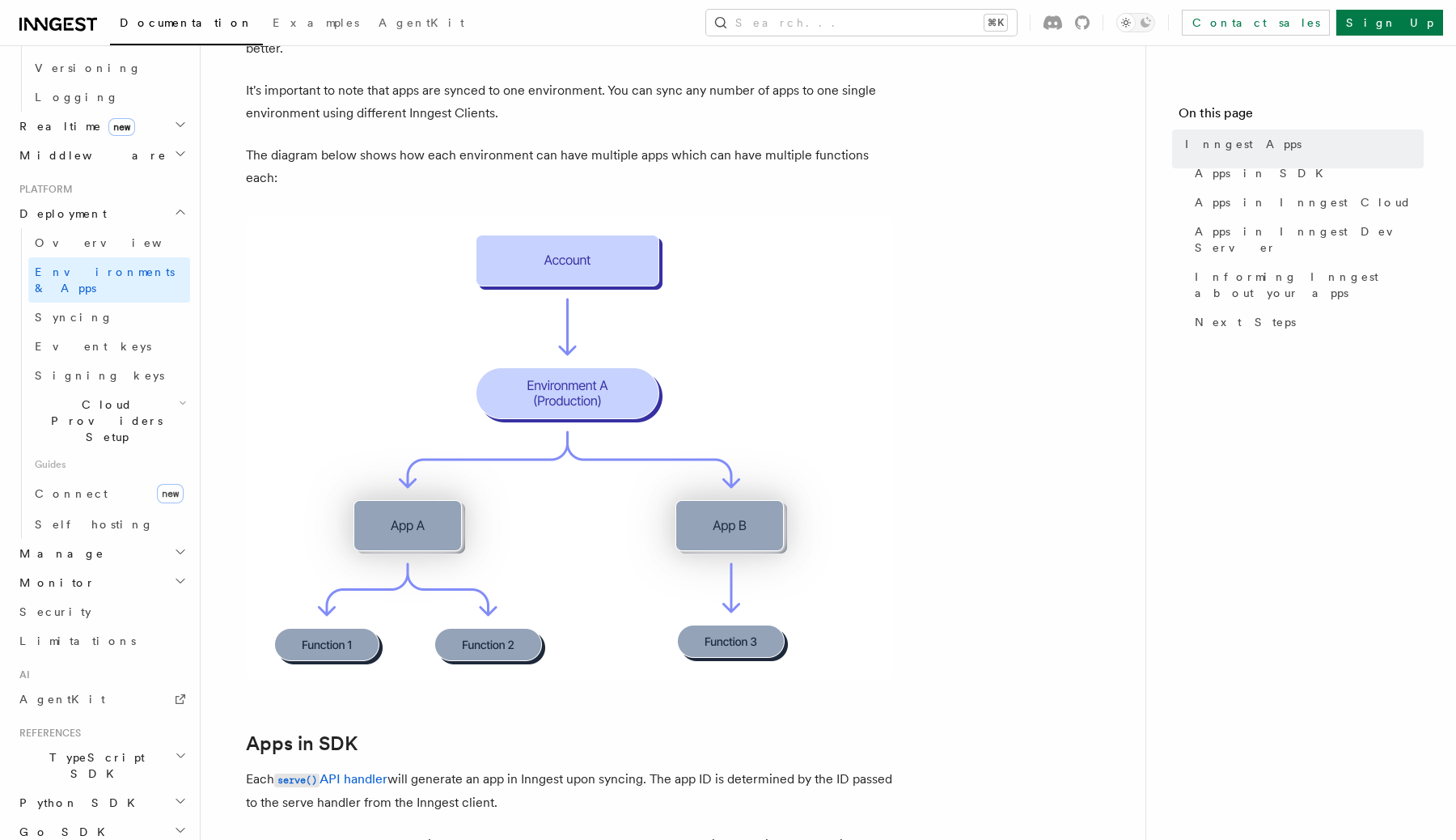
scroll to position [160, 0]
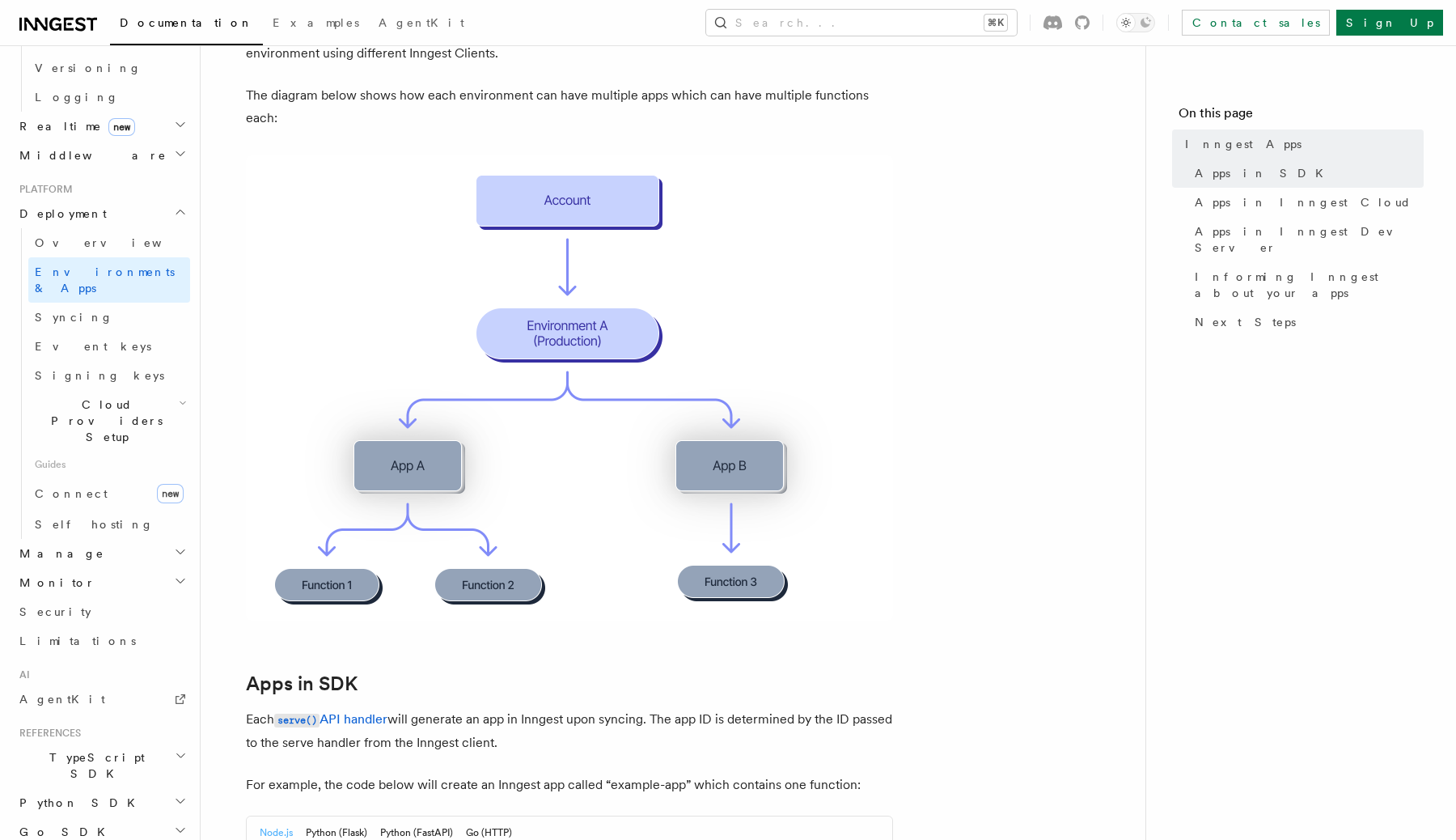
scroll to position [241, 0]
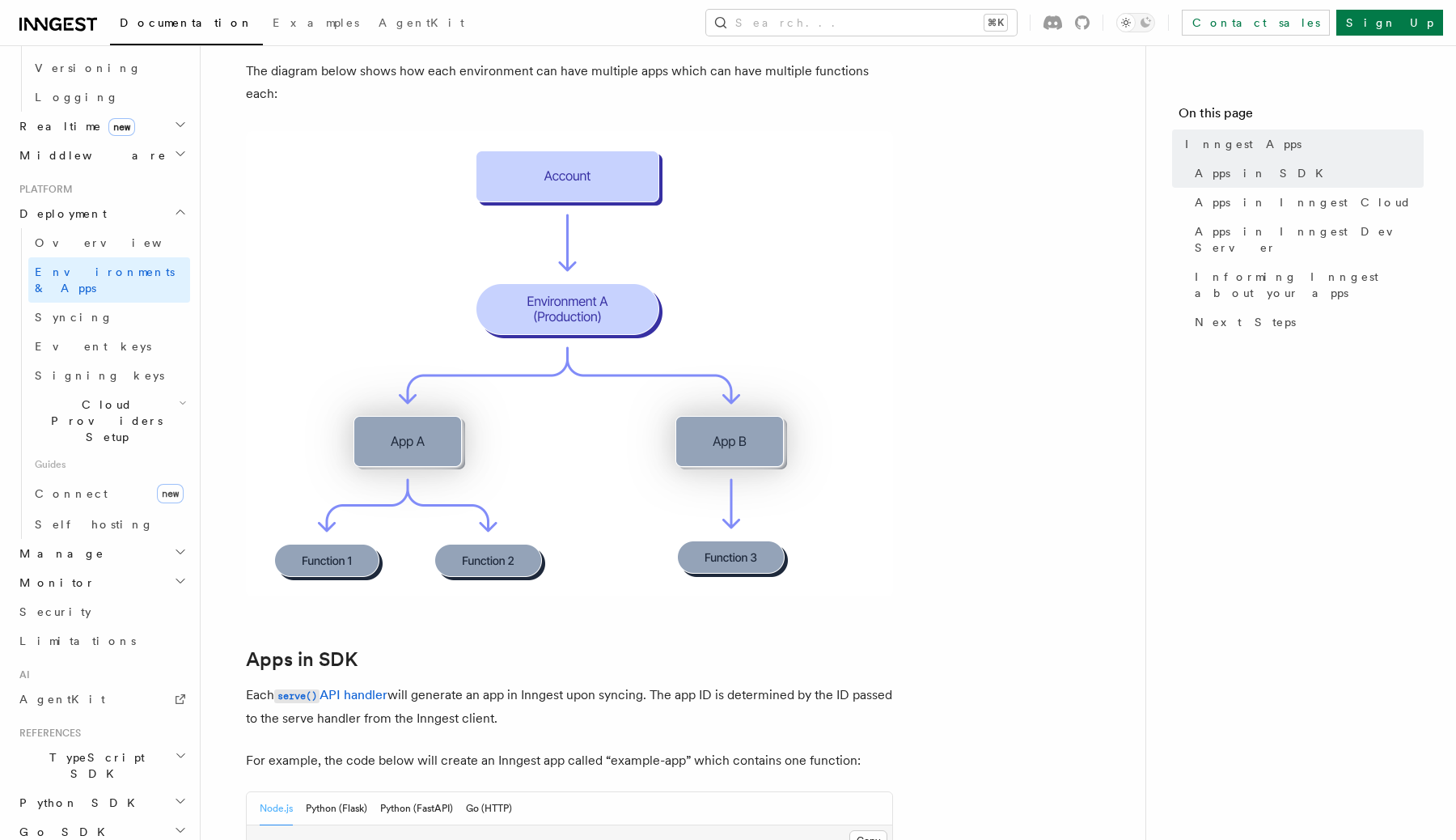
click at [175, 749] on icon "button" at bounding box center [181, 755] width 12 height 13
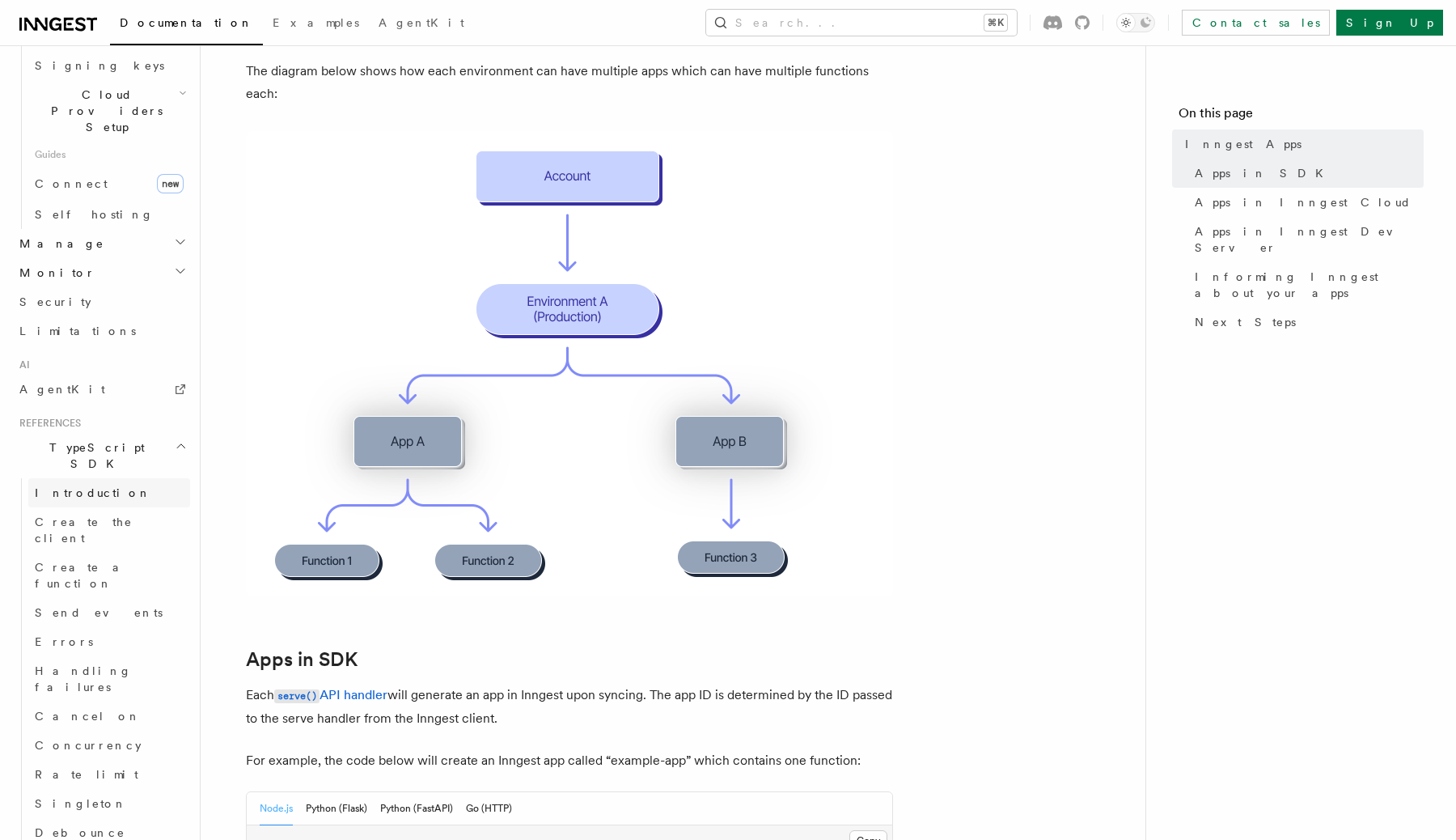
scroll to position [1075, 0]
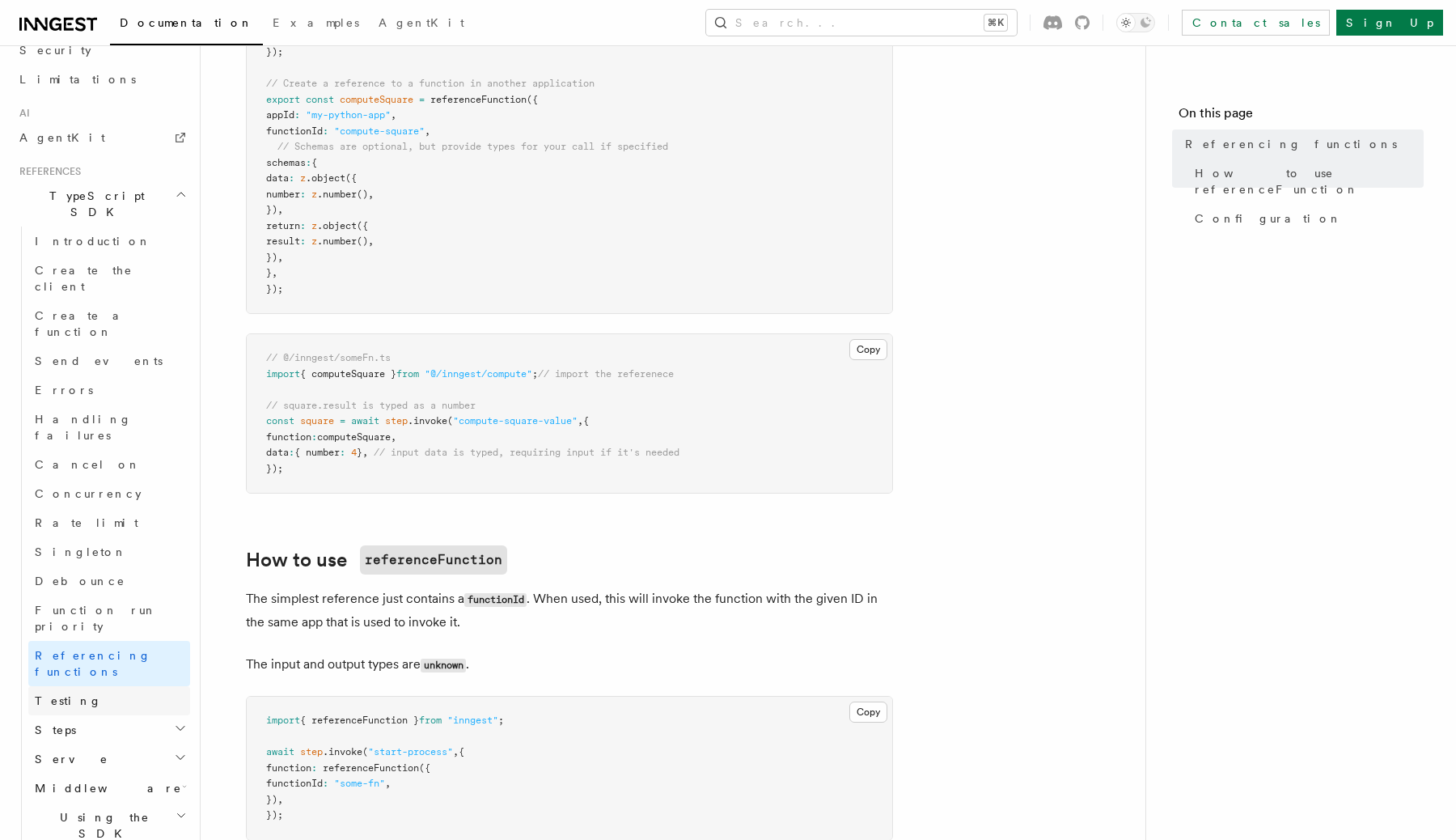
scroll to position [1007, 0]
click at [113, 796] on h2 "Using the SDK" at bounding box center [109, 818] width 162 height 45
click at [126, 767] on h2 "Middleware" at bounding box center [109, 781] width 162 height 29
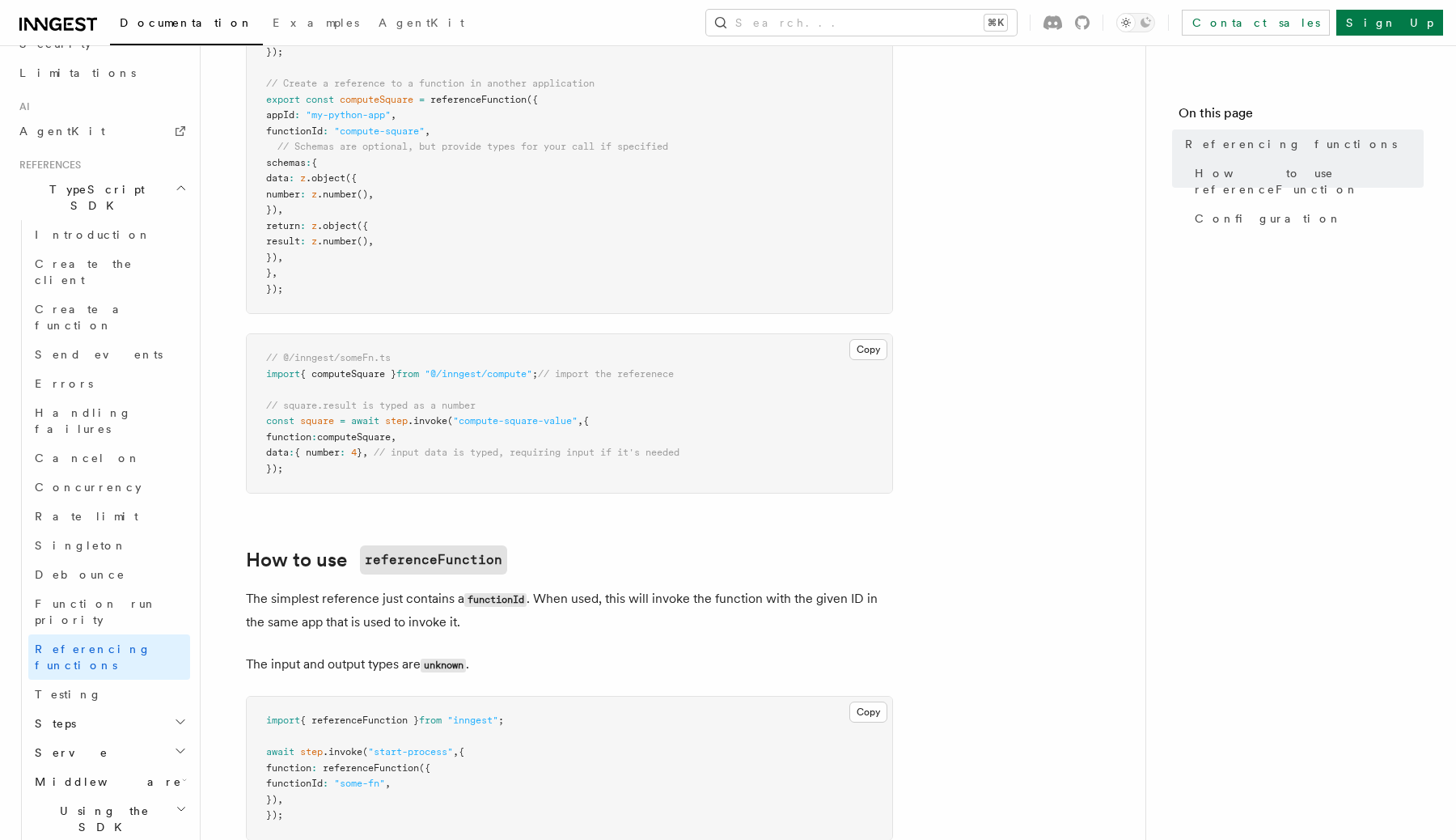
click at [126, 738] on h2 "Serve" at bounding box center [109, 752] width 162 height 29
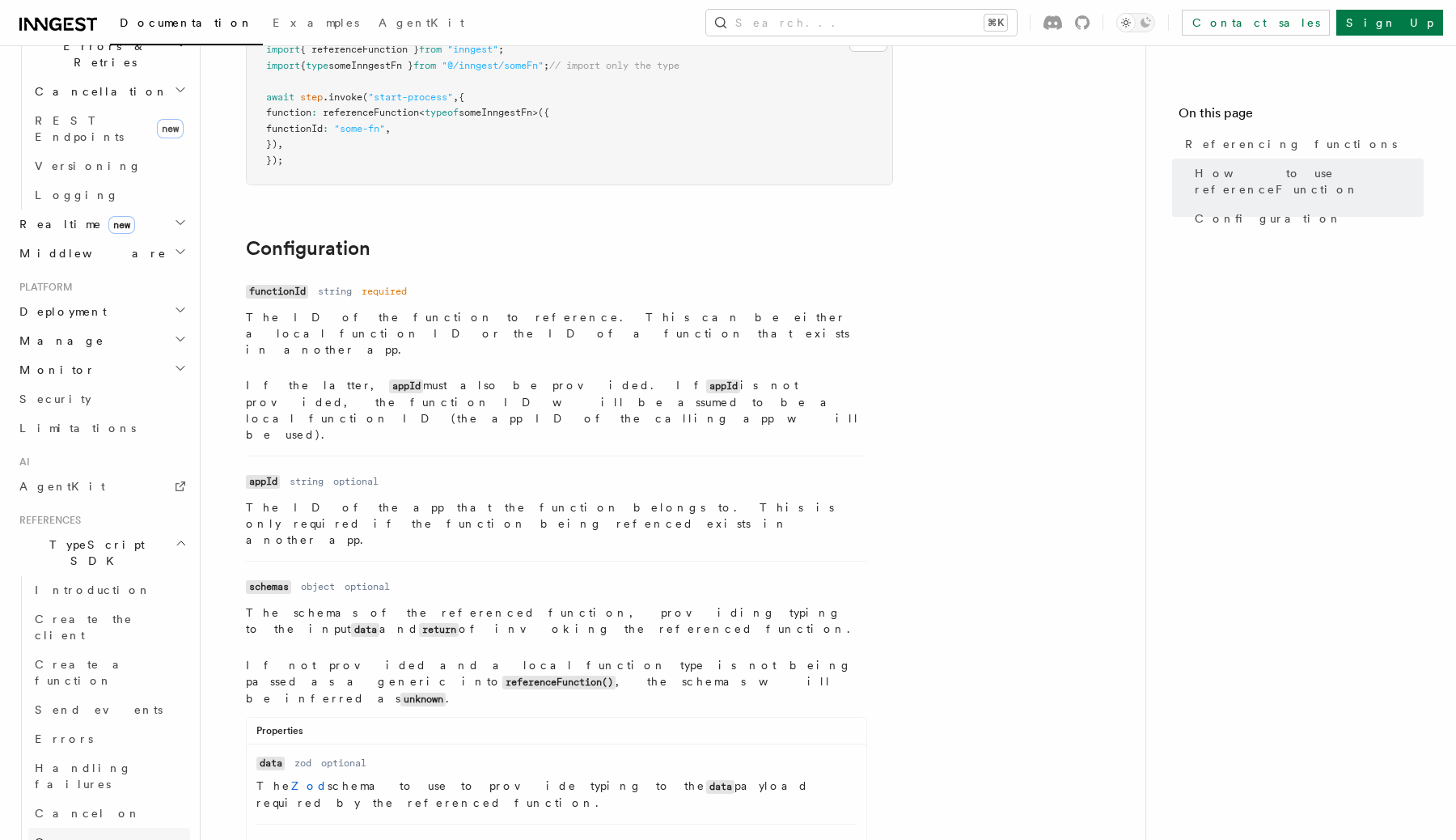
scroll to position [650, 0]
click at [95, 473] on link "AgentKit" at bounding box center [102, 487] width 178 height 29
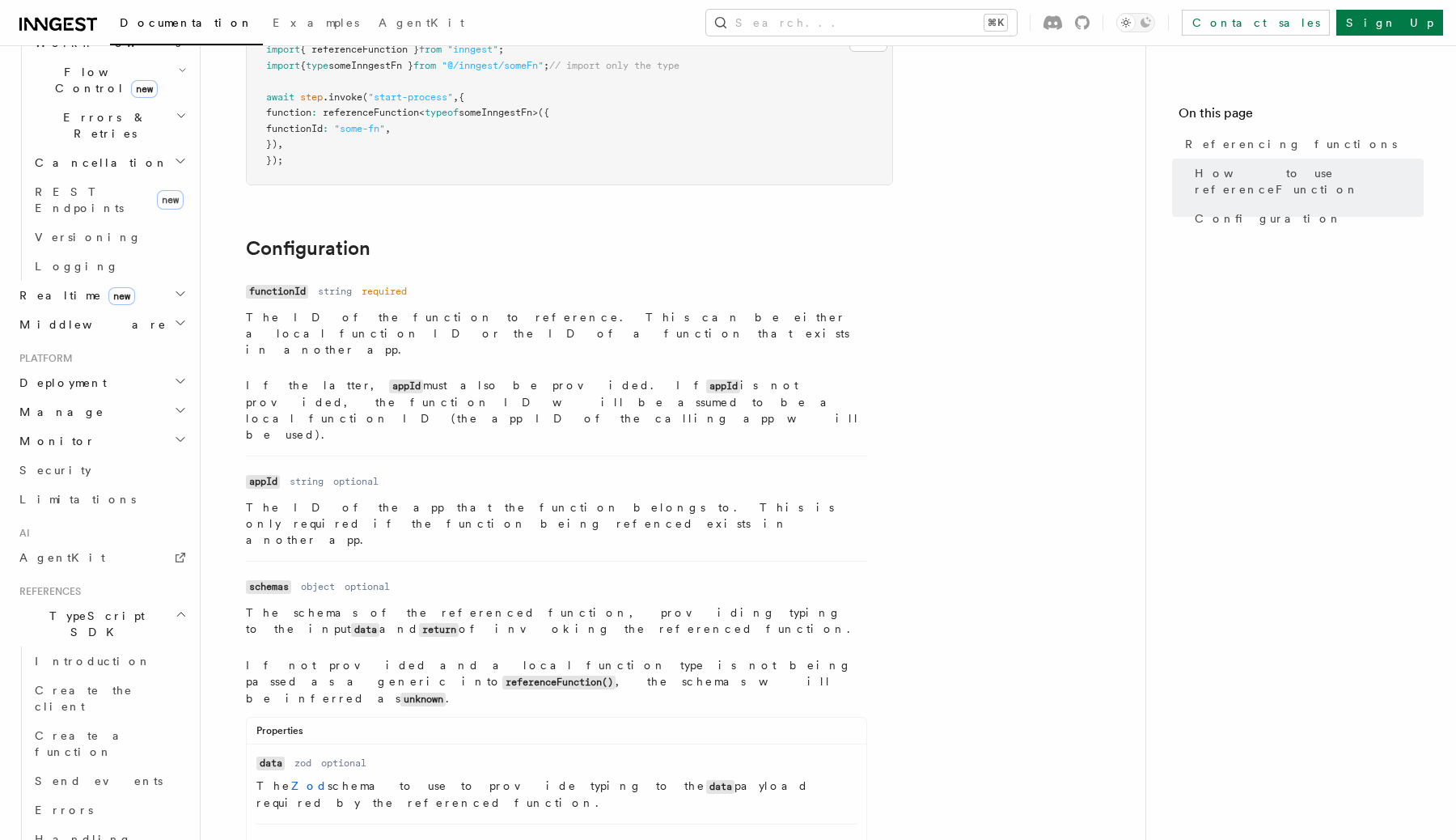
scroll to position [573, 0]
click at [97, 492] on link "Limitations" at bounding box center [102, 506] width 178 height 29
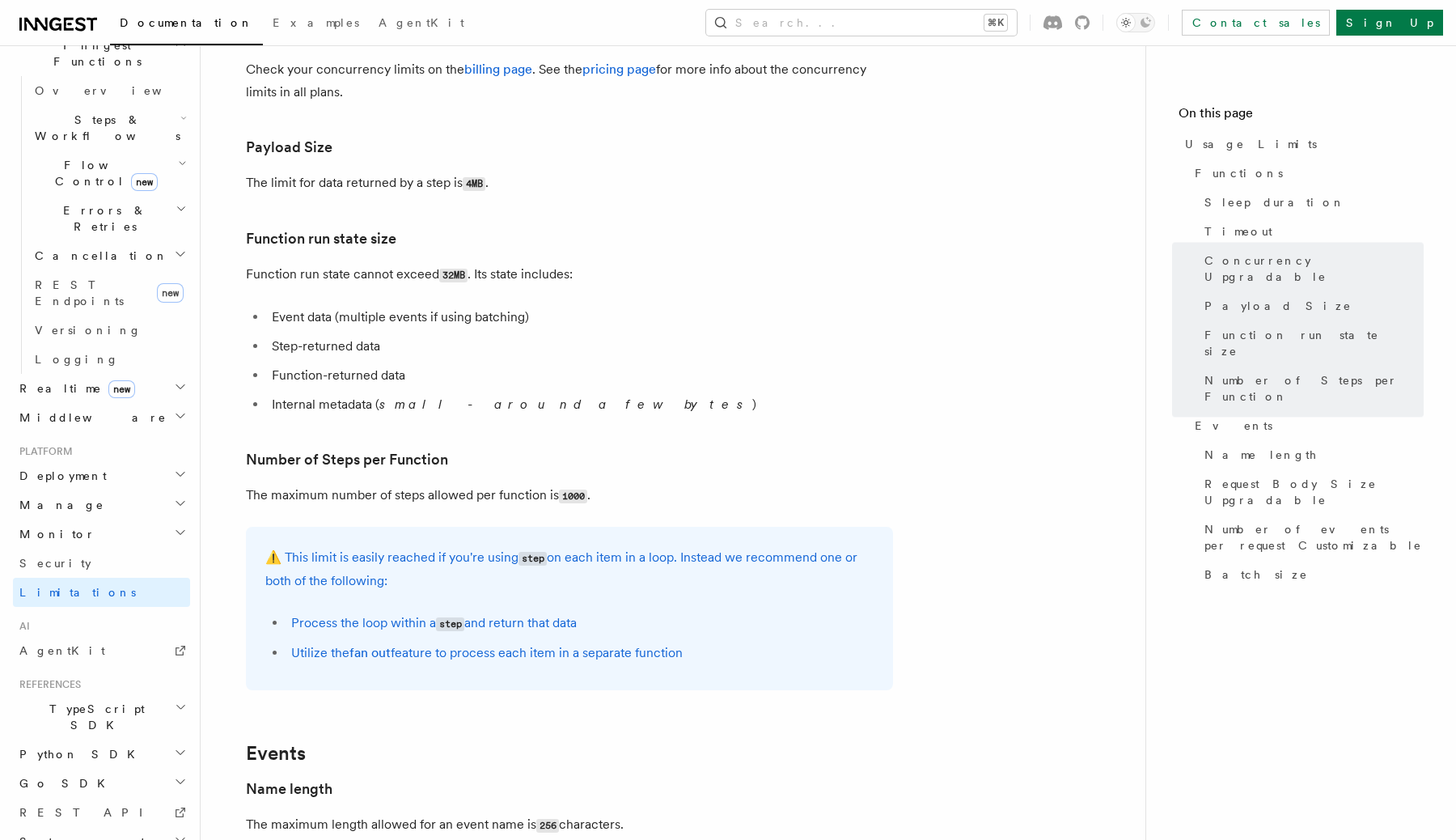
scroll to position [622, 0]
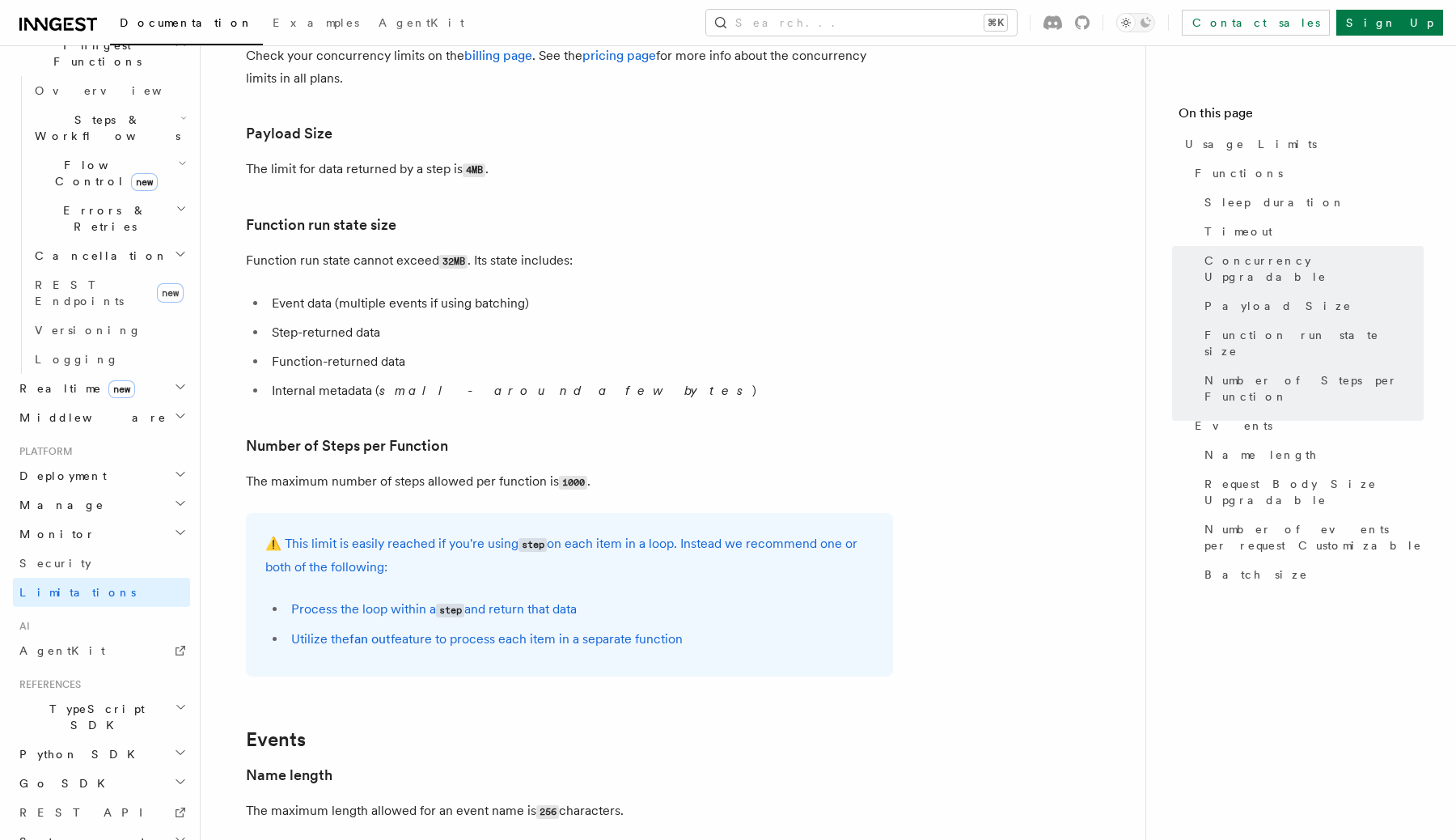
click at [562, 485] on code "1000" at bounding box center [572, 483] width 28 height 14
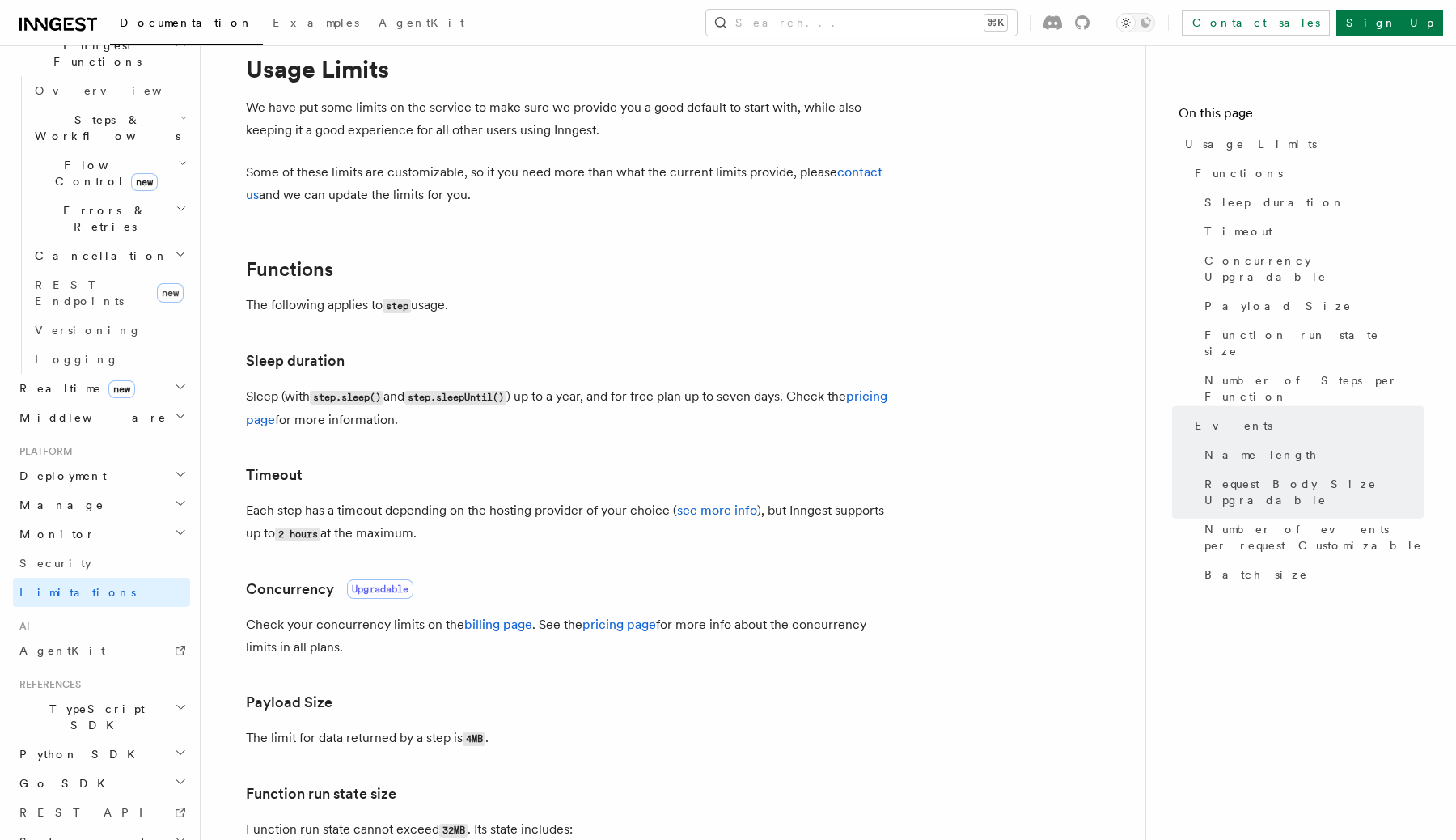
scroll to position [0, 0]
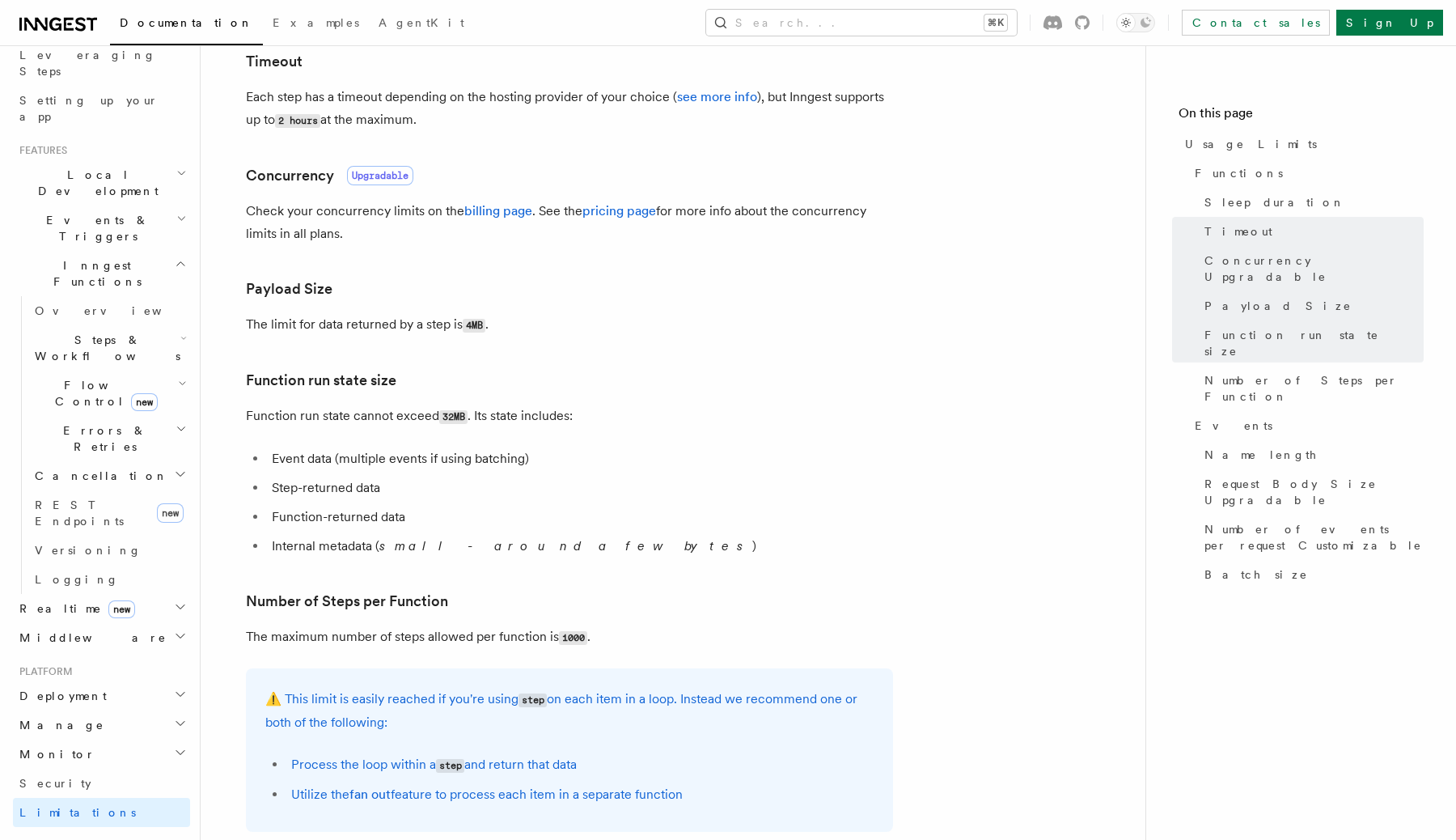
scroll to position [269, 0]
click at [111, 708] on h2 "Manage" at bounding box center [102, 722] width 178 height 29
click at [85, 766] on link "Apps" at bounding box center [109, 780] width 162 height 29
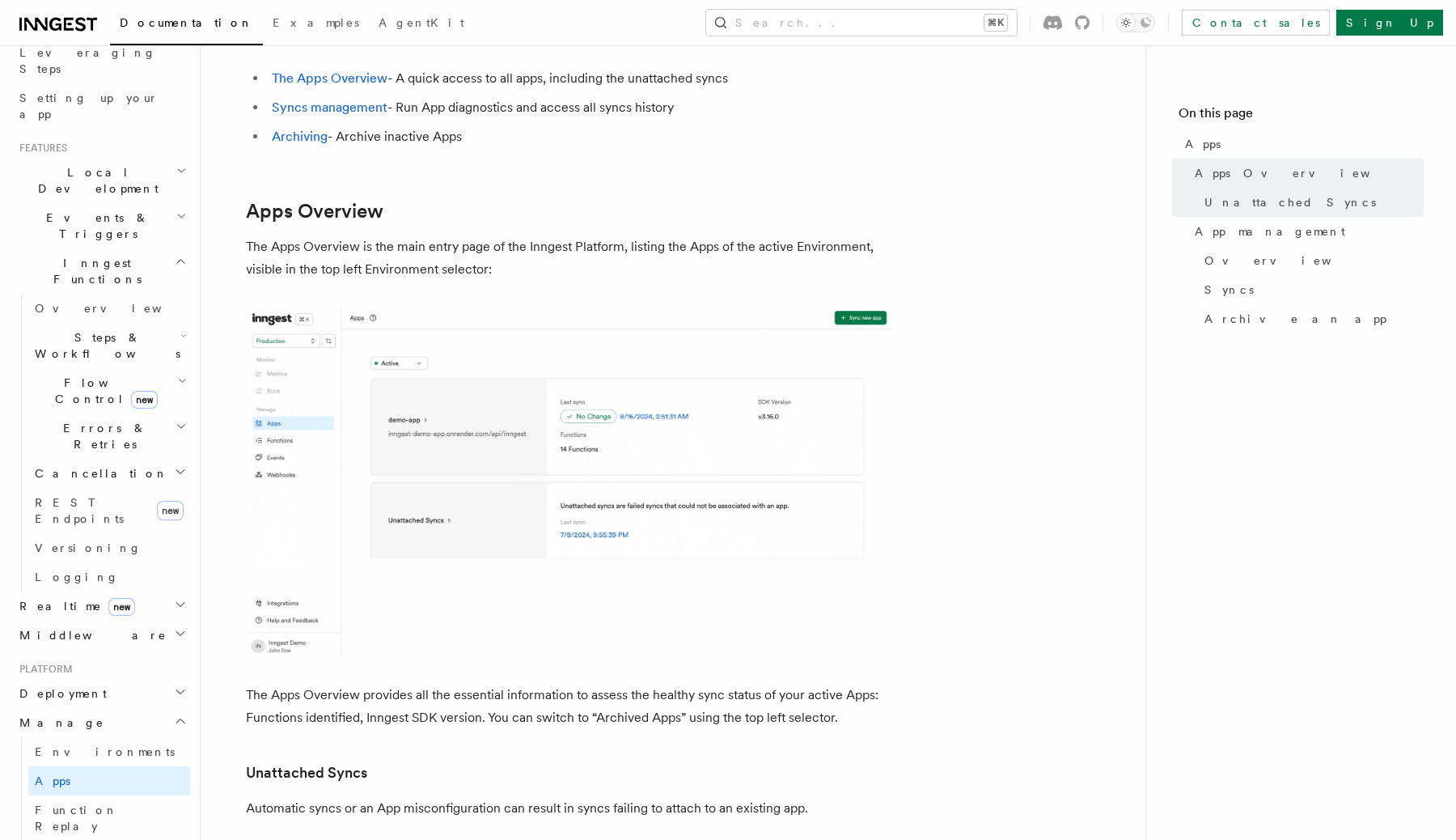
scroll to position [74, 0]
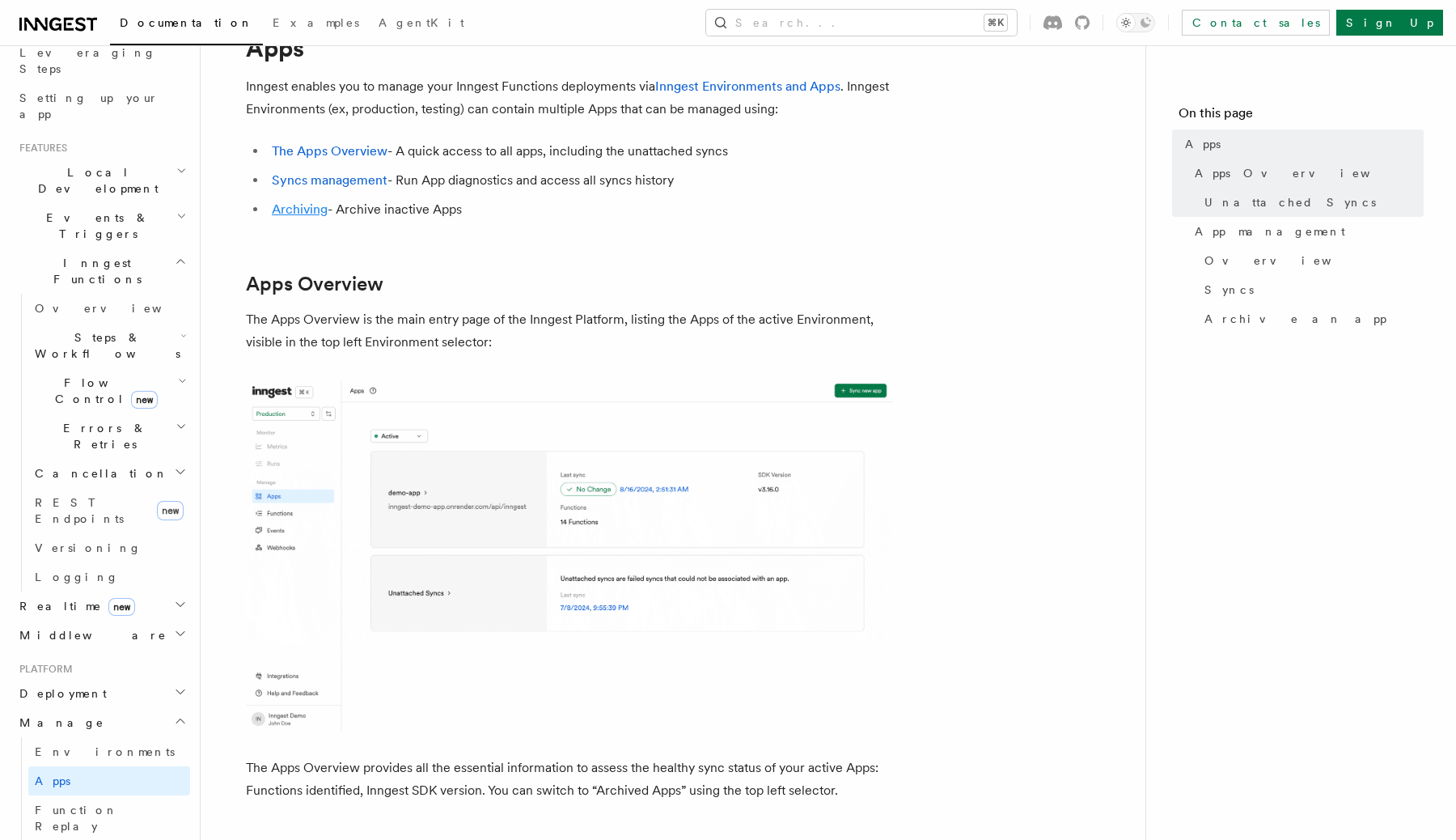
click at [313, 210] on link "Archiving" at bounding box center [300, 209] width 56 height 15
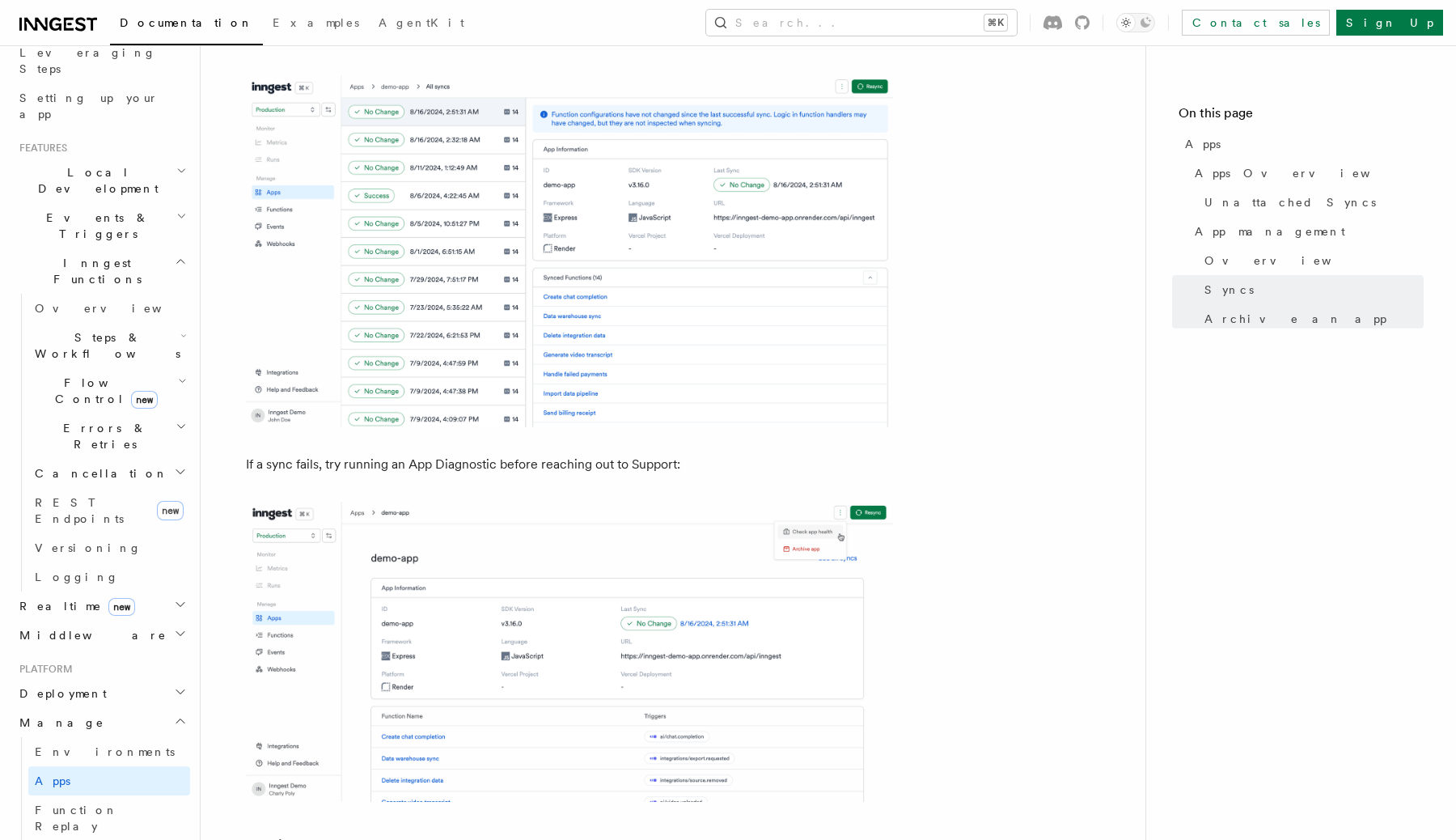
scroll to position [2149, 0]
click at [79, 678] on h2 "Deployment" at bounding box center [102, 692] width 178 height 29
click at [69, 790] on span "Syncing" at bounding box center [74, 796] width 79 height 13
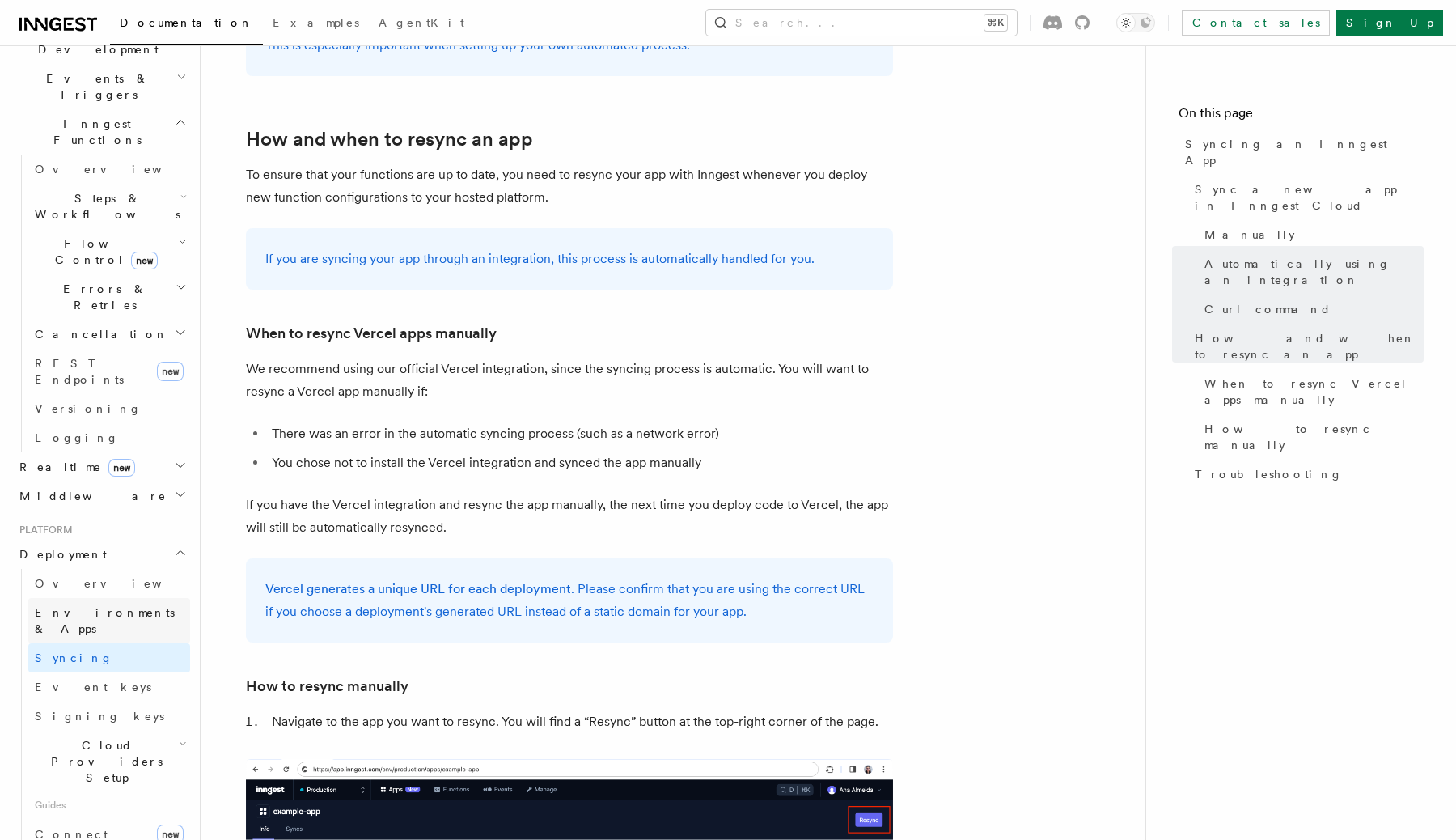
scroll to position [414, 0]
click at [127, 695] on link "Signing keys" at bounding box center [109, 709] width 162 height 29
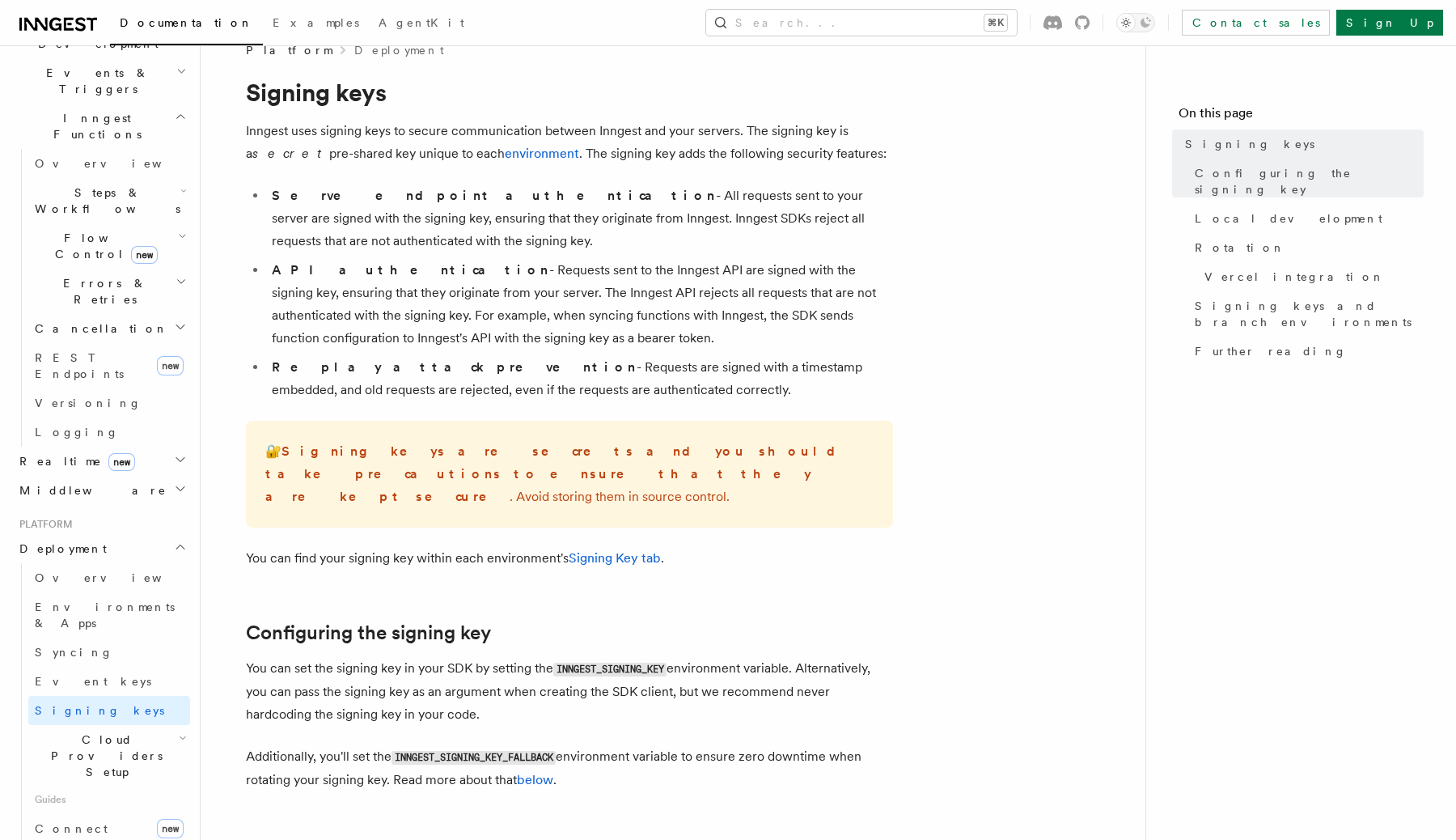
scroll to position [32, 0]
click at [132, 666] on link "Event keys" at bounding box center [109, 680] width 162 height 29
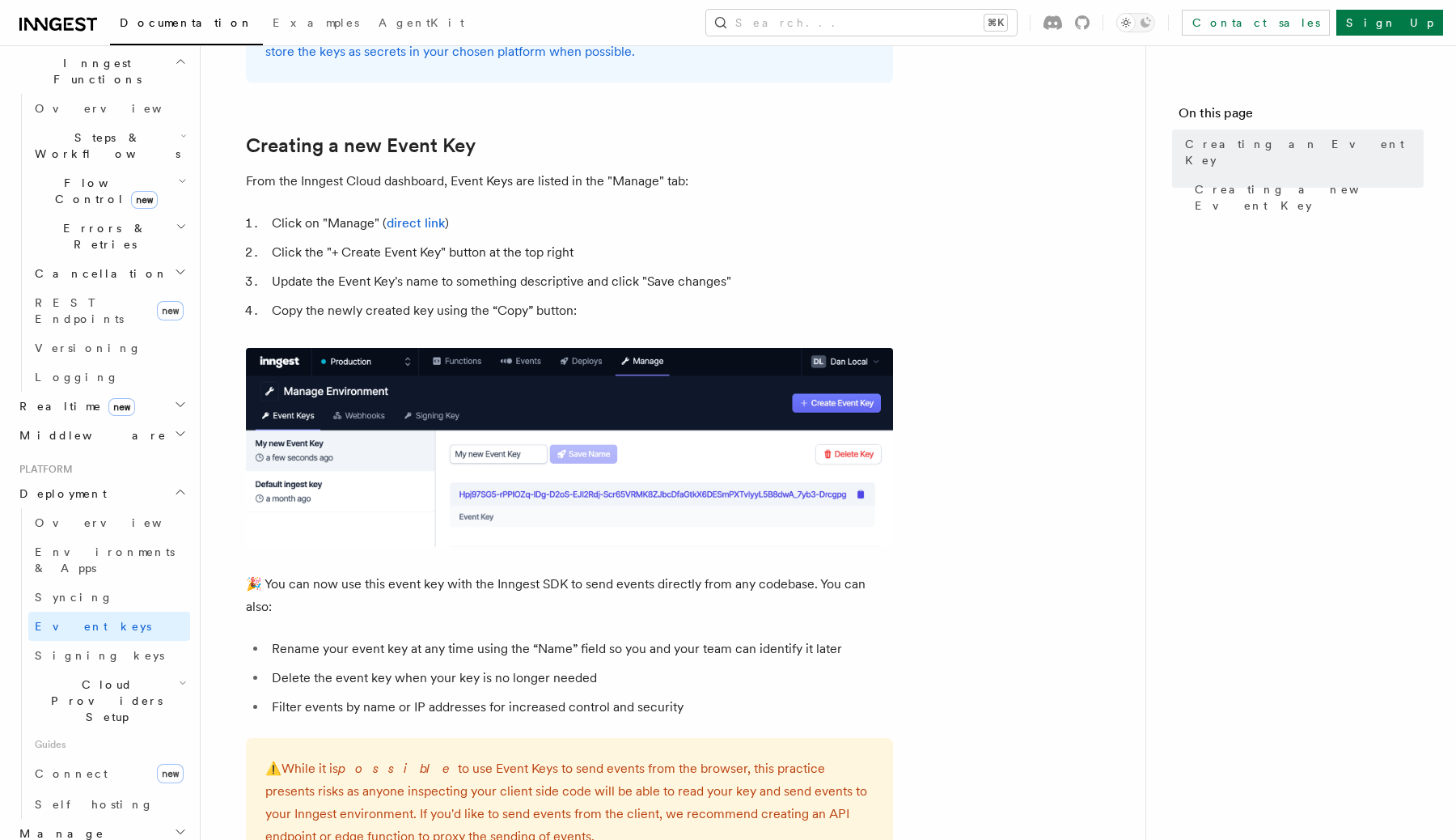
scroll to position [475, 0]
click at [71, 761] on span "Connect" at bounding box center [71, 767] width 73 height 13
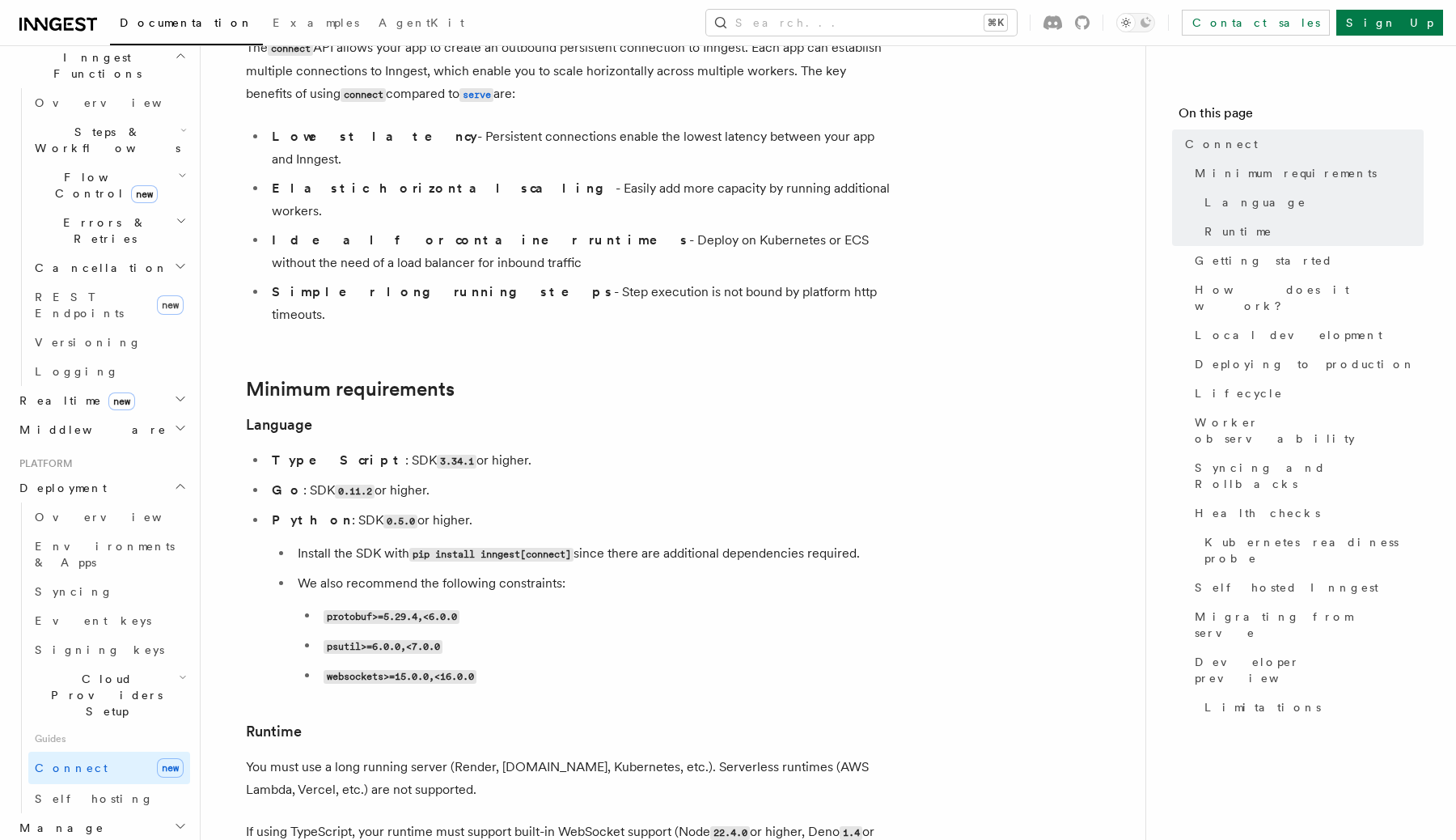
scroll to position [444, 0]
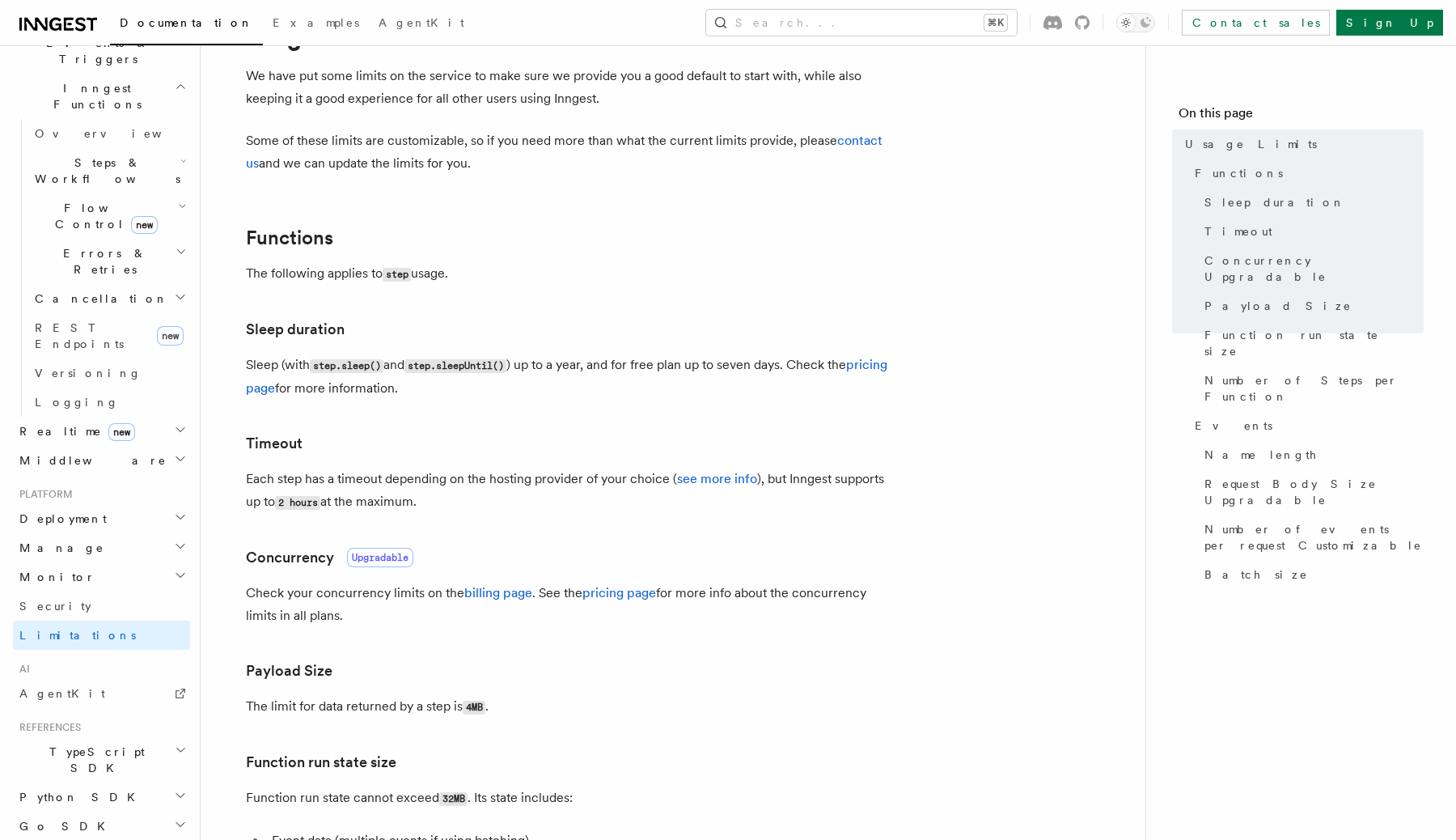
scroll to position [92, 0]
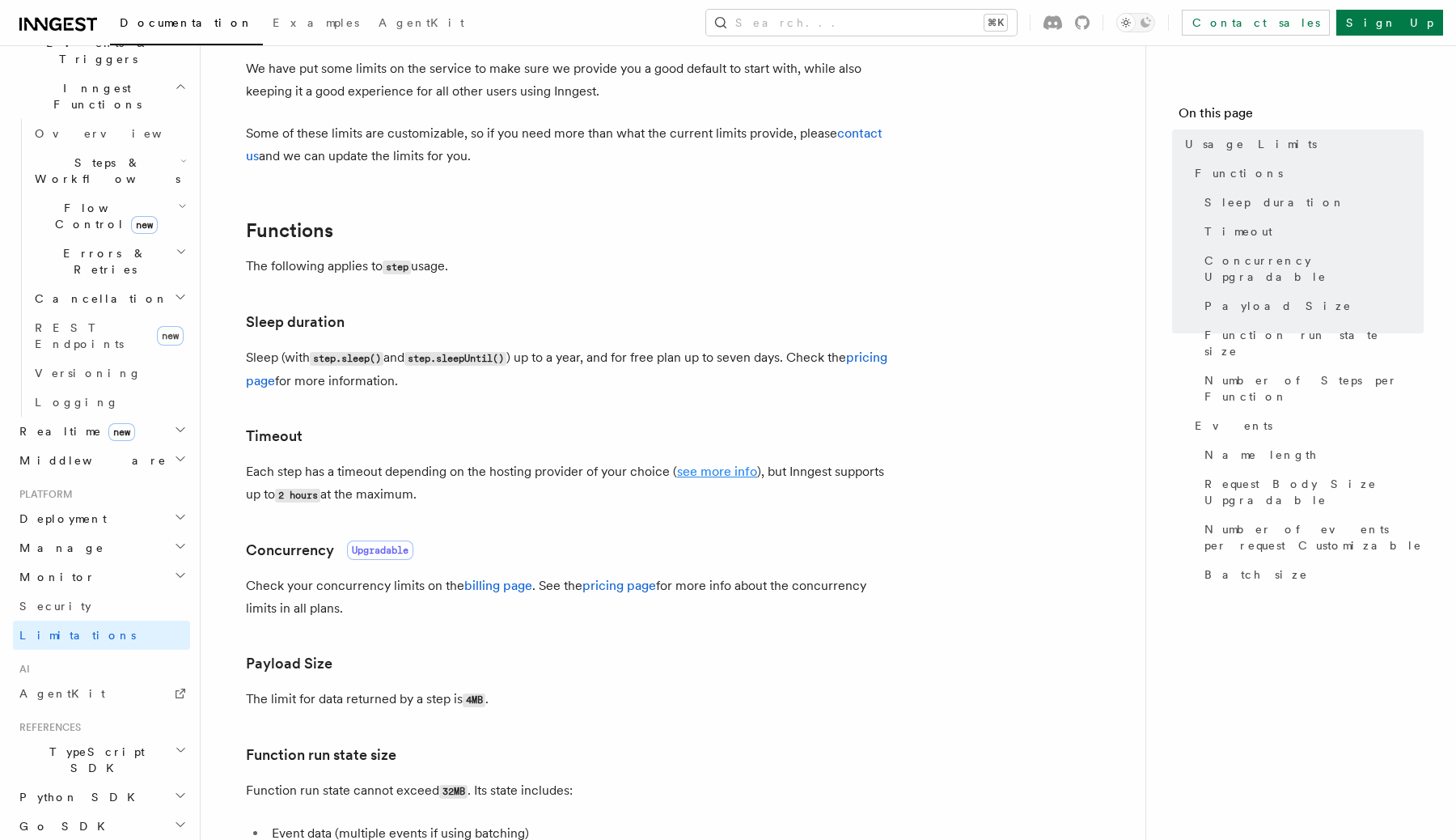
click at [686, 471] on link "see more info" at bounding box center [717, 471] width 80 height 15
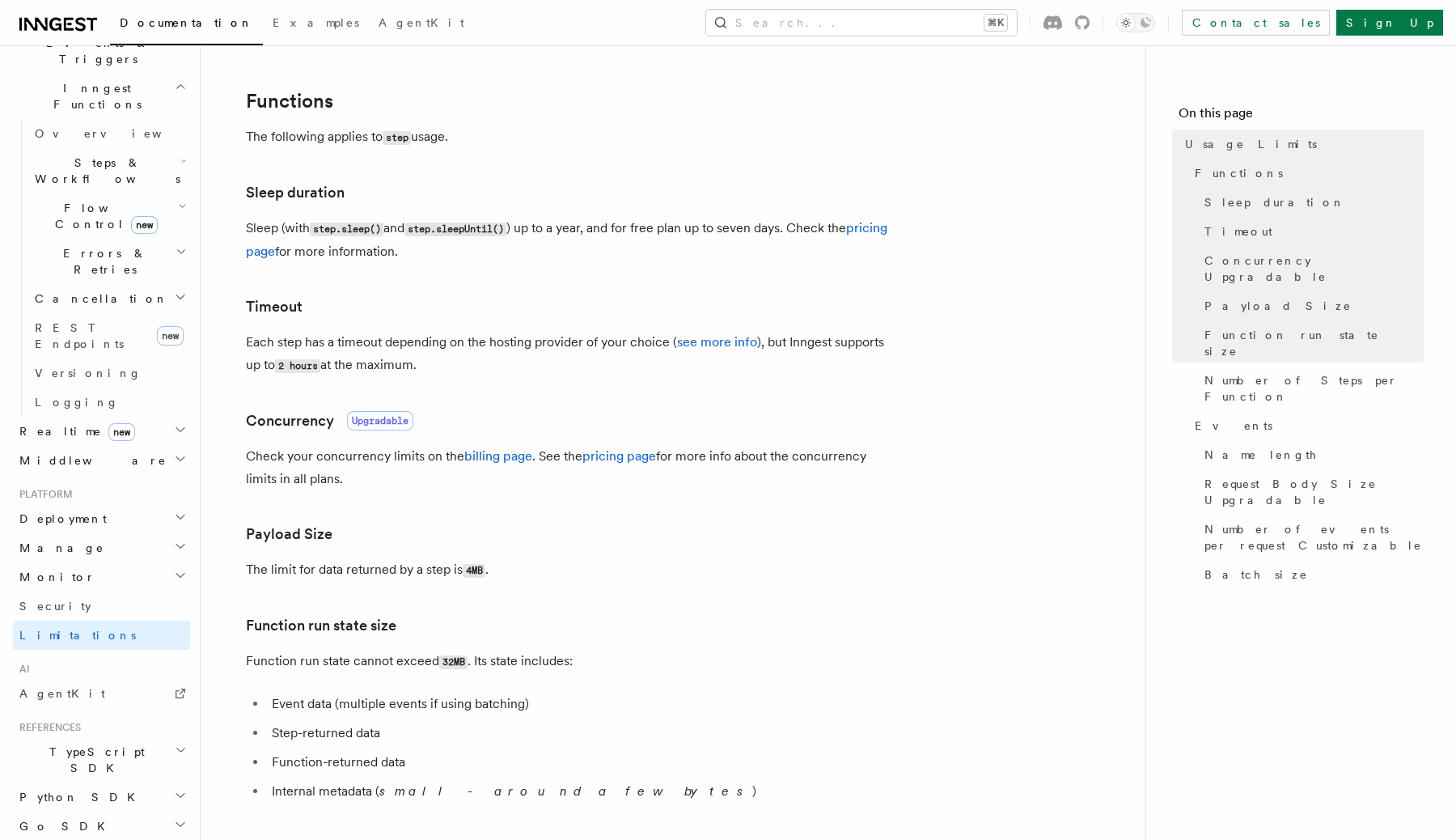
scroll to position [487, 0]
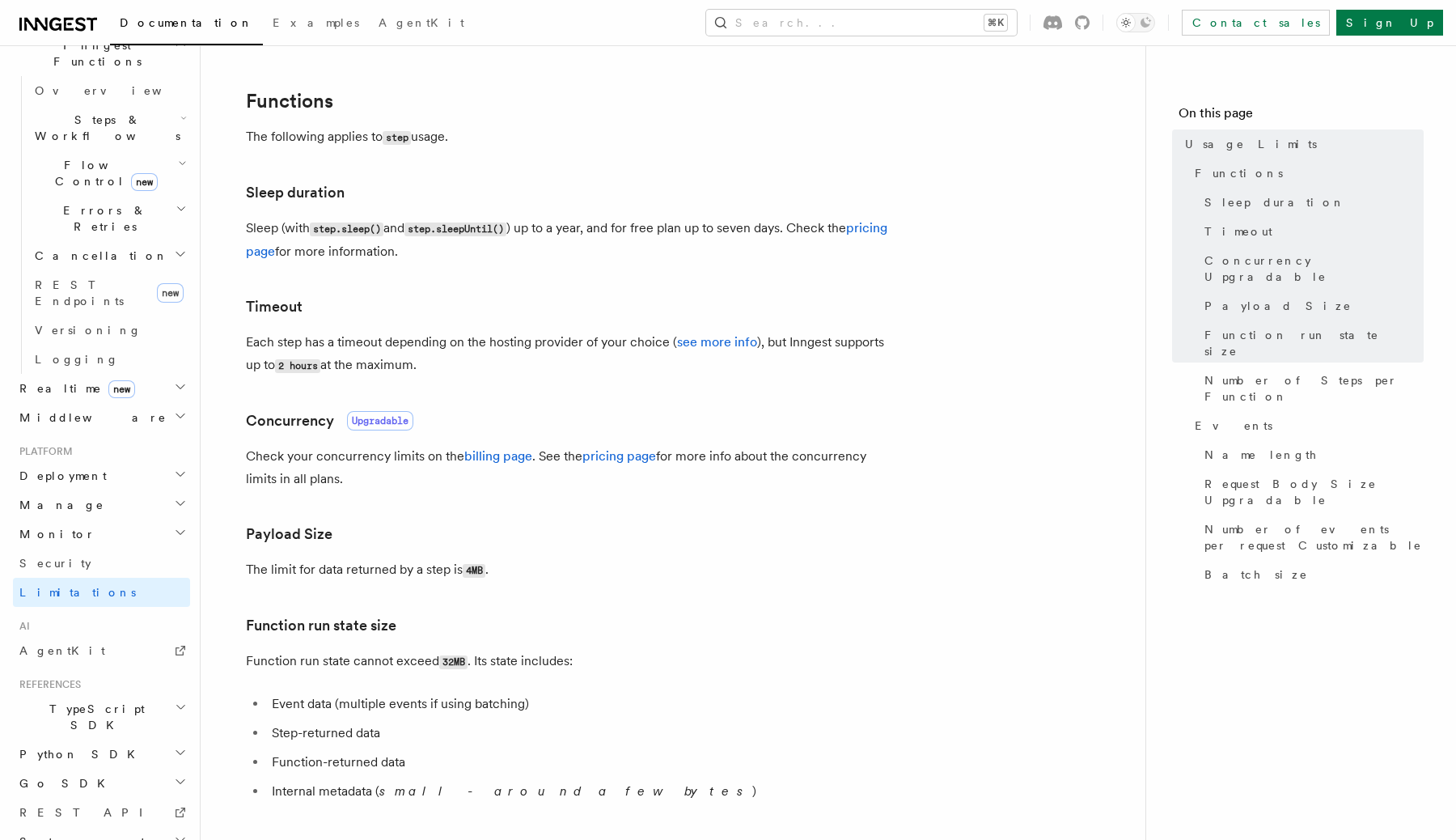
click at [85, 833] on span "System events" at bounding box center [81, 841] width 137 height 16
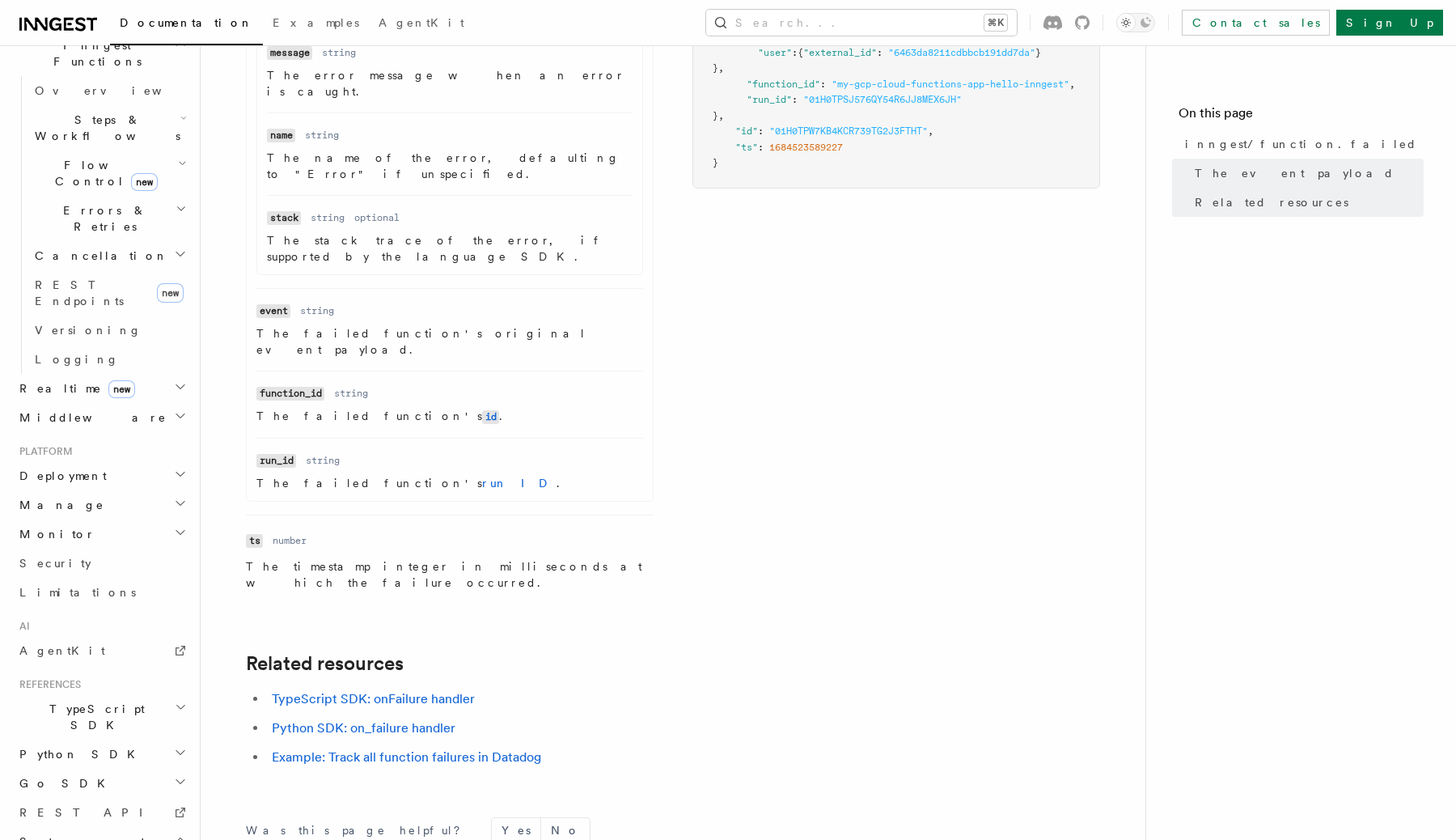
scroll to position [503, 0]
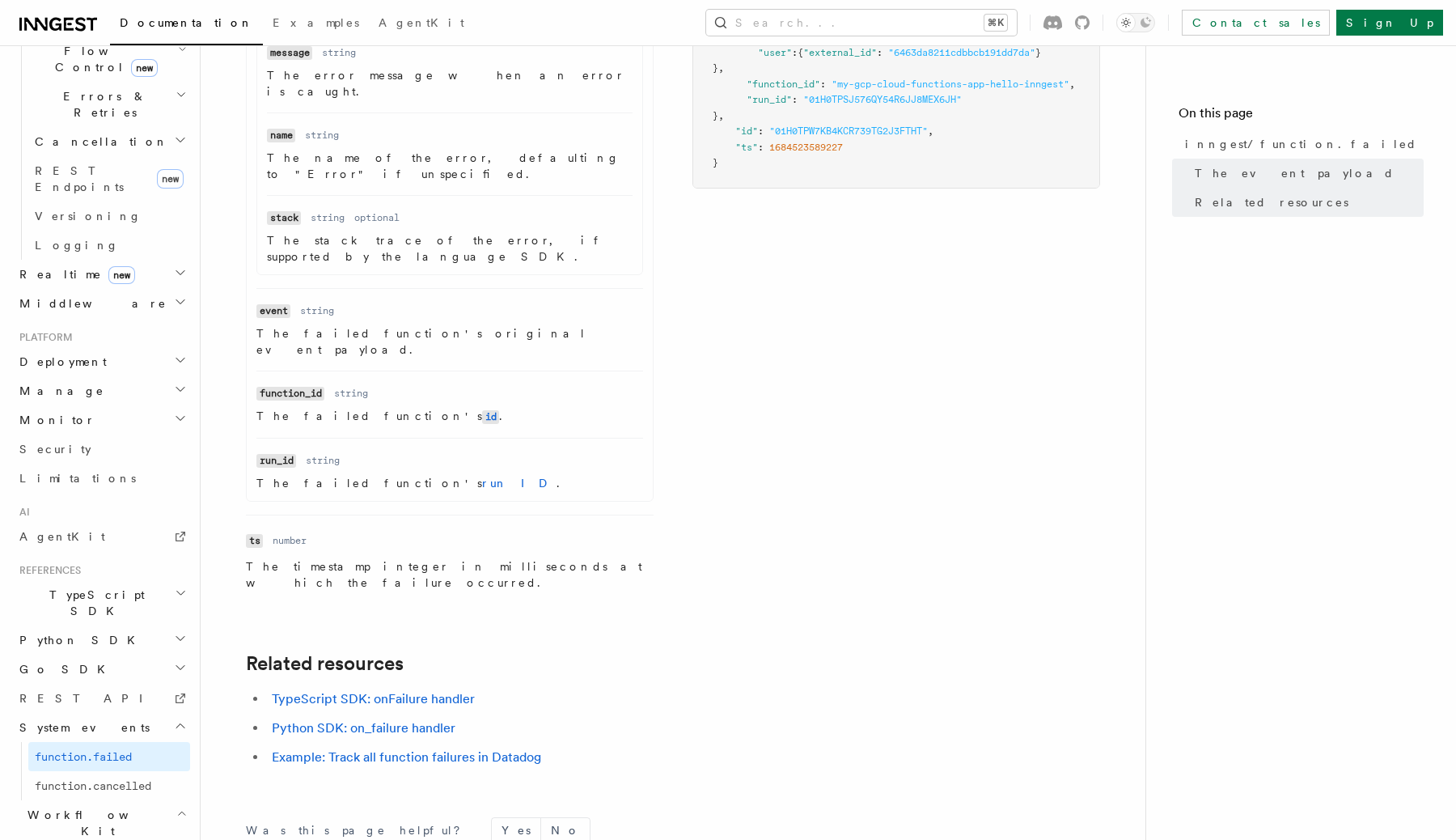
scroll to position [691, 0]
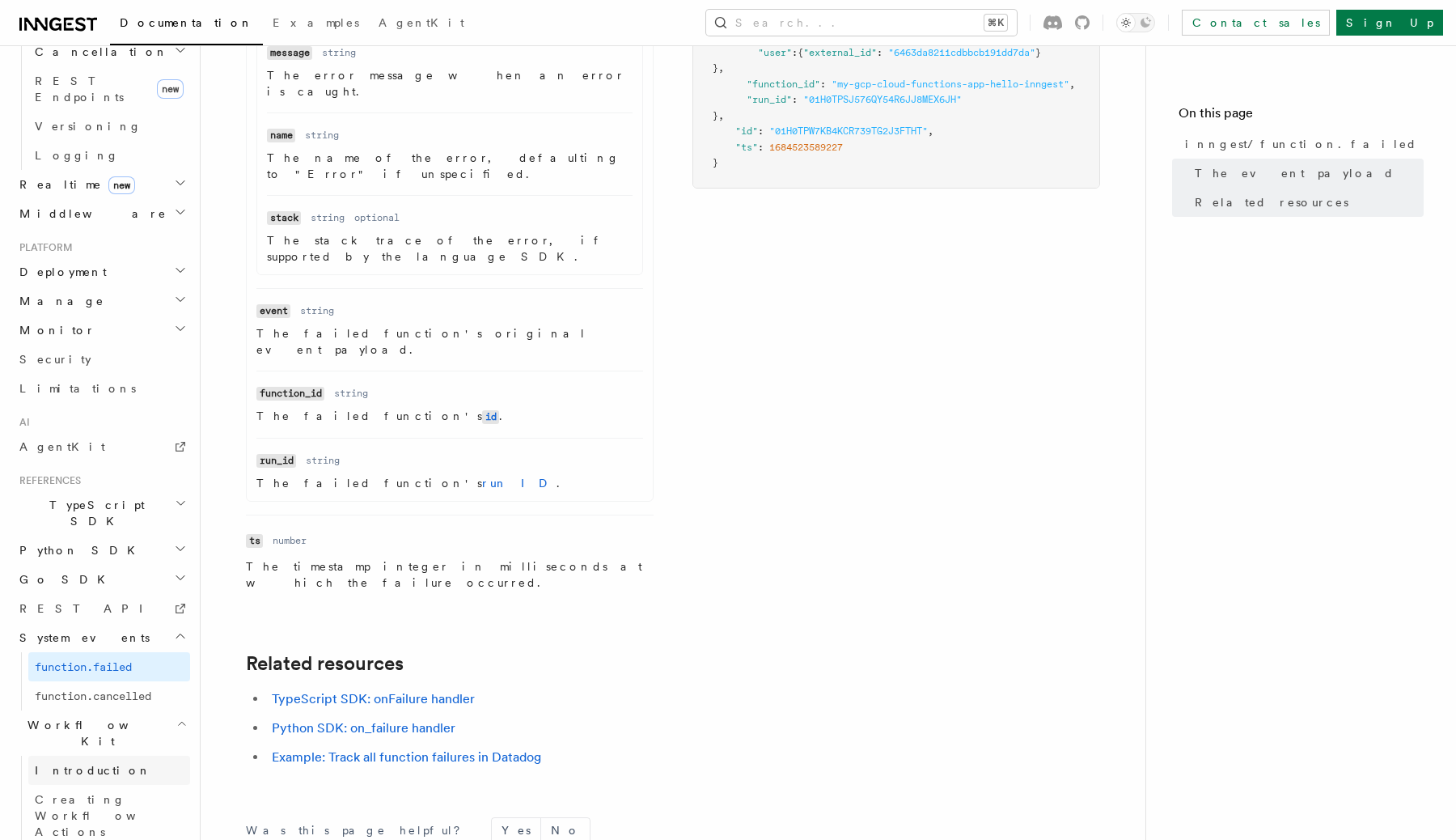
click at [89, 764] on span "Introduction" at bounding box center [93, 770] width 117 height 13
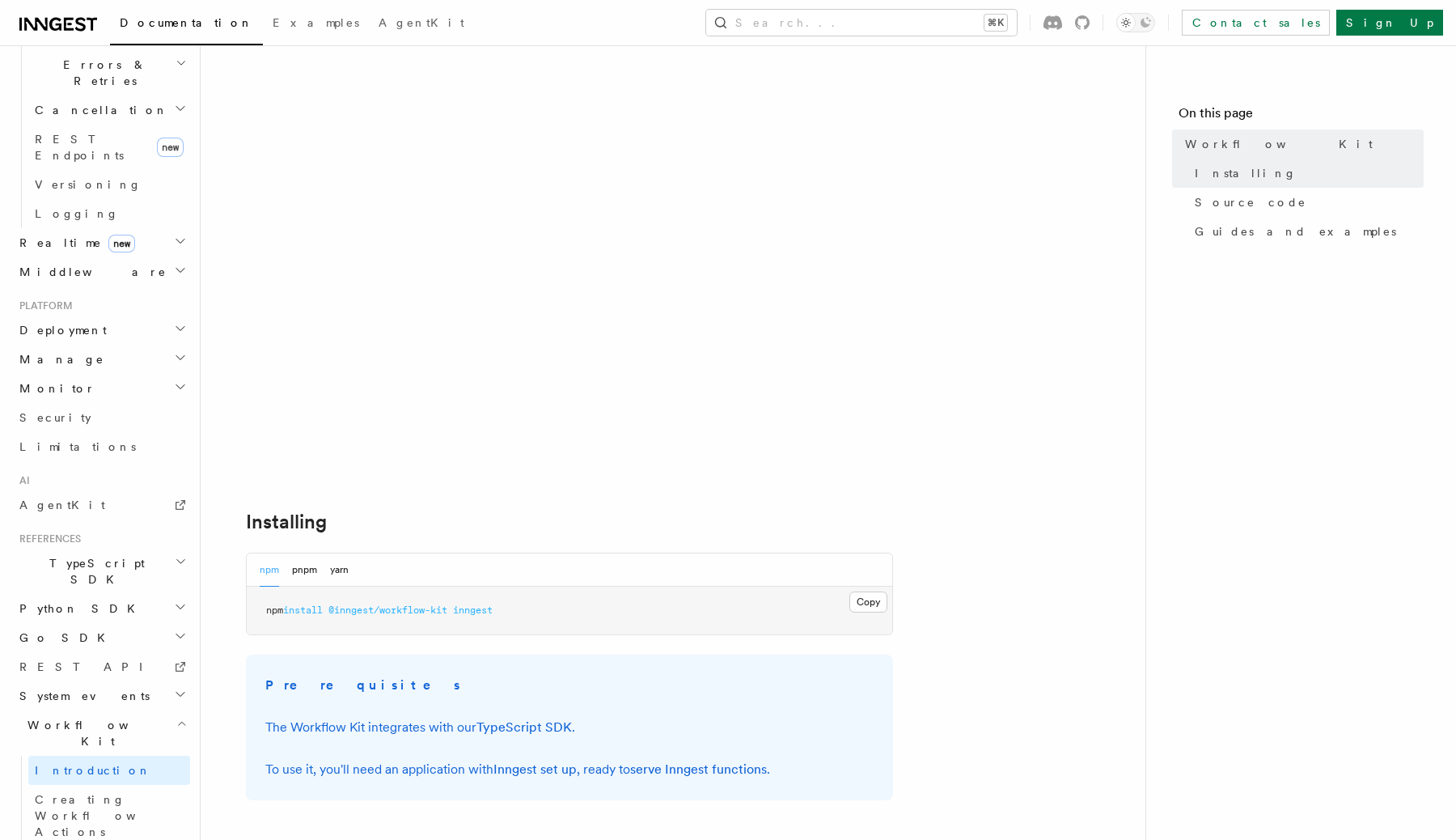
scroll to position [201, 0]
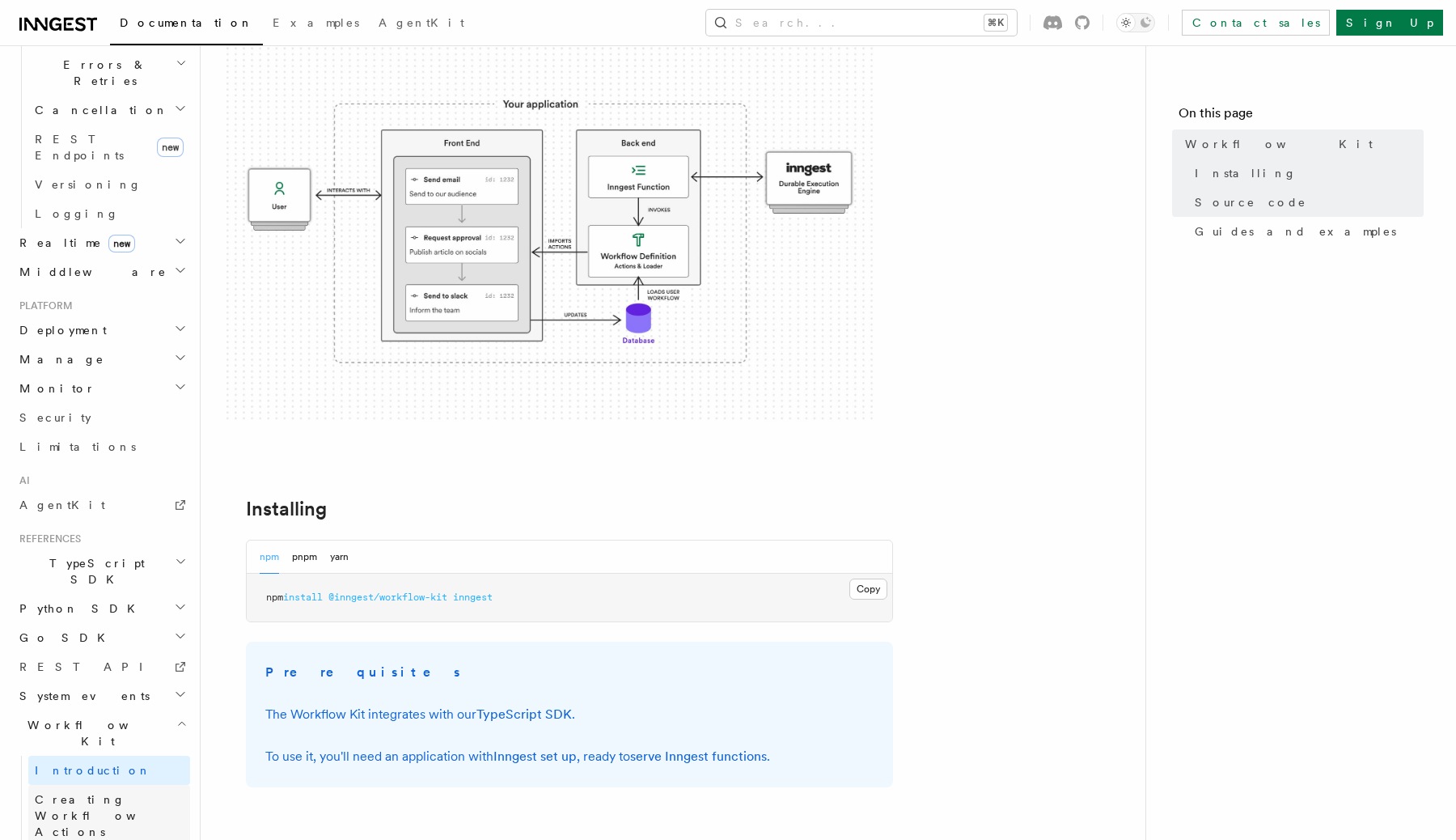
click at [145, 785] on link "Creating Workflow Actions" at bounding box center [109, 816] width 162 height 62
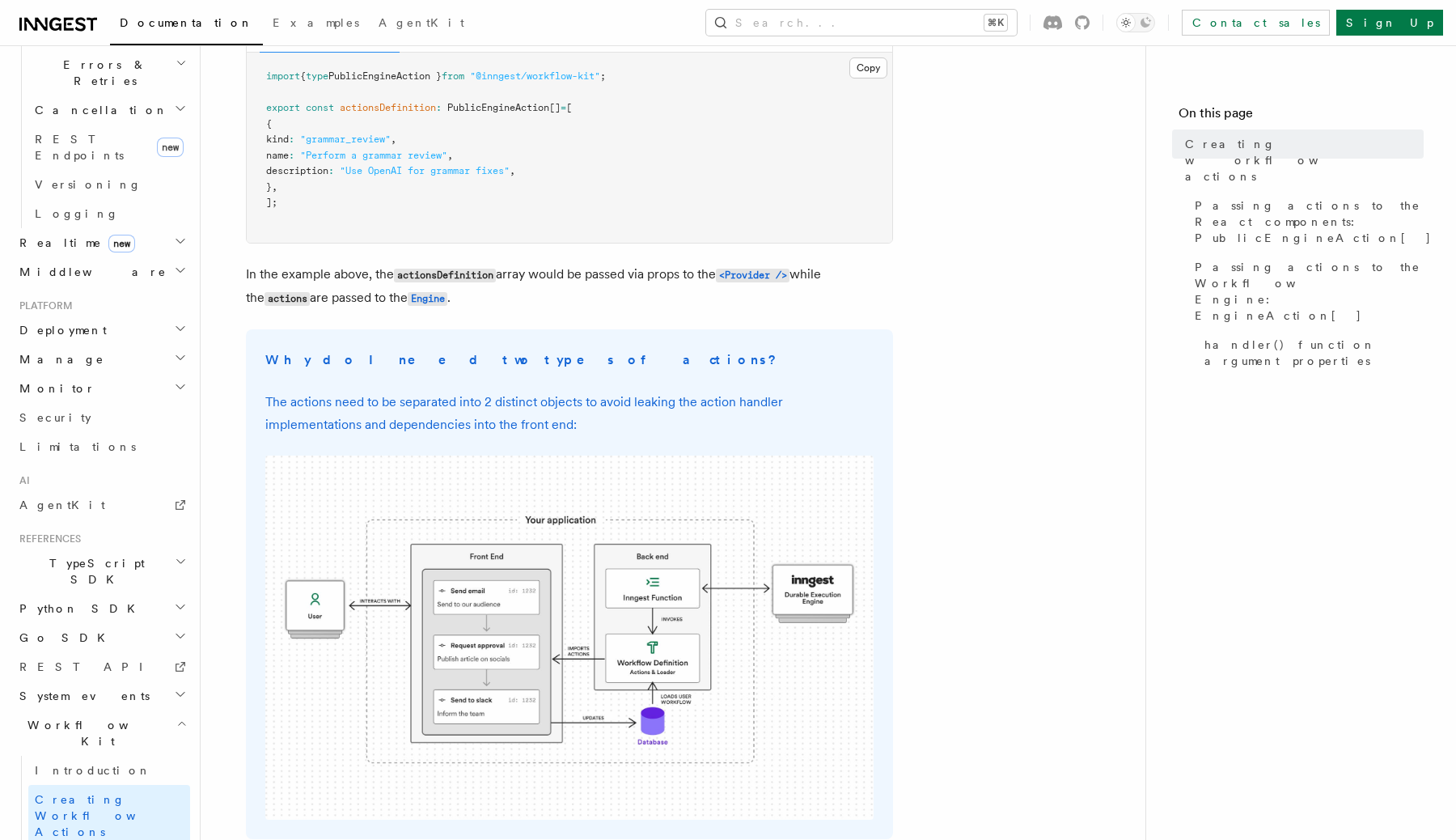
scroll to position [286, 0]
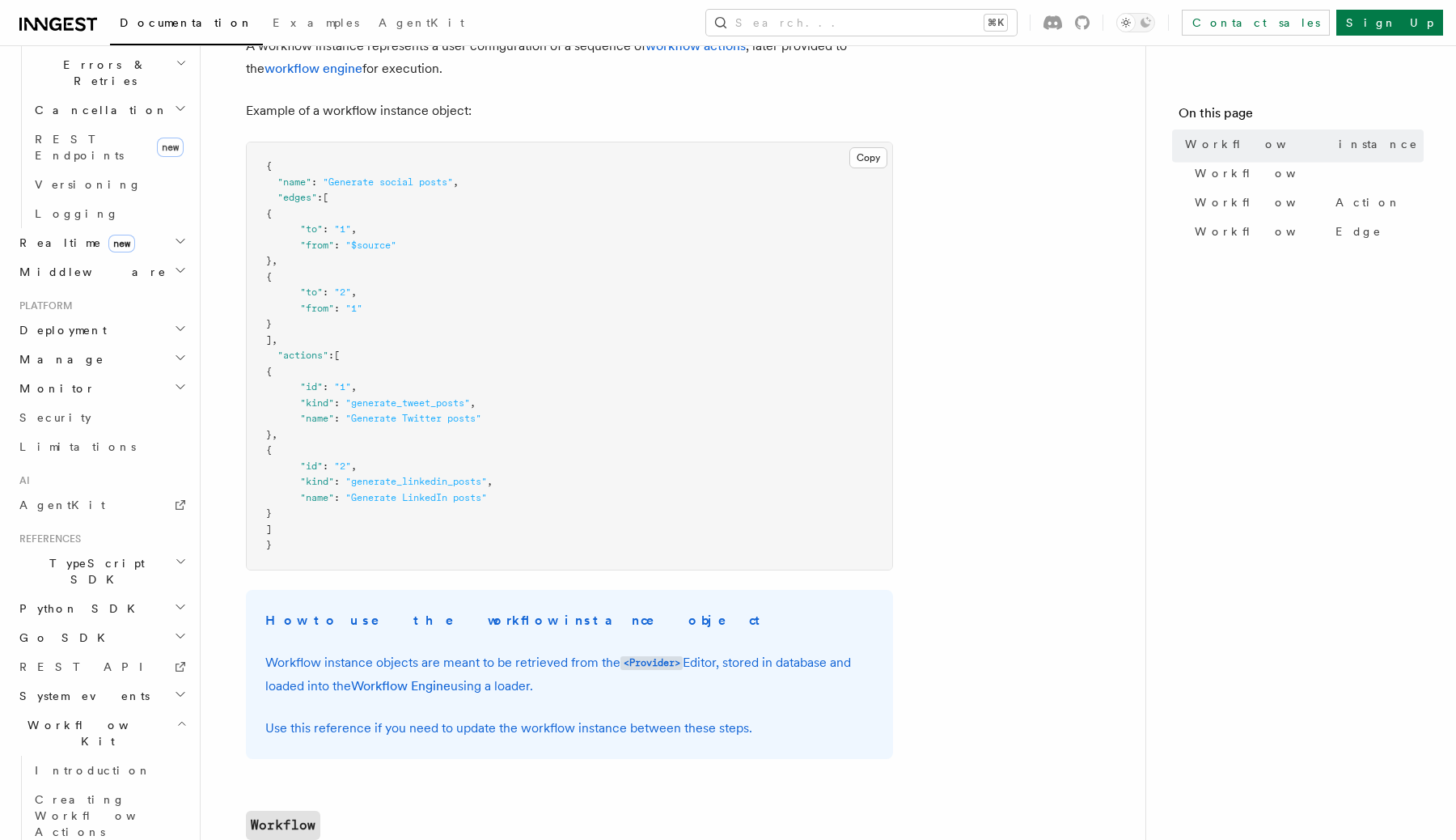
scroll to position [143, 0]
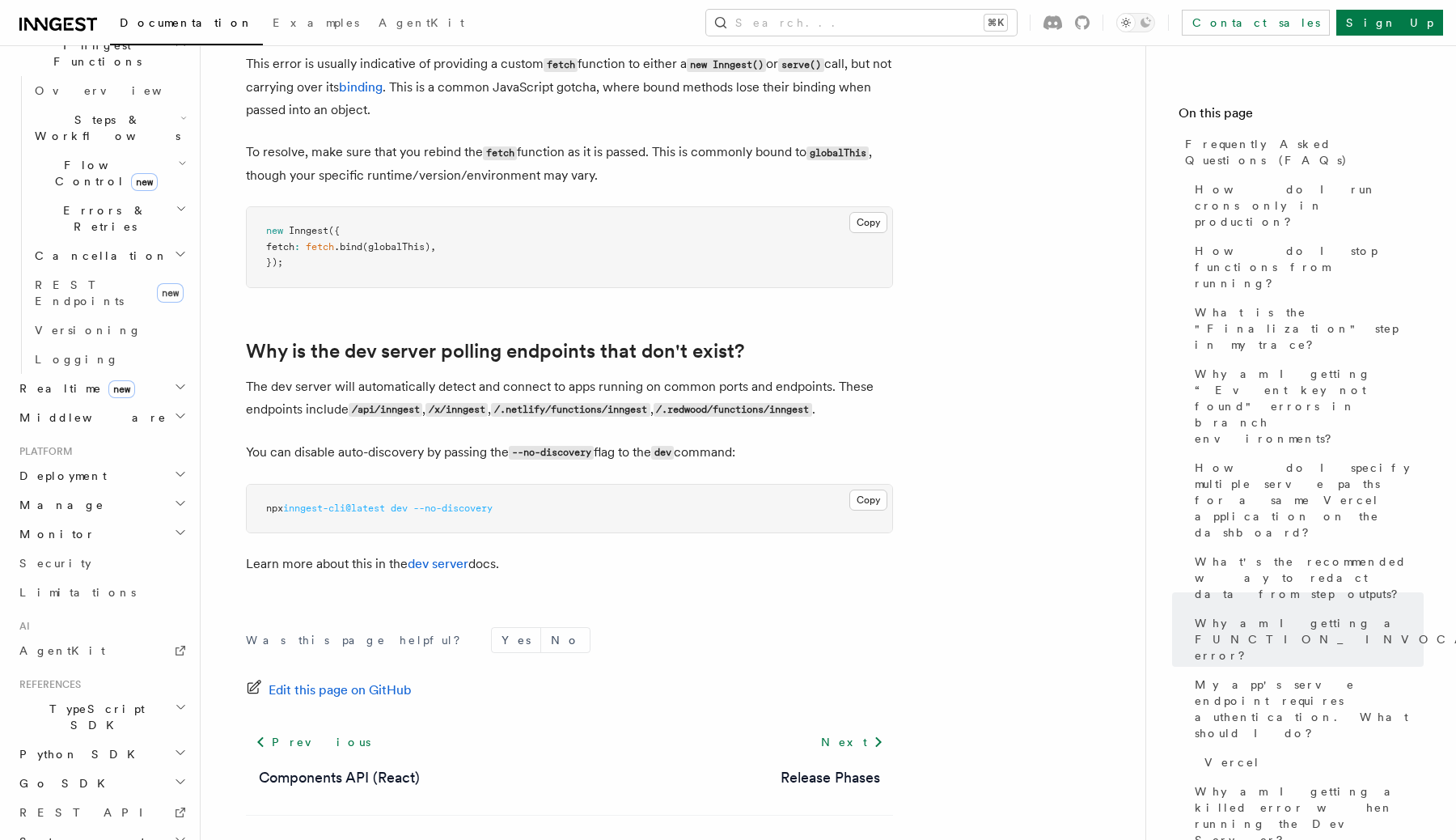
scroll to position [2930, 0]
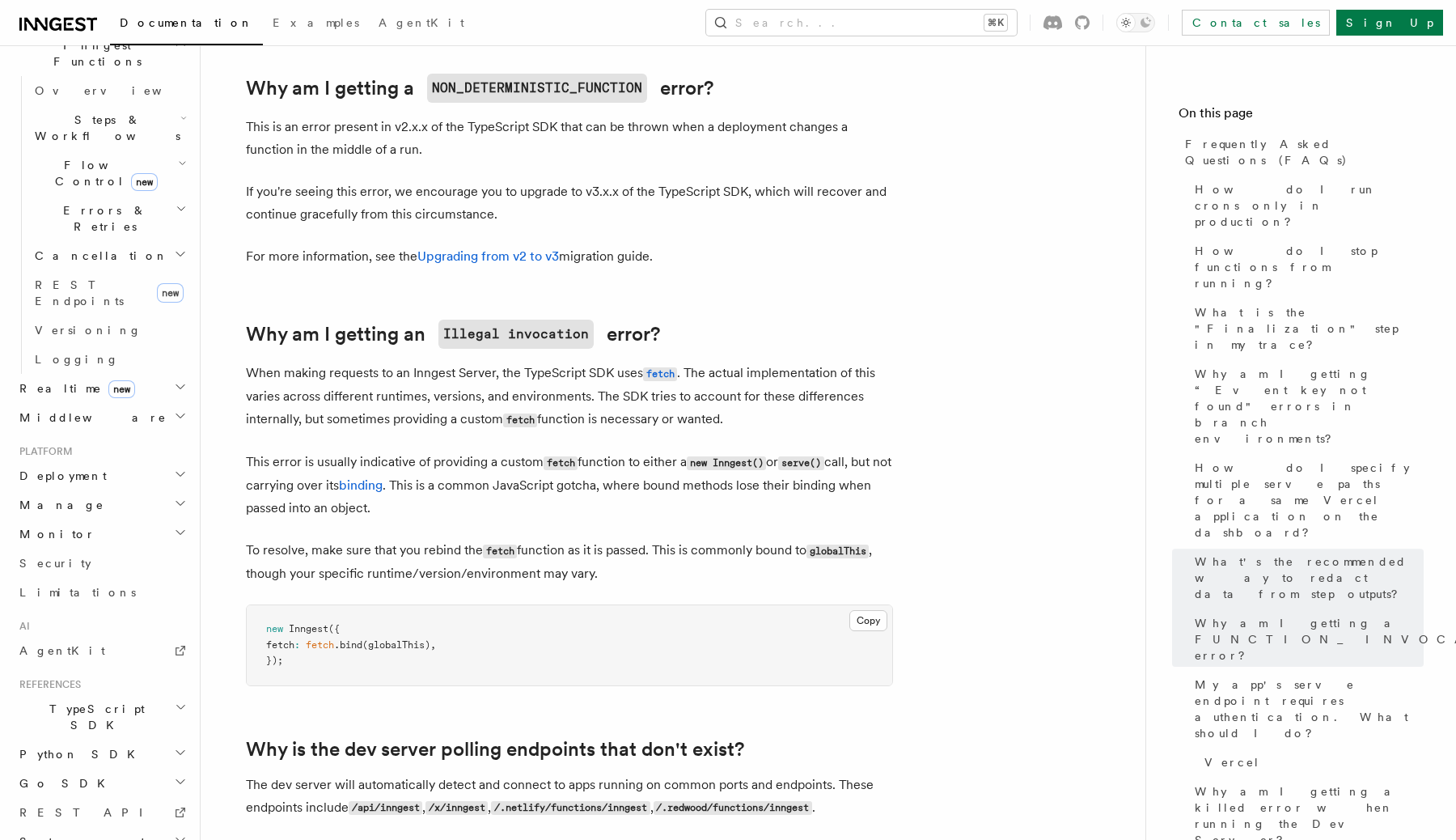
scroll to position [2468, 0]
